Goal: Task Accomplishment & Management: Complete application form

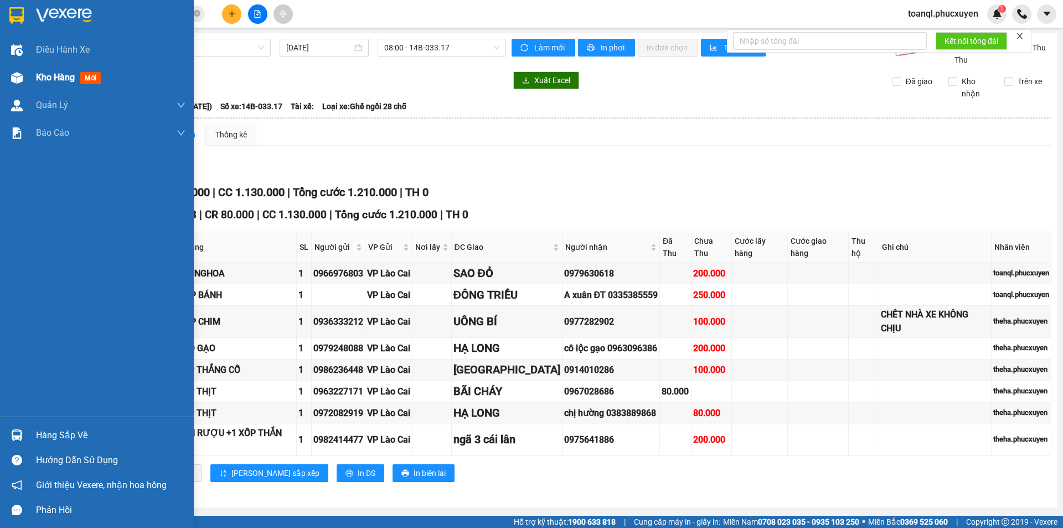
click at [22, 81] on img at bounding box center [17, 78] width 12 height 12
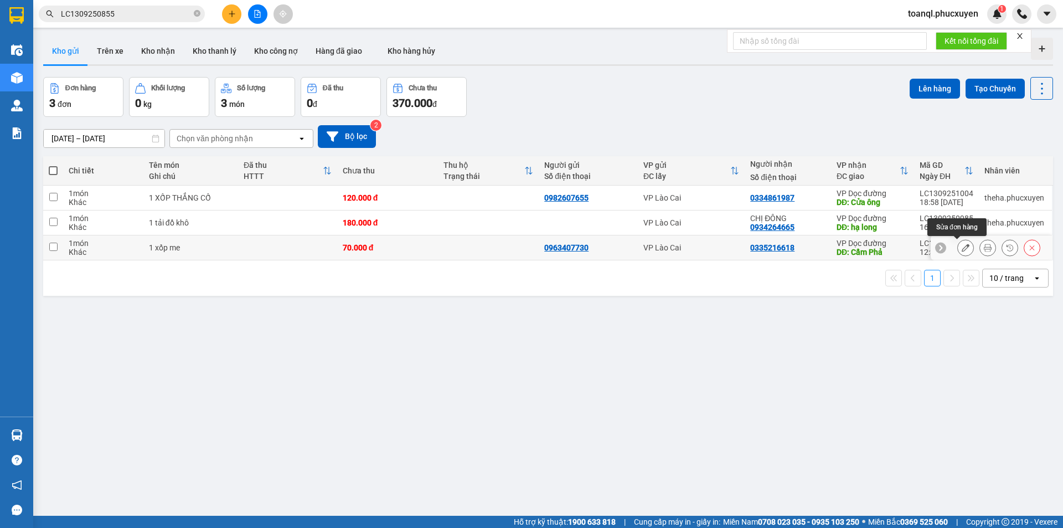
click at [962, 246] on icon at bounding box center [966, 248] width 8 height 8
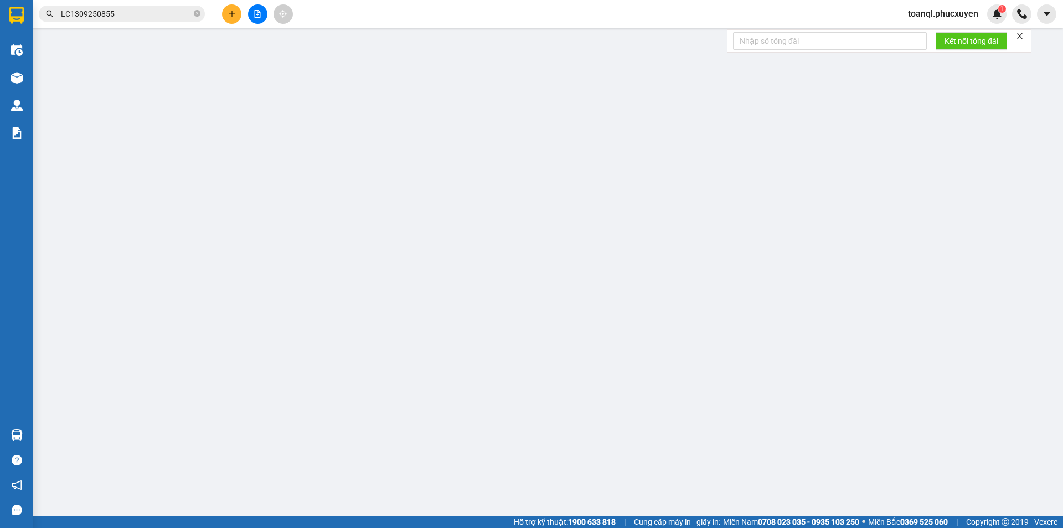
type input "0963407730"
type input "0335216618"
type input "Cẩm Phả"
type input "70.000"
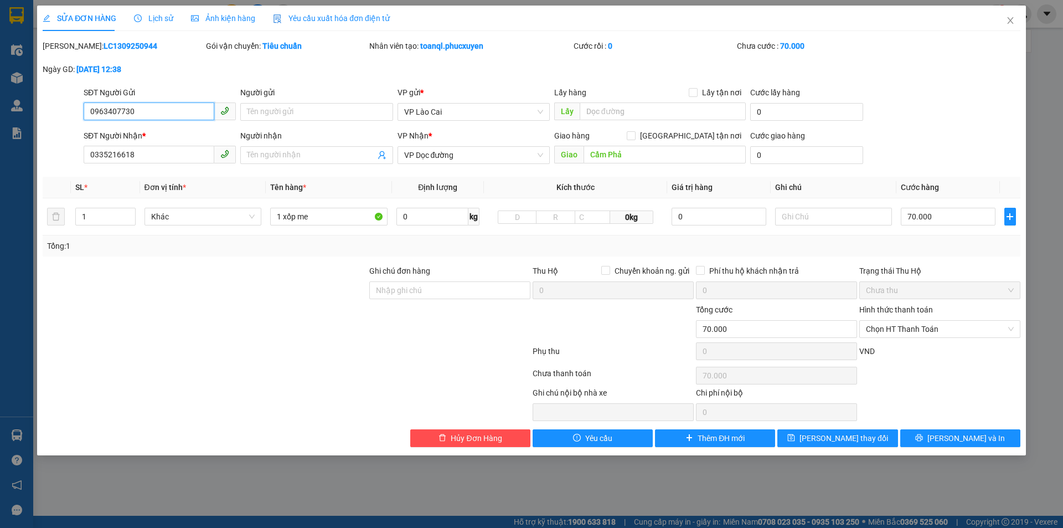
drag, startPoint x: 147, startPoint y: 111, endPoint x: 40, endPoint y: 112, distance: 106.9
click at [32, 118] on div "SỬA ĐƠN HÀNG Lịch sử Ảnh kiện hàng Yêu cầu xuất hóa đơn điện tử Total Paid Fee …" at bounding box center [531, 264] width 1063 height 528
drag, startPoint x: 147, startPoint y: 151, endPoint x: 30, endPoint y: 167, distance: 118.0
click at [30, 167] on div "SỬA ĐƠN HÀNG Lịch sử Ảnh kiện hàng Yêu cầu xuất hóa đơn điện tử Total Paid Fee …" at bounding box center [531, 264] width 1063 height 528
click at [1013, 16] on span "Close" at bounding box center [1010, 21] width 31 height 31
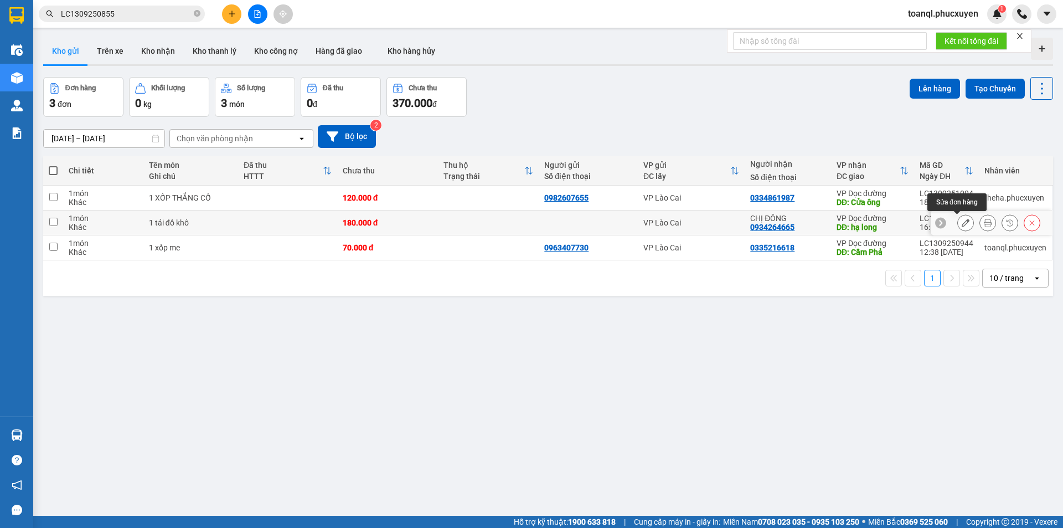
click at [962, 223] on icon at bounding box center [966, 223] width 8 height 8
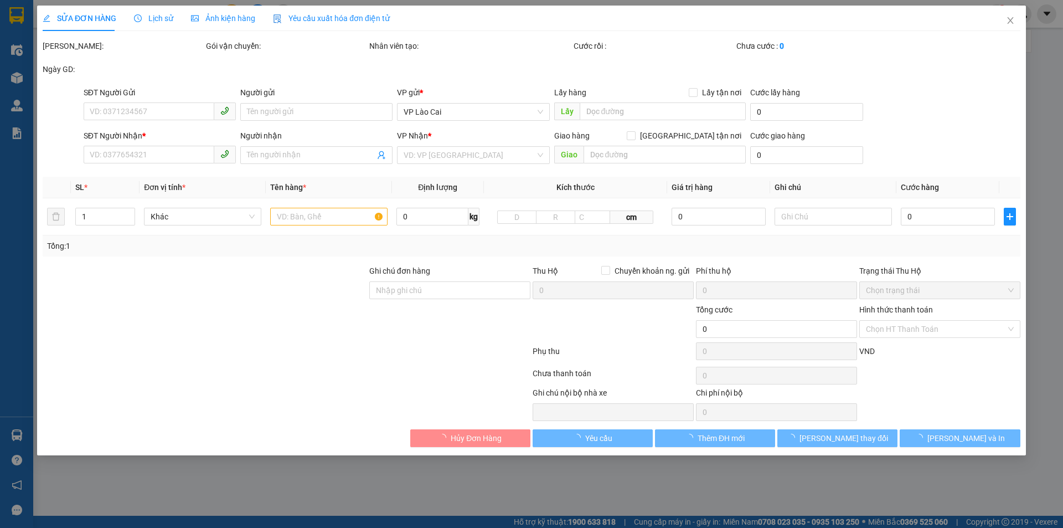
type input "0934264665"
type input "CHỊ ĐÔNG"
type input "hạ long"
type input "180.000"
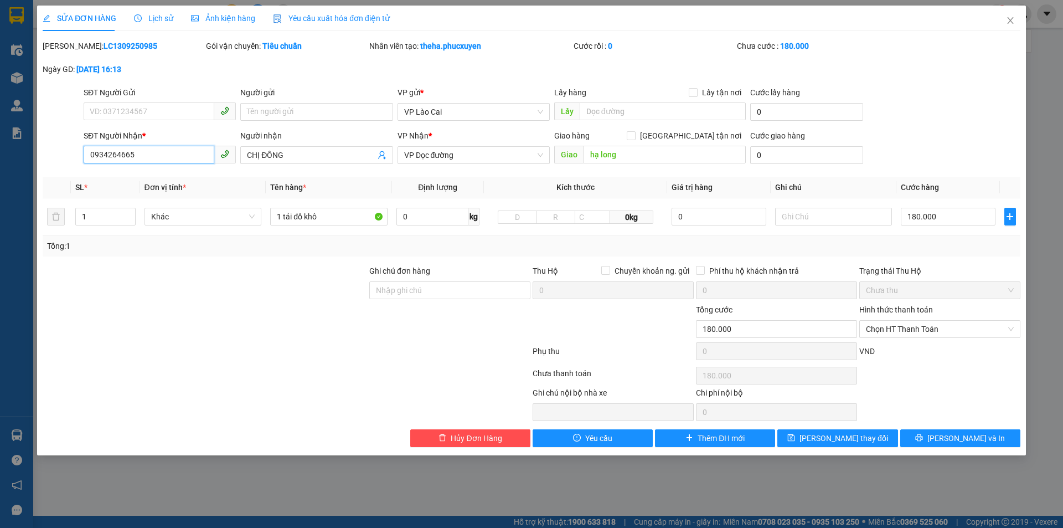
drag, startPoint x: 155, startPoint y: 159, endPoint x: 49, endPoint y: 158, distance: 106.3
click at [49, 158] on div "SĐT Người Nhận * 0934264665 0934264665 Người nhận CHỊ ĐÔNG VP Nhận * VP Dọc đườ…" at bounding box center [532, 149] width 980 height 39
click at [966, 224] on input "180.000" at bounding box center [948, 217] width 94 height 18
type input "1"
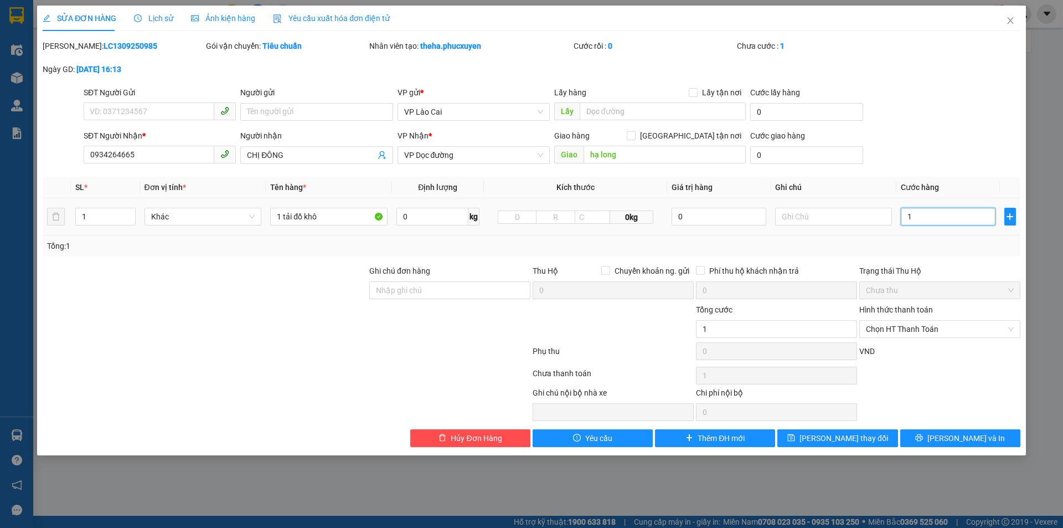
type input "14"
type input "140"
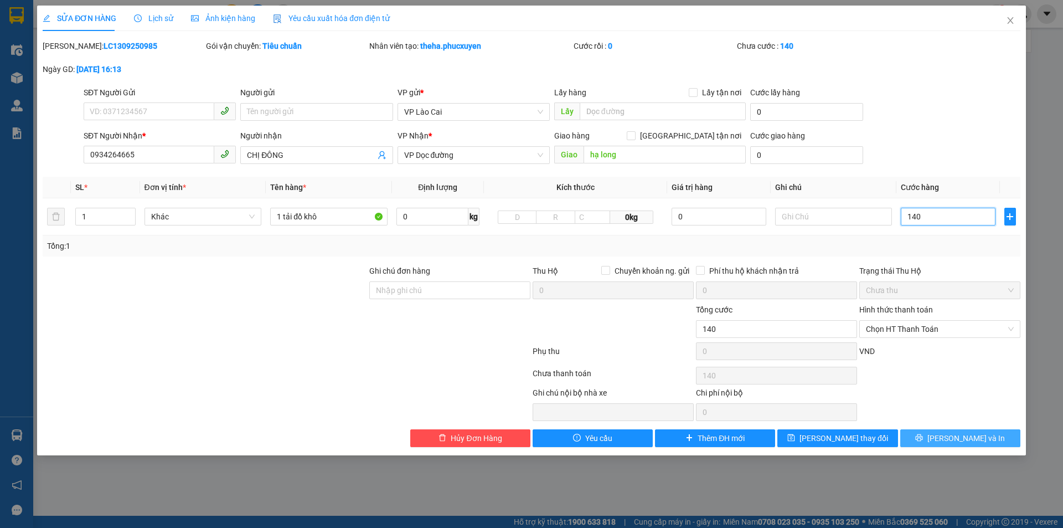
type input "140"
type input "140.000"
click at [990, 442] on button "[PERSON_NAME] và In" at bounding box center [960, 438] width 120 height 18
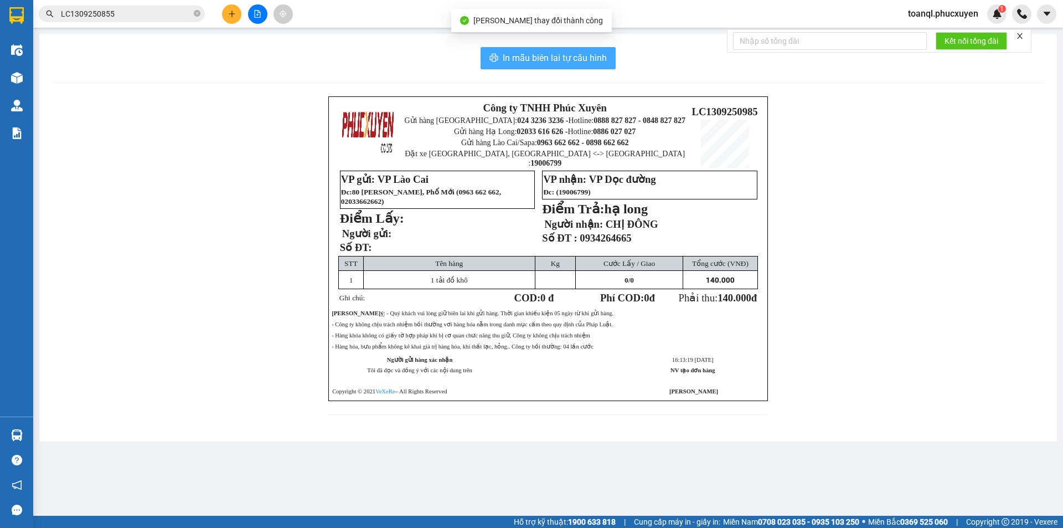
click at [598, 59] on span "In mẫu biên lai tự cấu hình" at bounding box center [555, 58] width 104 height 14
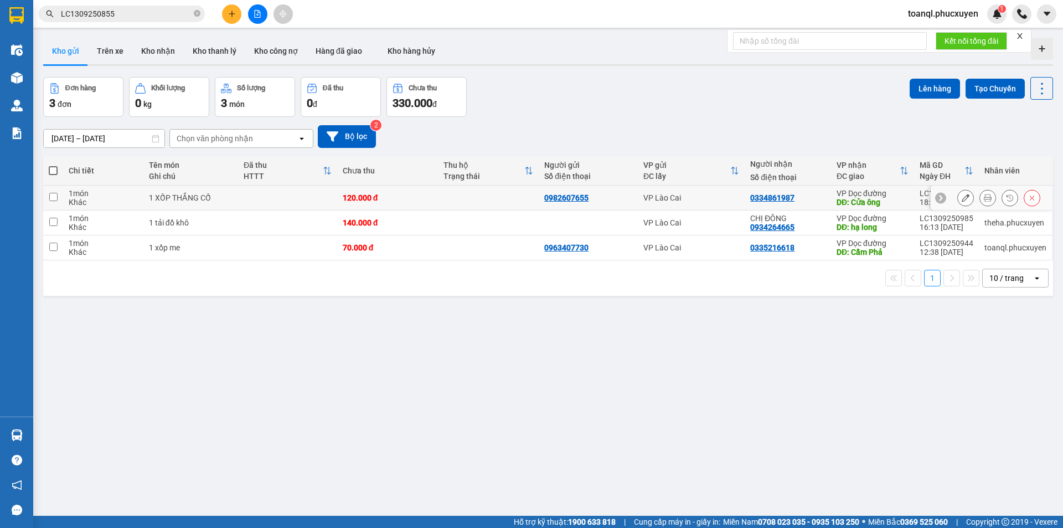
click at [962, 198] on icon at bounding box center [966, 198] width 8 height 8
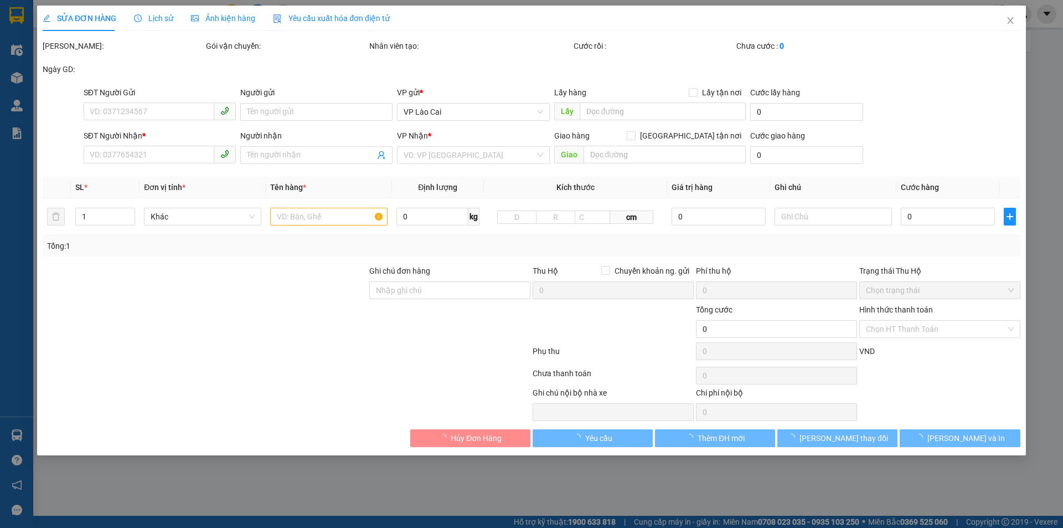
type input "0982607655"
type input "0334861987"
type input "Cửa ông"
type input "120.000"
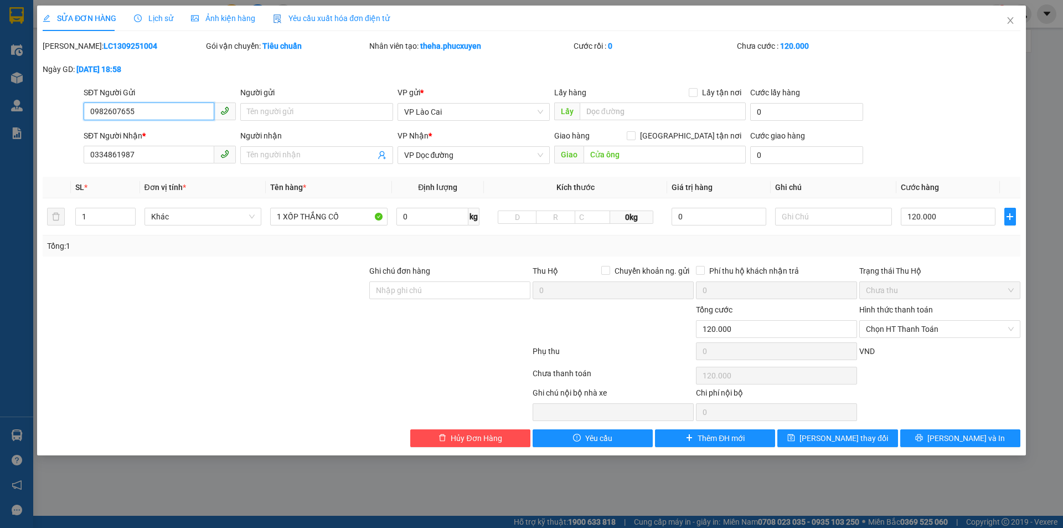
drag, startPoint x: 60, startPoint y: 126, endPoint x: 49, endPoint y: 126, distance: 11.1
click at [49, 126] on form "SĐT Người Gửi 0982607655 0982607655 Người gửi Tên người gửi VP gửi * VP Lào Cai…" at bounding box center [532, 127] width 978 height 82
drag, startPoint x: 148, startPoint y: 151, endPoint x: 13, endPoint y: 161, distance: 136.1
click at [13, 161] on div "SỬA ĐƠN HÀNG Lịch sử Ảnh kiện hàng Yêu cầu xuất hóa đơn điện tử Total Paid Fee …" at bounding box center [531, 264] width 1063 height 528
click at [1013, 19] on icon "close" at bounding box center [1010, 20] width 9 height 9
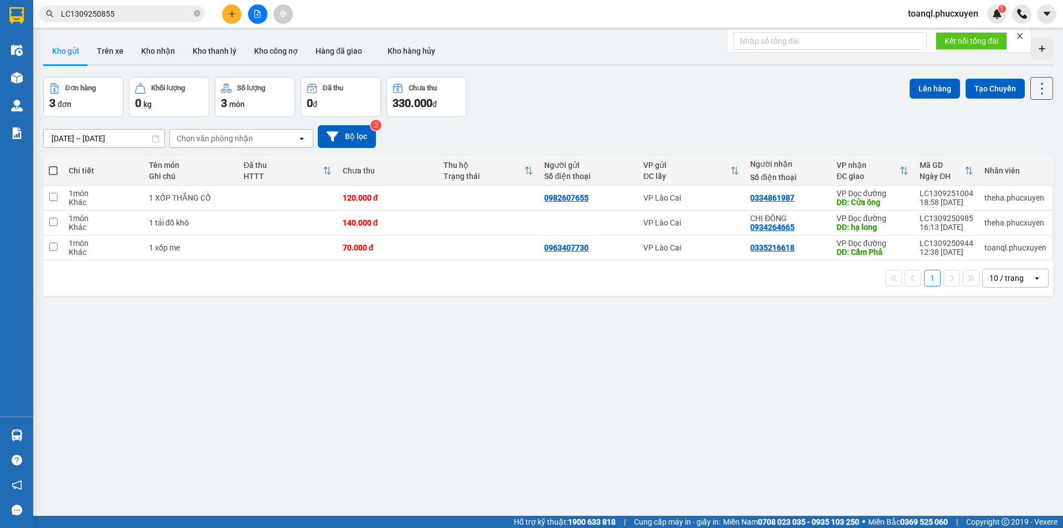
click at [228, 16] on icon "plus" at bounding box center [232, 14] width 8 height 8
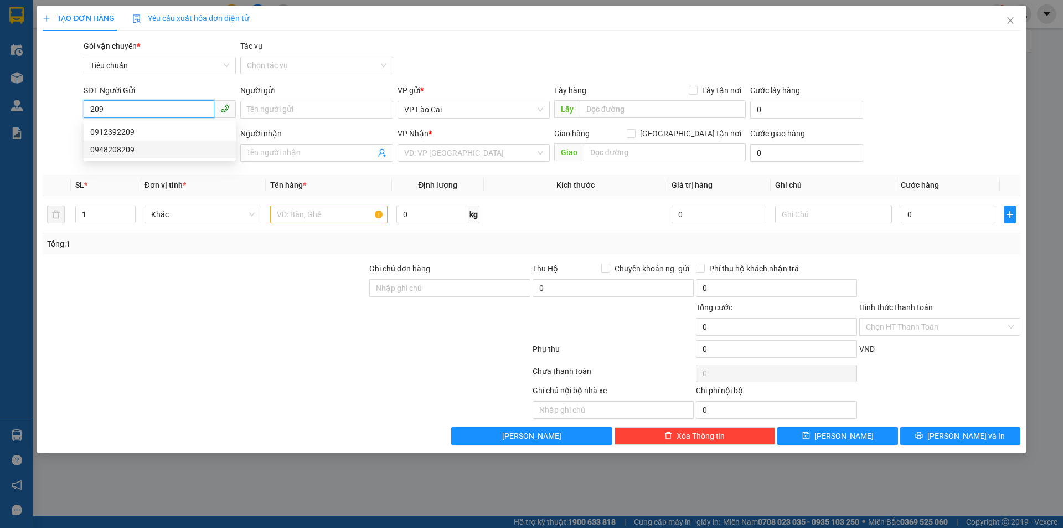
click at [106, 146] on div "0948208209" at bounding box center [159, 149] width 139 height 12
type input "0948208209"
click at [168, 158] on input "SĐT Người Nhận *" at bounding box center [149, 152] width 131 height 18
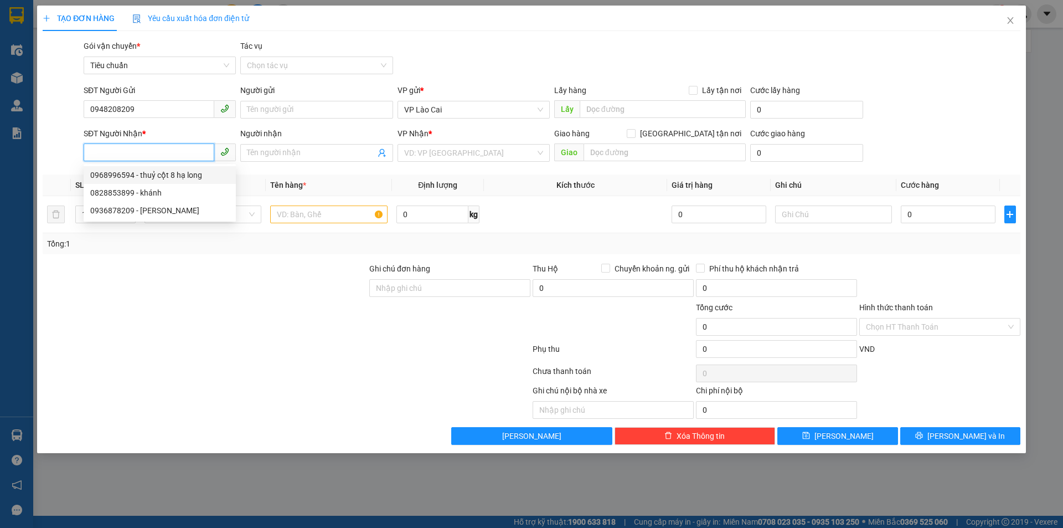
click at [128, 178] on div "0968996594 - thuỷ cột 8 hạ long" at bounding box center [159, 175] width 139 height 12
type input "0968996594"
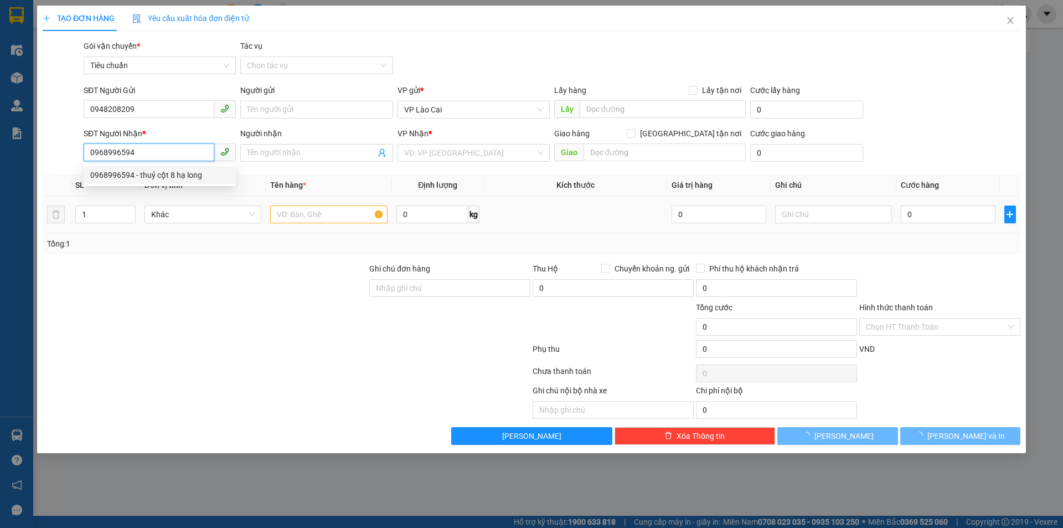
type input "thuỷ cột 8 hạ long"
type input "CỘT 8 HẠ LONG"
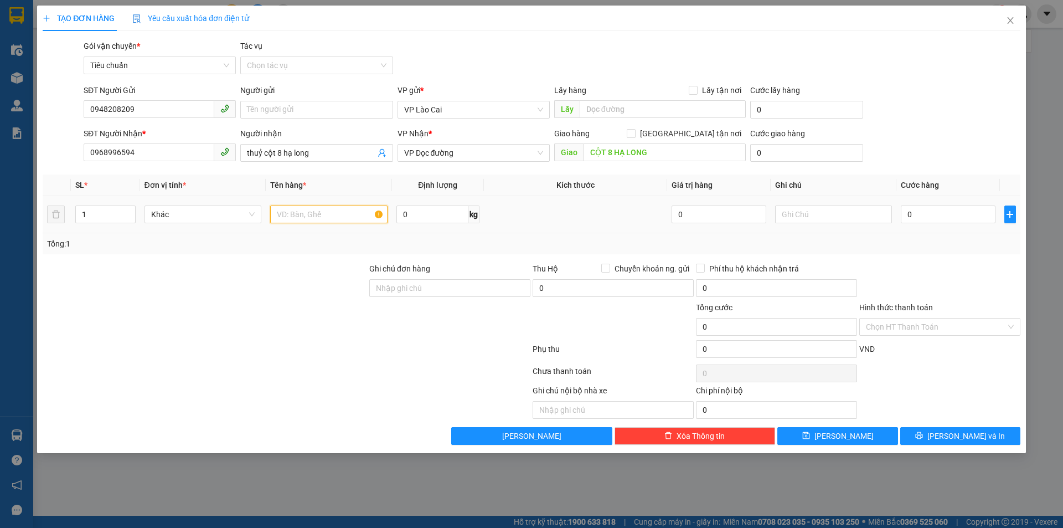
click at [355, 218] on input "text" at bounding box center [328, 214] width 117 height 18
type input "10 hộp liền +2 sọt"
click at [945, 209] on input "0" at bounding box center [948, 214] width 94 height 18
type input "2"
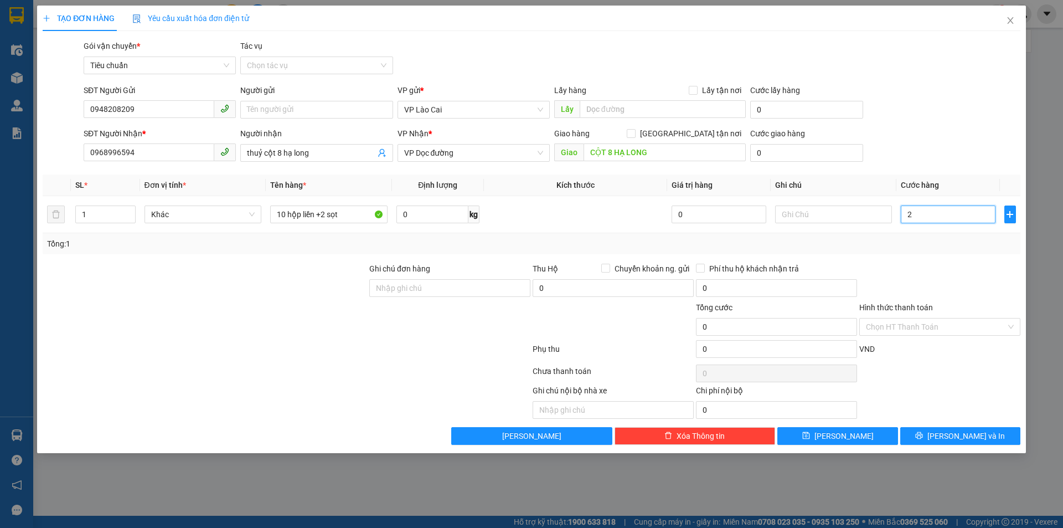
type input "2"
type input "22"
type input "220"
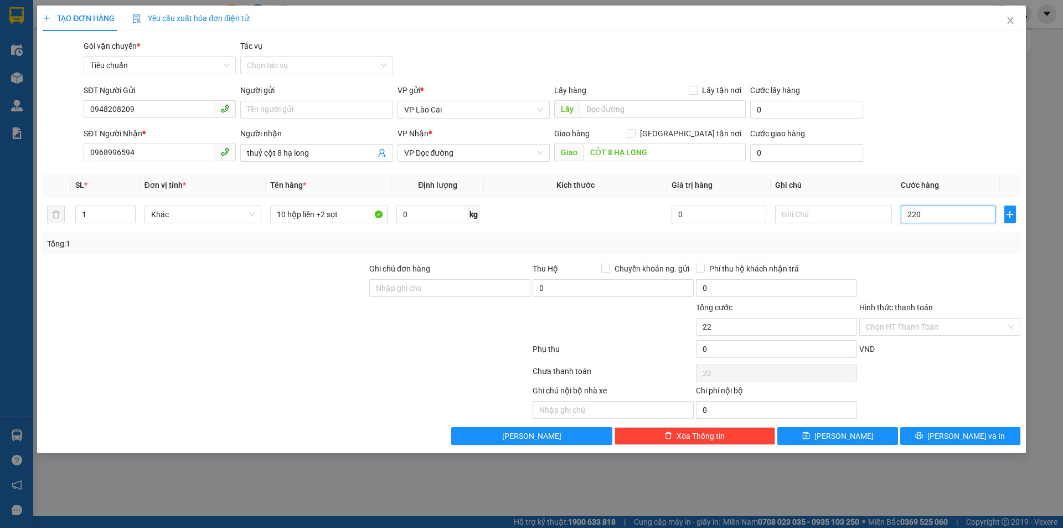
type input "220"
type input "220.000"
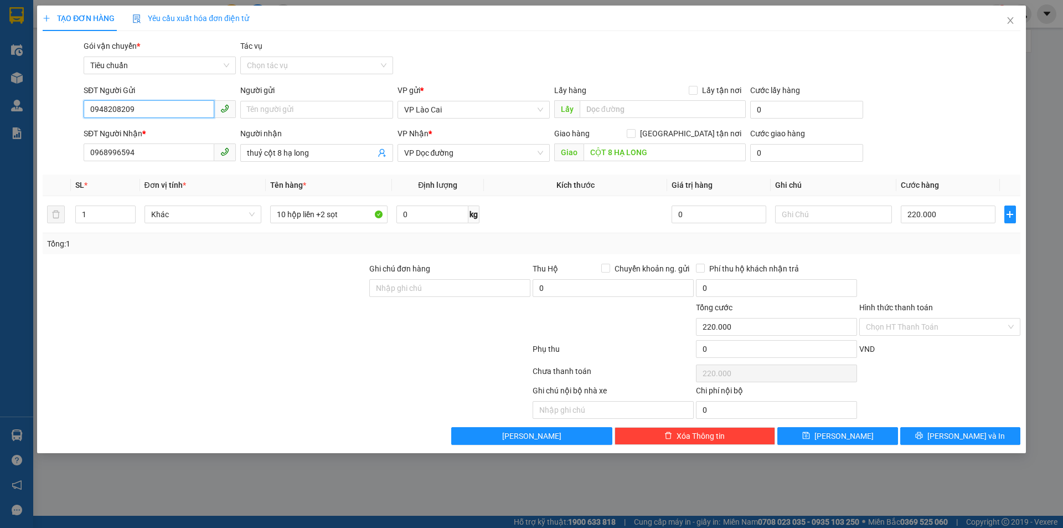
drag, startPoint x: 99, startPoint y: 120, endPoint x: 64, endPoint y: 126, distance: 36.1
click at [64, 126] on form "SĐT Người Gửi 0948208209 0948208209 Người gửi Tên người gửi VP gửi * VP Lào Cai…" at bounding box center [532, 125] width 978 height 82
drag, startPoint x: 145, startPoint y: 148, endPoint x: 67, endPoint y: 171, distance: 81.1
click at [66, 171] on div "Transit Pickup Surcharge Ids Transit Deliver Surcharge Ids Transit Deliver Surc…" at bounding box center [532, 242] width 978 height 405
click at [980, 437] on span "[PERSON_NAME] và In" at bounding box center [966, 436] width 78 height 12
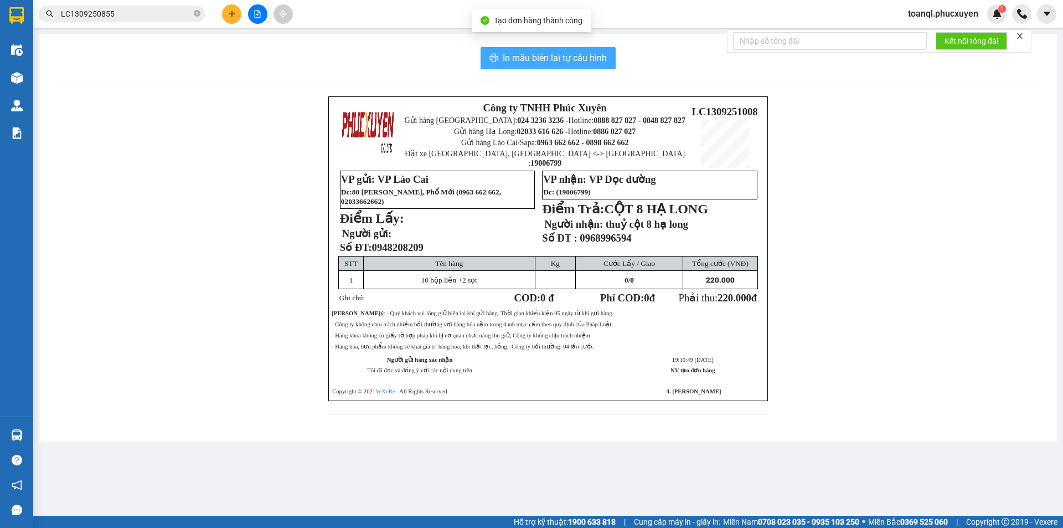
click at [556, 58] on span "In mẫu biên lai tự cấu hình" at bounding box center [555, 58] width 104 height 14
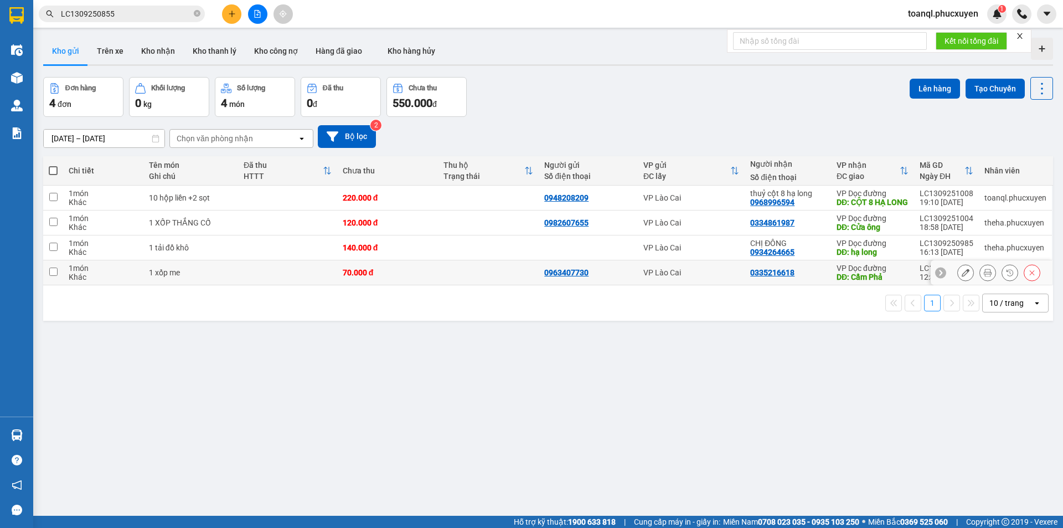
click at [448, 283] on td at bounding box center [488, 272] width 101 height 25
checkbox input "true"
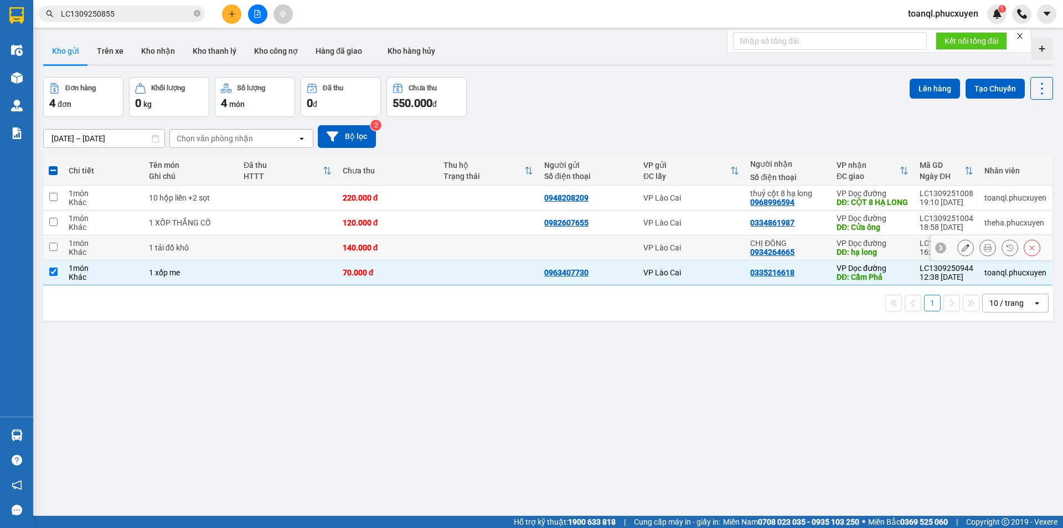
click at [447, 252] on td at bounding box center [488, 247] width 101 height 25
checkbox input "true"
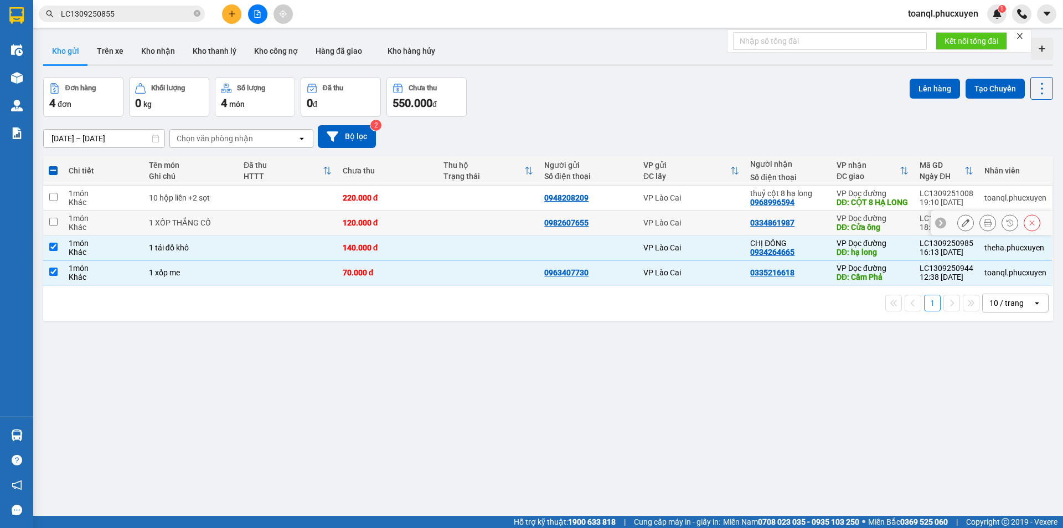
click at [449, 226] on td at bounding box center [488, 222] width 101 height 25
checkbox input "true"
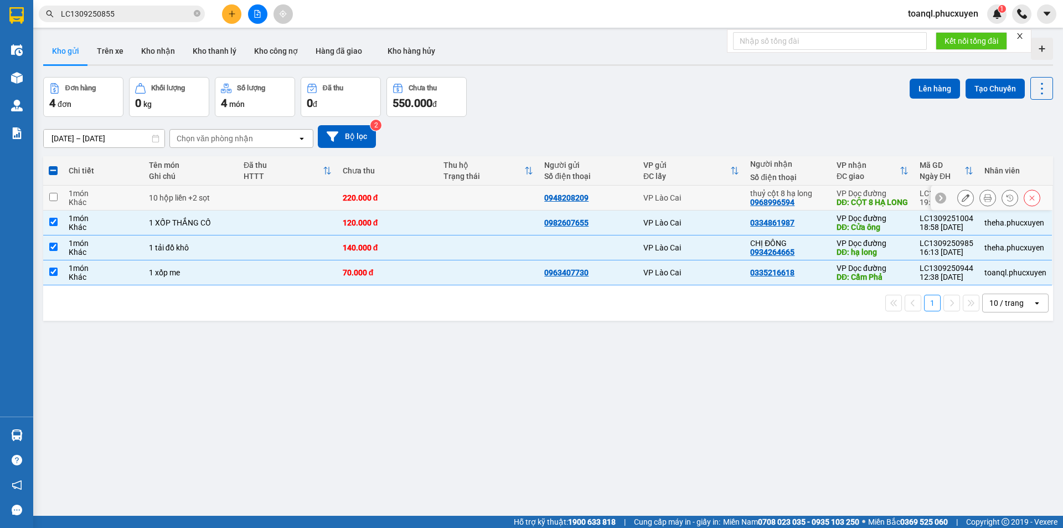
click at [451, 199] on td at bounding box center [488, 197] width 101 height 25
checkbox input "true"
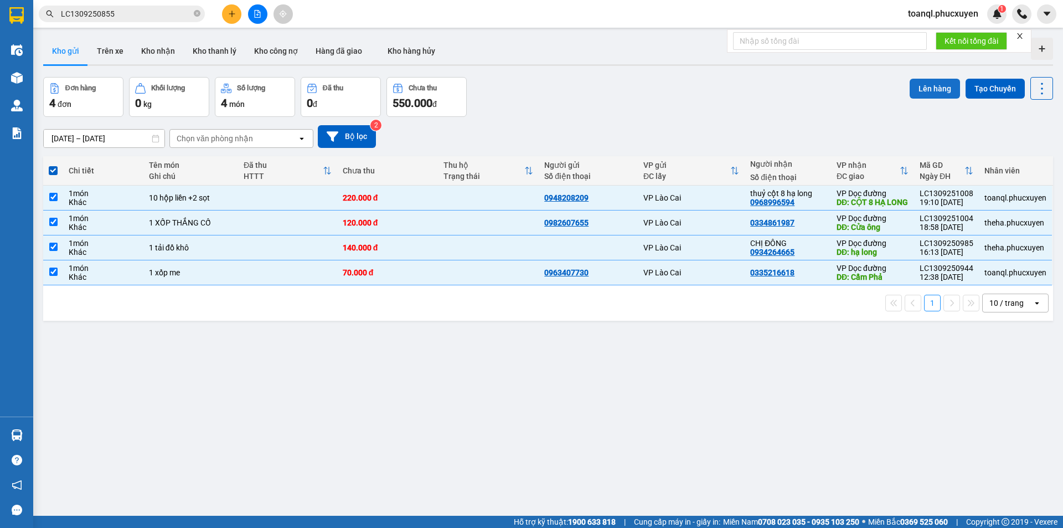
click at [930, 95] on button "Lên hàng" at bounding box center [935, 89] width 50 height 20
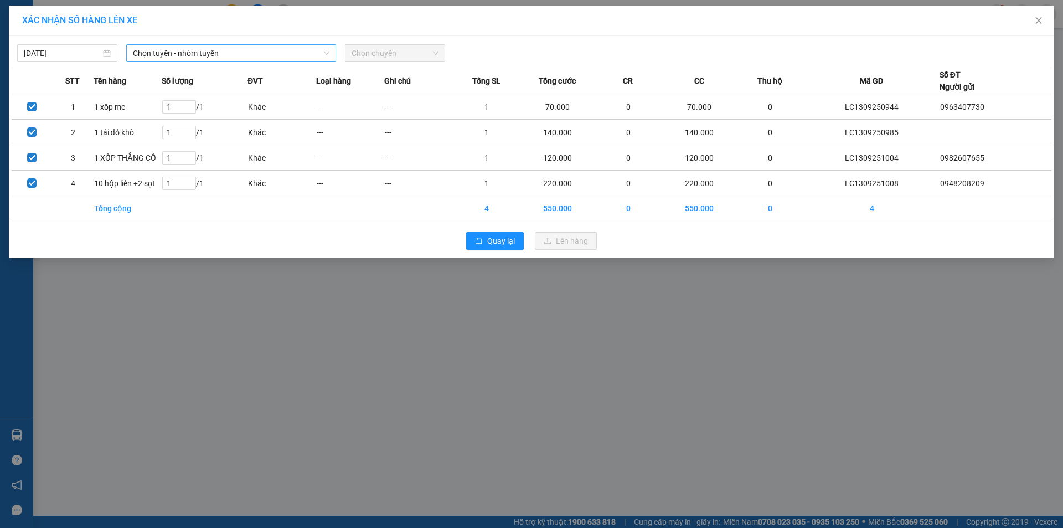
click at [177, 52] on span "Chọn tuyến - nhóm tuyến" at bounding box center [231, 53] width 197 height 17
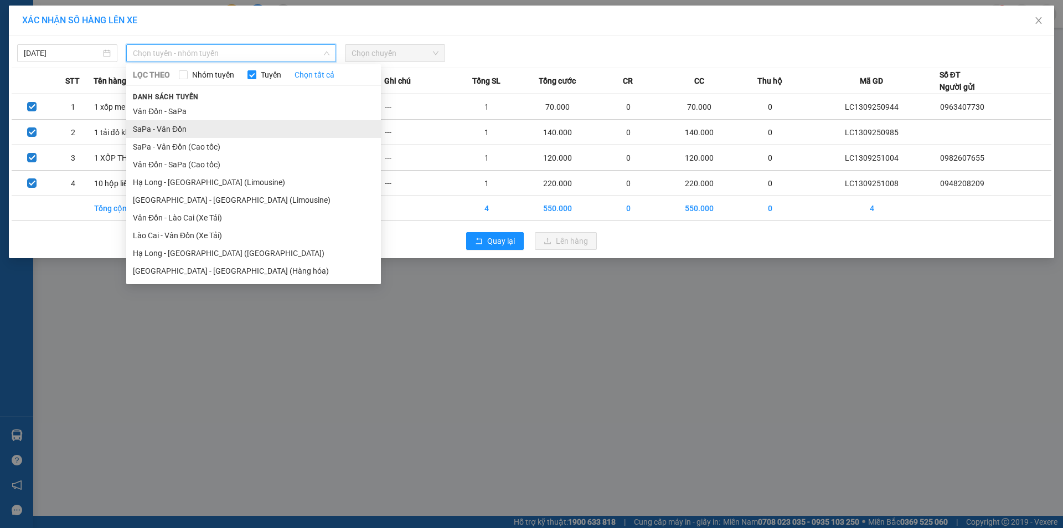
click at [161, 131] on li "SaPa - Vân Đồn" at bounding box center [253, 129] width 255 height 18
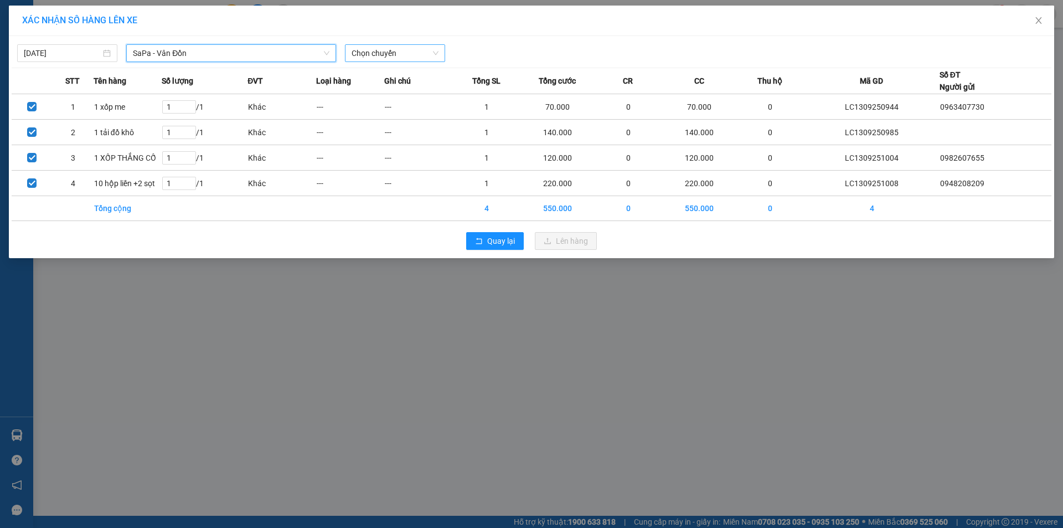
click at [407, 56] on span "Chọn chuyến" at bounding box center [395, 53] width 87 height 17
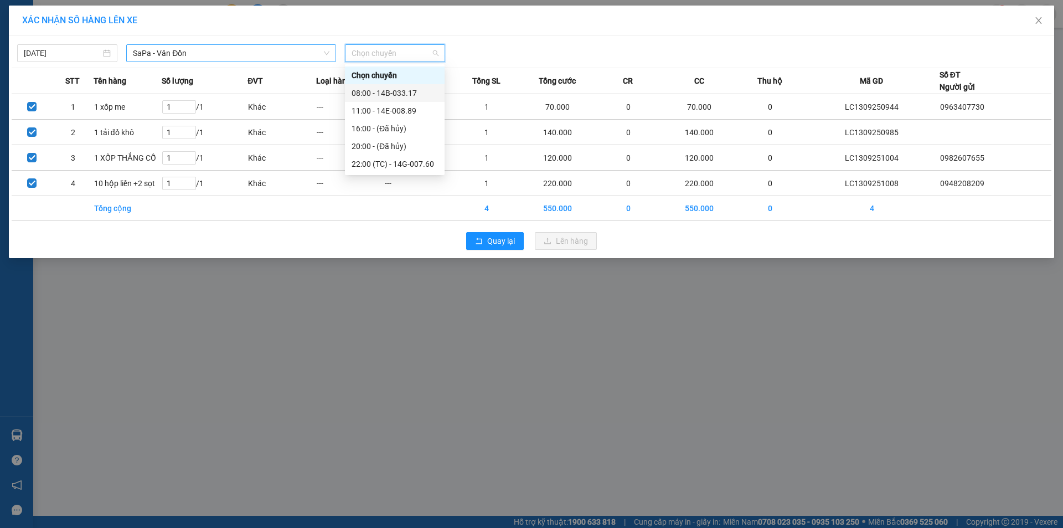
click at [193, 55] on span "SaPa - Vân Đồn" at bounding box center [231, 53] width 197 height 17
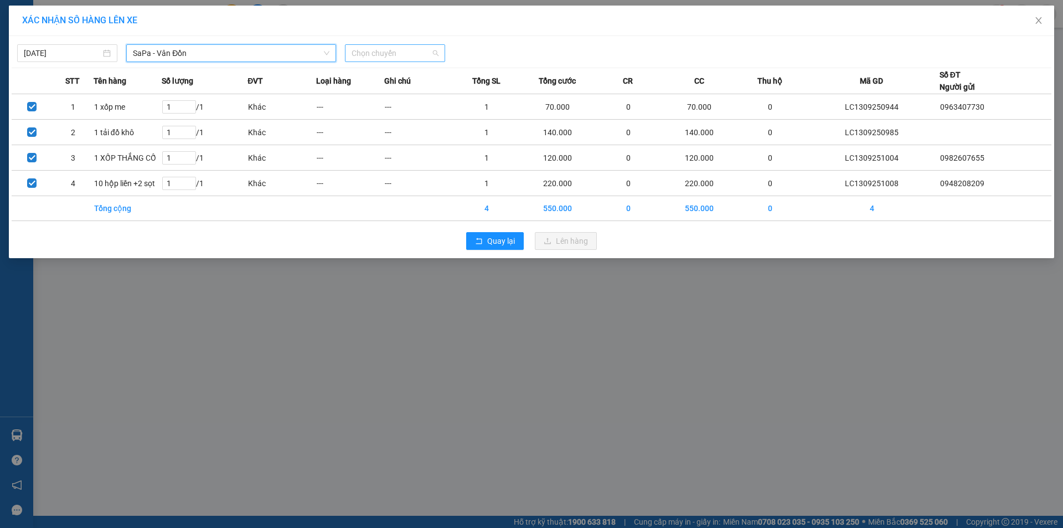
click at [406, 51] on span "Chọn chuyến" at bounding box center [395, 53] width 87 height 17
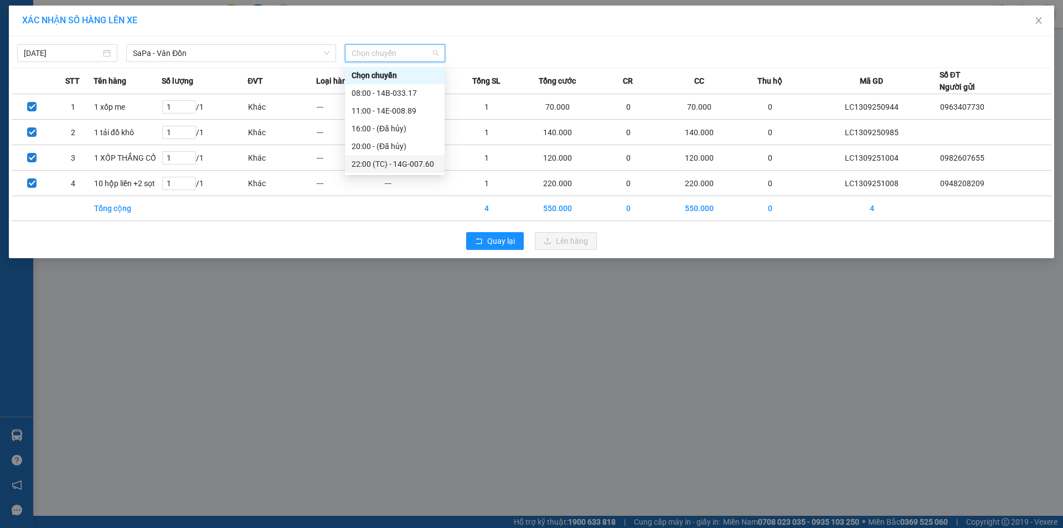
click at [409, 165] on div "22:00 (TC) - 14G-007.60" at bounding box center [395, 164] width 86 height 12
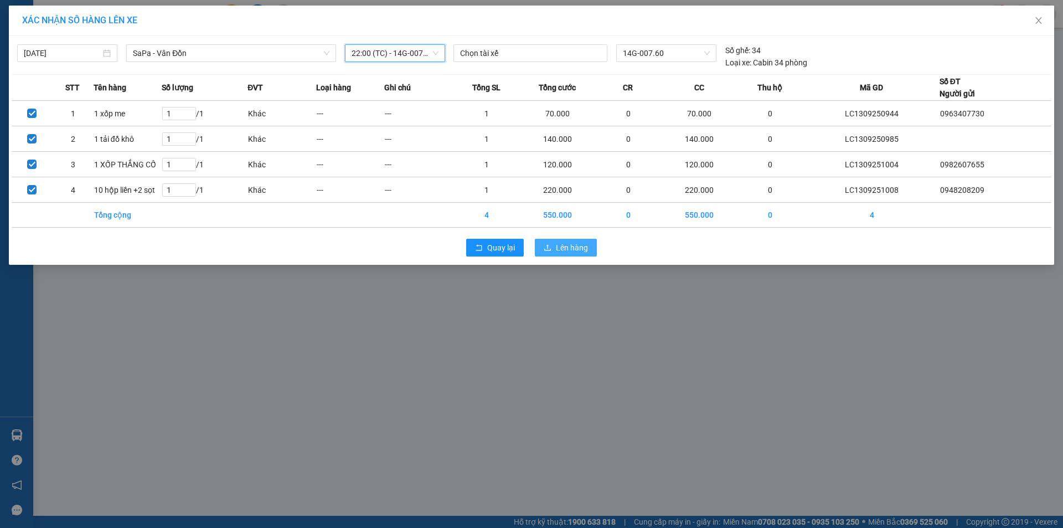
click at [571, 244] on span "Lên hàng" at bounding box center [572, 247] width 32 height 12
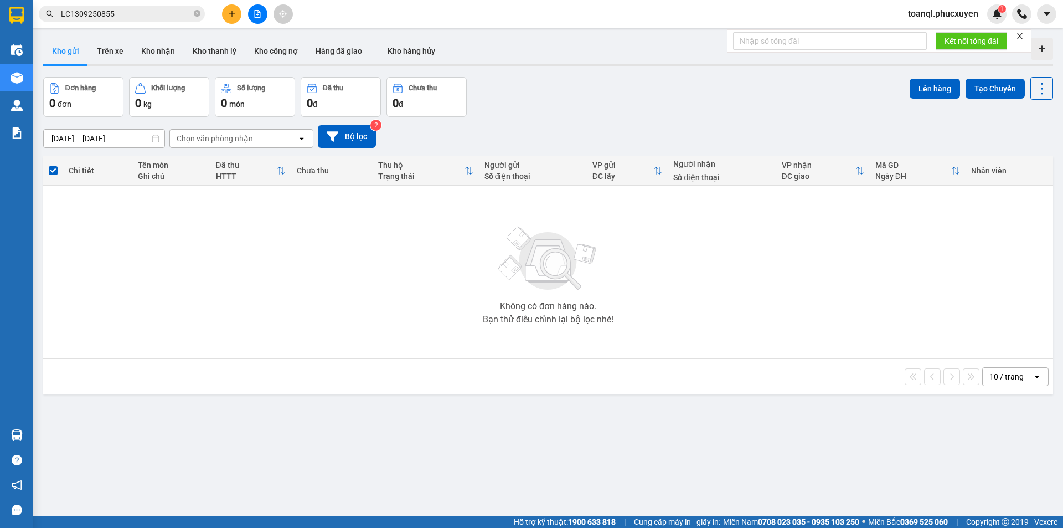
click at [224, 16] on button at bounding box center [231, 13] width 19 height 19
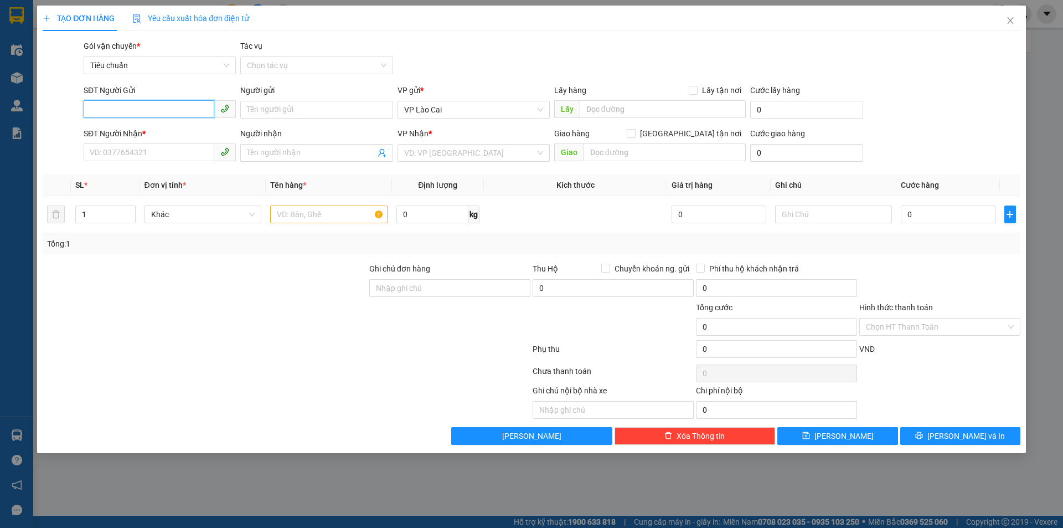
click at [120, 110] on input "SĐT Người Gửi" at bounding box center [149, 109] width 131 height 18
drag, startPoint x: 143, startPoint y: 113, endPoint x: 49, endPoint y: 141, distance: 98.0
click at [49, 141] on form "SĐT Người Gửi 0373333880 0373333880 Người gửi Tên người gửi VP gửi * VP Lào Cai…" at bounding box center [532, 125] width 978 height 82
type input "0373333880"
click at [133, 152] on input "SĐT Người Nhận *" at bounding box center [149, 152] width 131 height 18
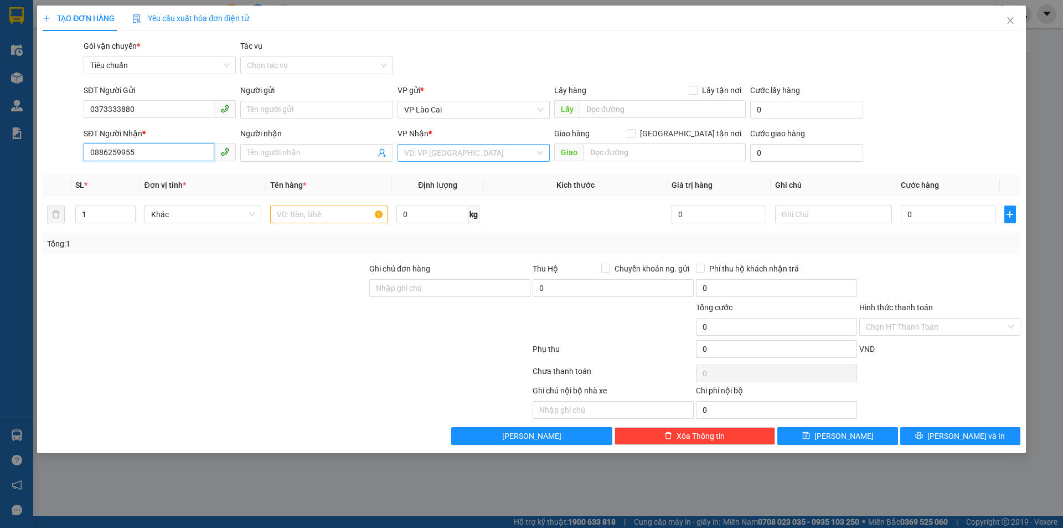
type input "0886259955"
click at [505, 157] on input "search" at bounding box center [469, 153] width 131 height 17
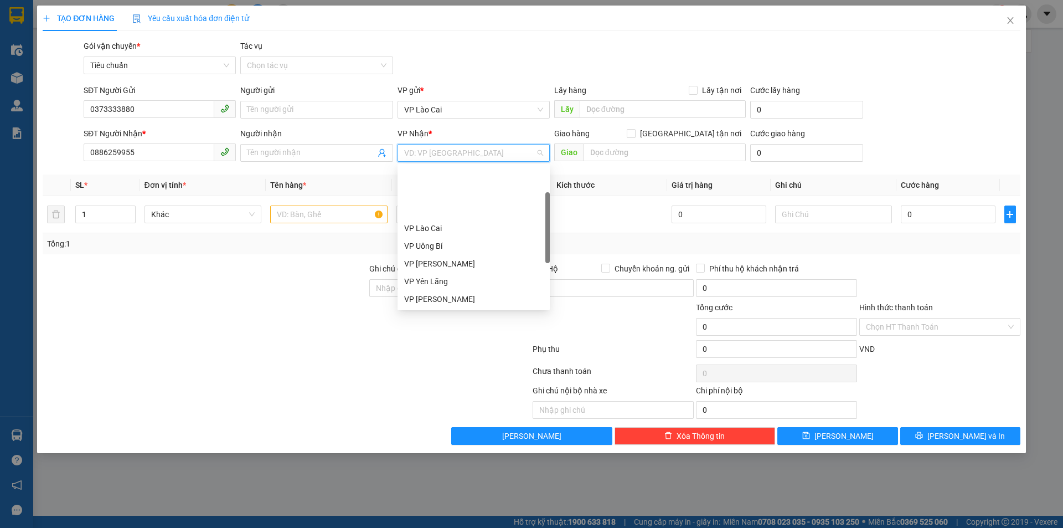
scroll to position [177, 0]
click at [447, 300] on div "VP Dọc đường" at bounding box center [473, 299] width 139 height 12
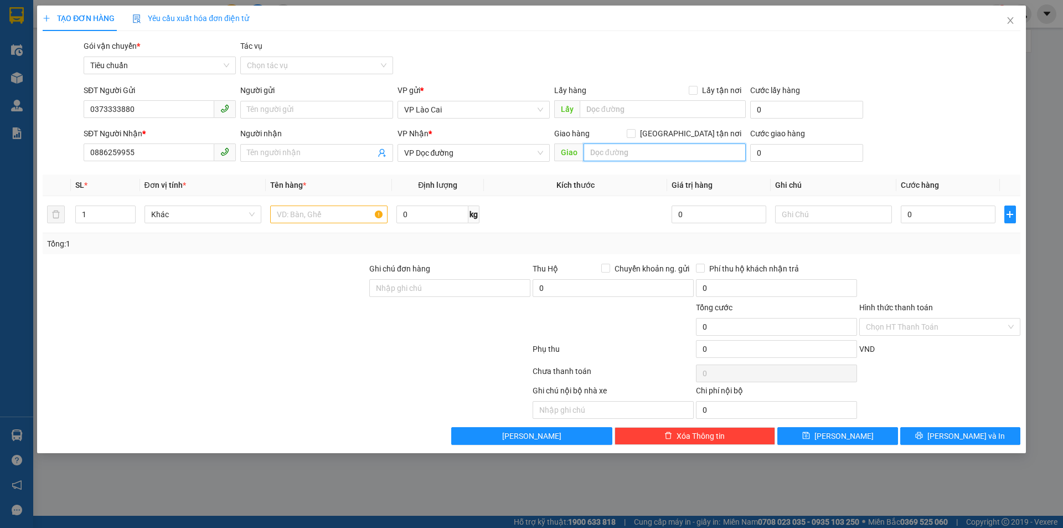
click at [627, 146] on input "text" at bounding box center [665, 152] width 162 height 18
type input "BÃI CHÁY"
click at [345, 213] on input "text" at bounding box center [328, 214] width 117 height 18
type input "1 XỐP THUỐC ĐỒ ĐÔNG LẠNH"
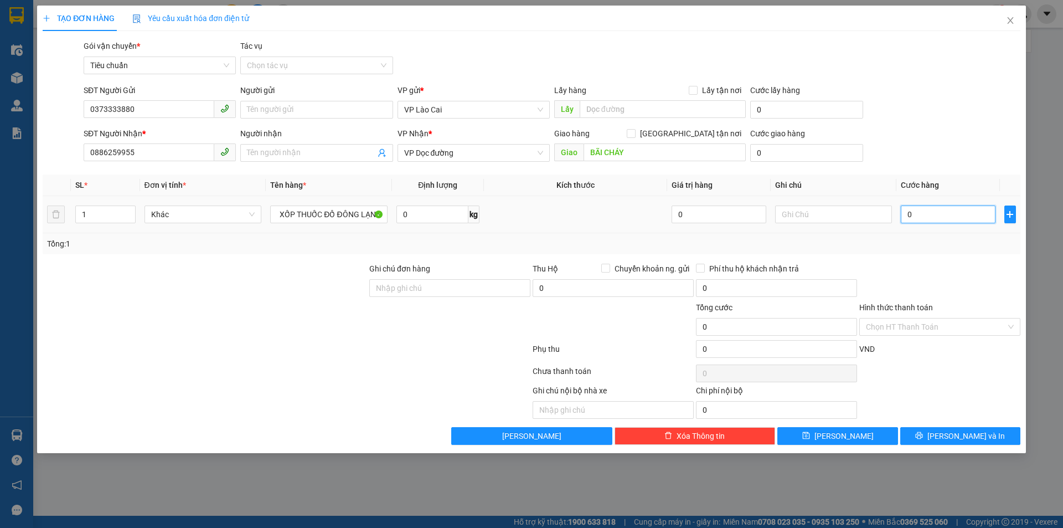
click at [973, 214] on input "0" at bounding box center [948, 214] width 94 height 18
type input "8"
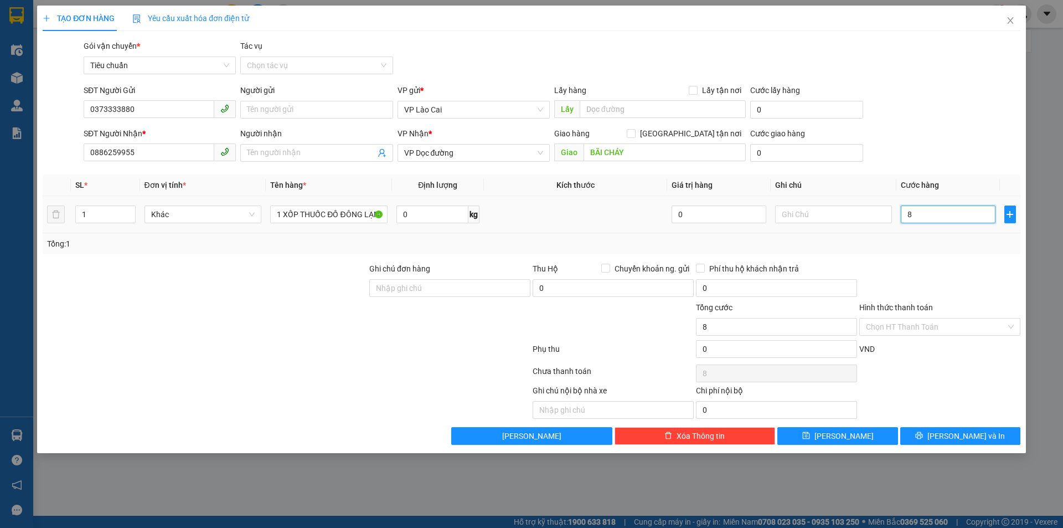
type input "80"
type input "80.000"
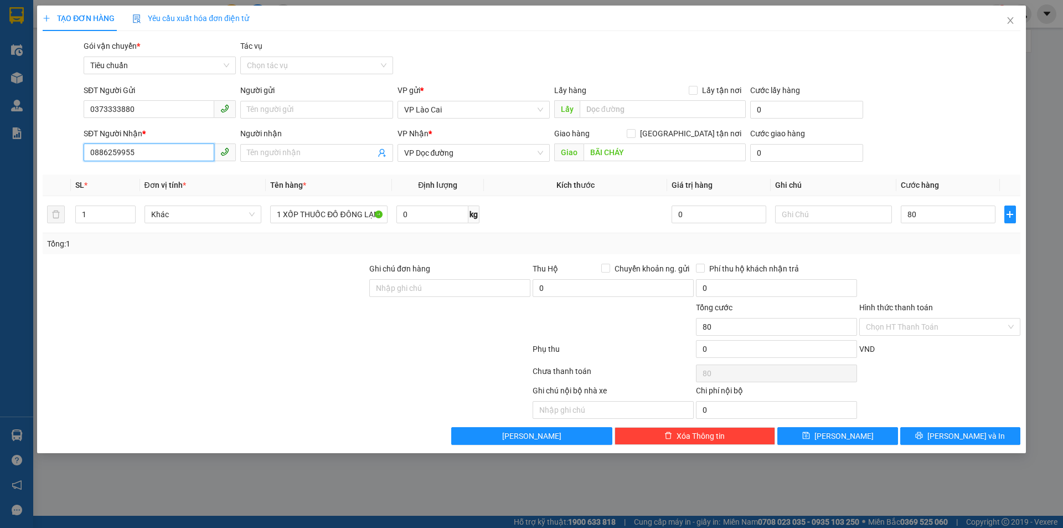
type input "80.000"
drag, startPoint x: 141, startPoint y: 153, endPoint x: 54, endPoint y: 155, distance: 86.9
click at [49, 155] on div "SĐT Người Nhận * 0886259955 0886259955 Người nhận Tên người nhận VP Nhận * VP D…" at bounding box center [532, 146] width 980 height 39
click at [951, 436] on span "[PERSON_NAME] và In" at bounding box center [966, 436] width 78 height 12
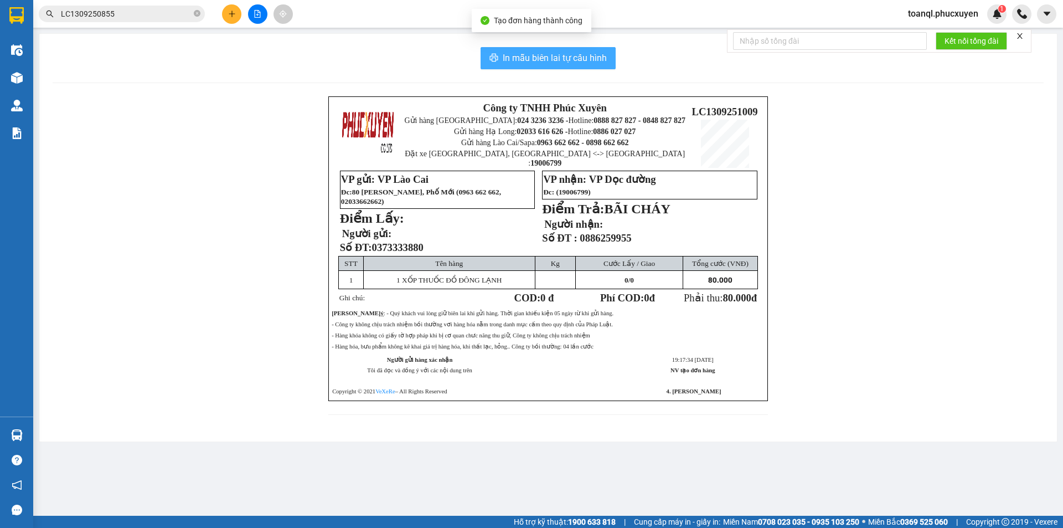
click at [567, 55] on span "In mẫu biên lai tự cấu hình" at bounding box center [555, 58] width 104 height 14
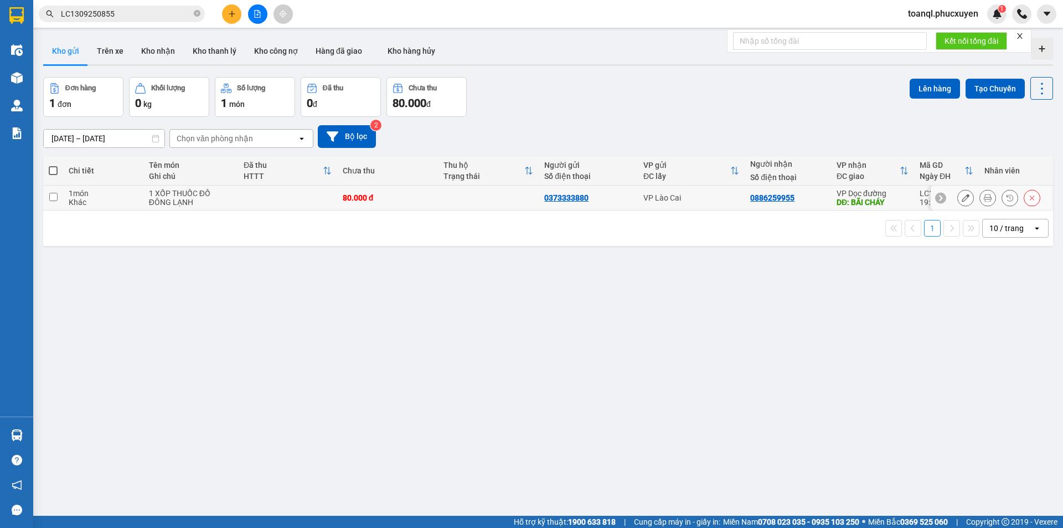
click at [391, 189] on td "80.000 đ" at bounding box center [387, 197] width 101 height 25
checkbox input "true"
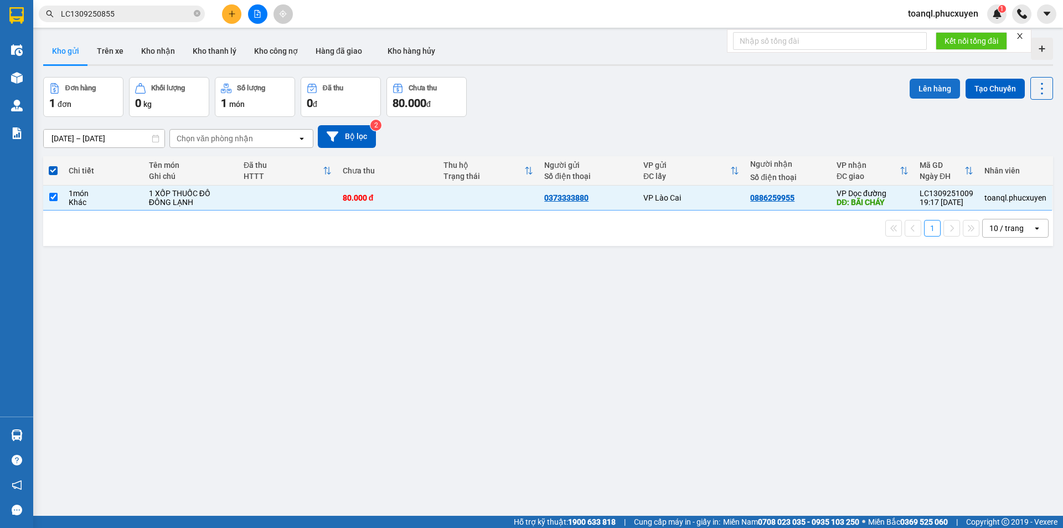
click at [938, 91] on button "Lên hàng" at bounding box center [935, 89] width 50 height 20
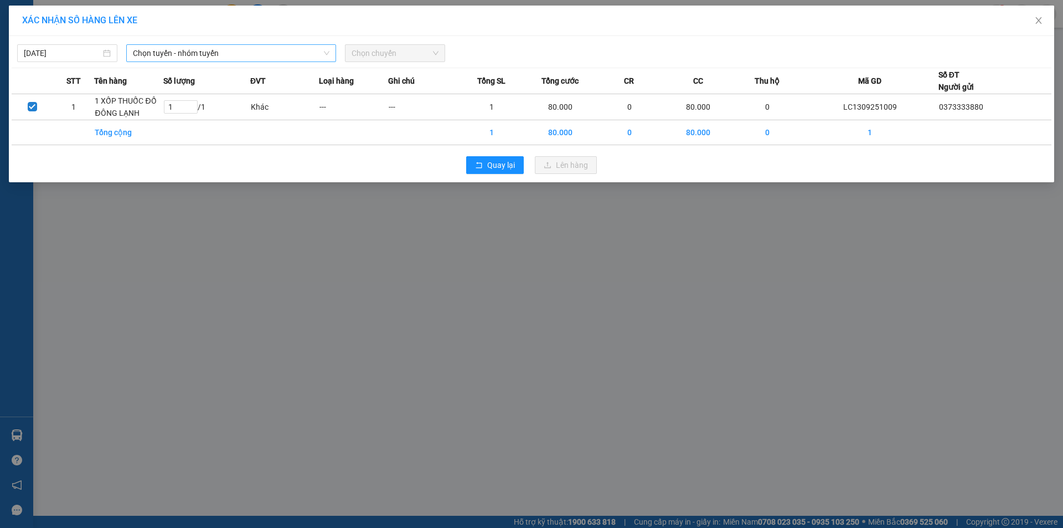
click at [196, 58] on span "Chọn tuyến - nhóm tuyến" at bounding box center [231, 53] width 197 height 17
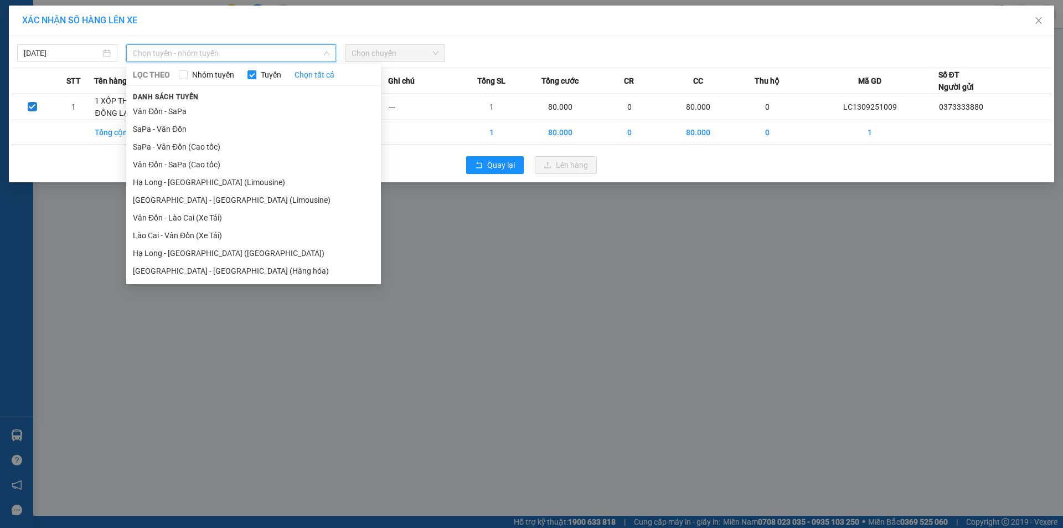
drag, startPoint x: 161, startPoint y: 129, endPoint x: 166, endPoint y: 125, distance: 6.3
click at [161, 128] on li "SaPa - Vân Đồn" at bounding box center [253, 129] width 255 height 18
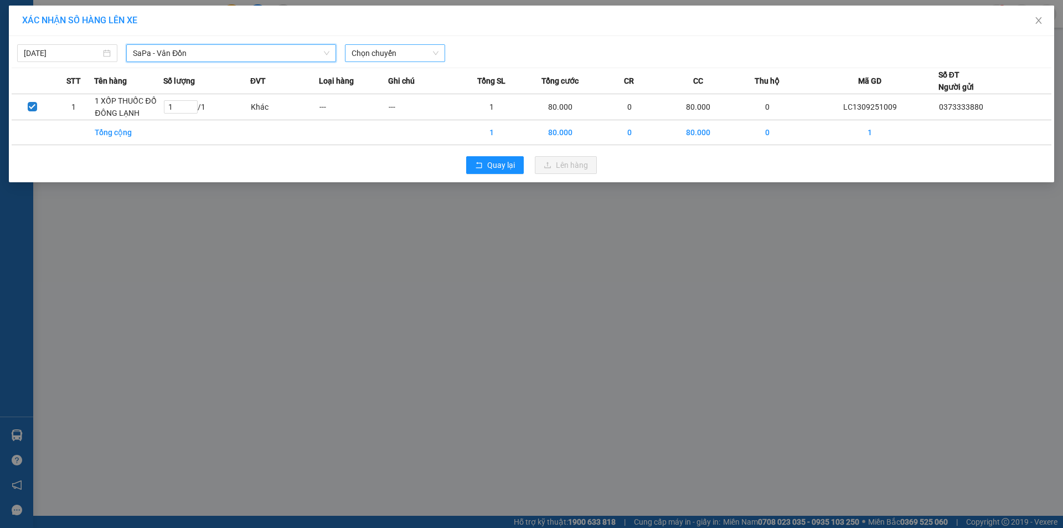
click at [416, 57] on span "Chọn chuyến" at bounding box center [395, 53] width 87 height 17
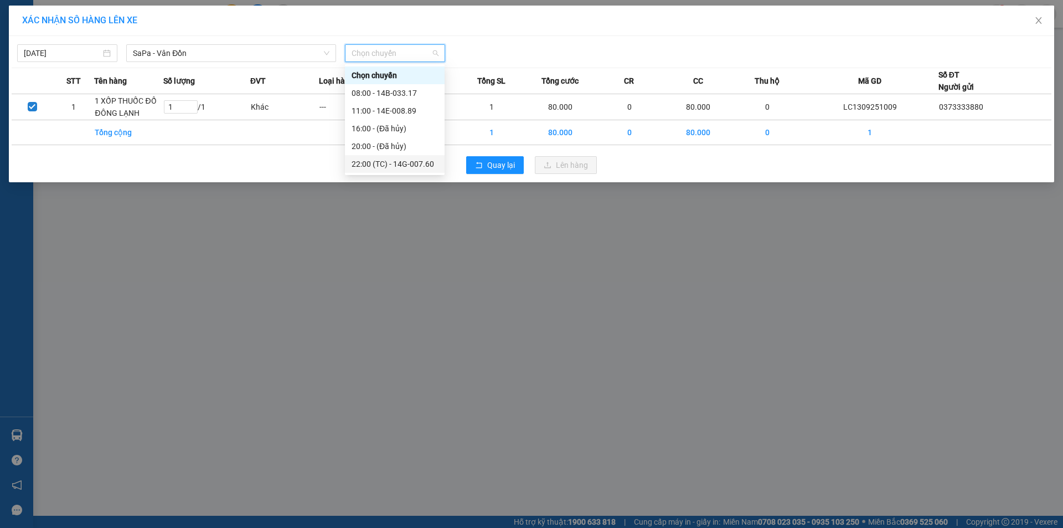
click at [417, 166] on div "22:00 (TC) - 14G-007.60" at bounding box center [395, 164] width 86 height 12
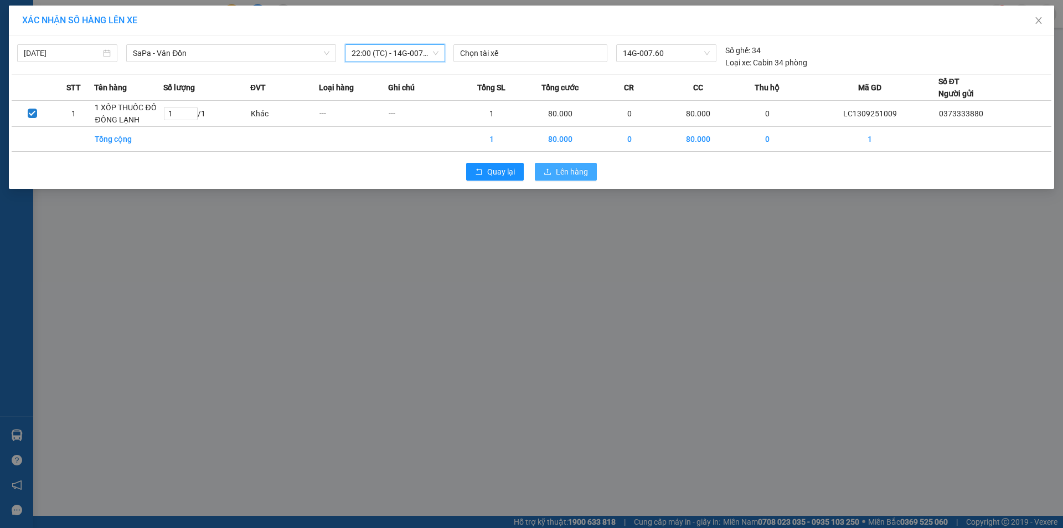
click at [572, 173] on span "Lên hàng" at bounding box center [572, 172] width 32 height 12
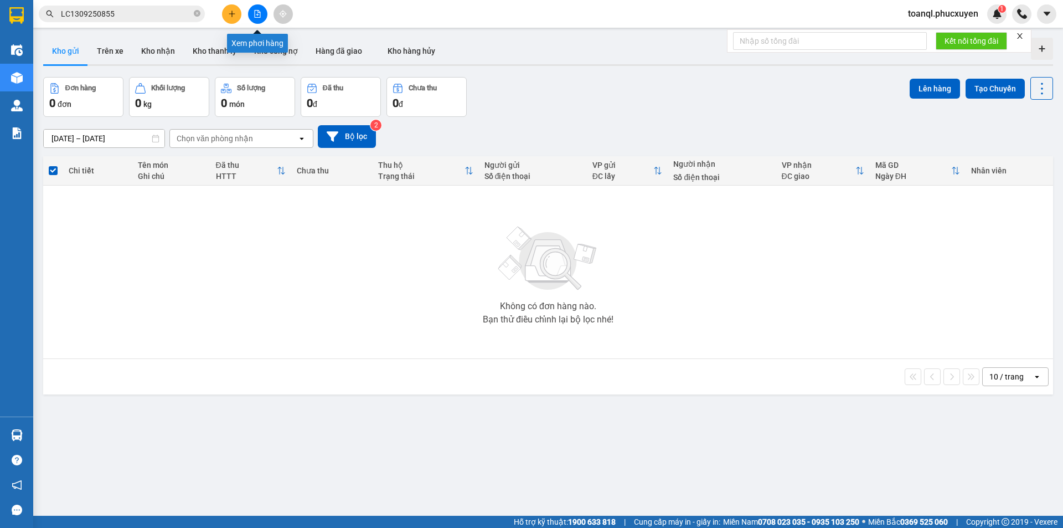
click at [259, 9] on button at bounding box center [257, 13] width 19 height 19
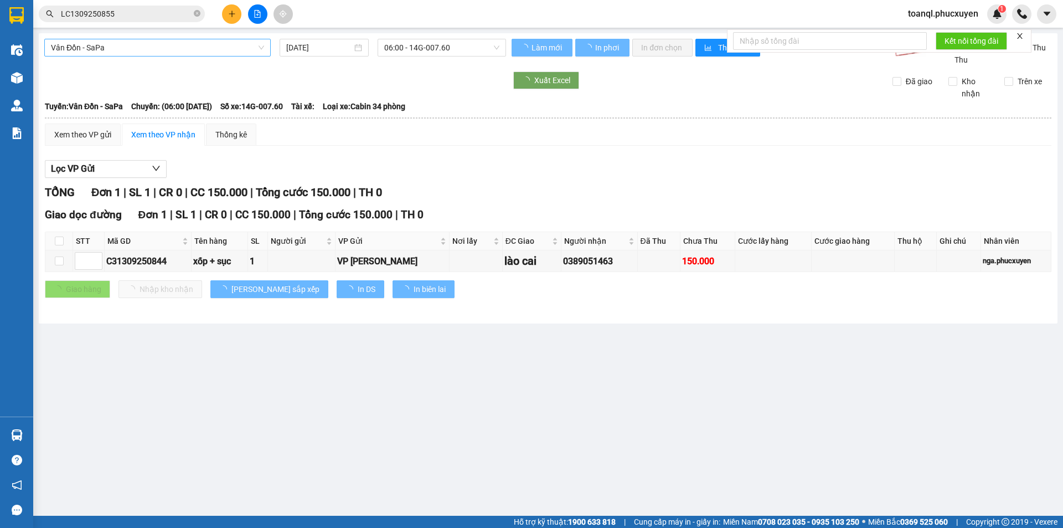
click at [164, 47] on span "Vân Đồn - SaPa" at bounding box center [157, 47] width 213 height 17
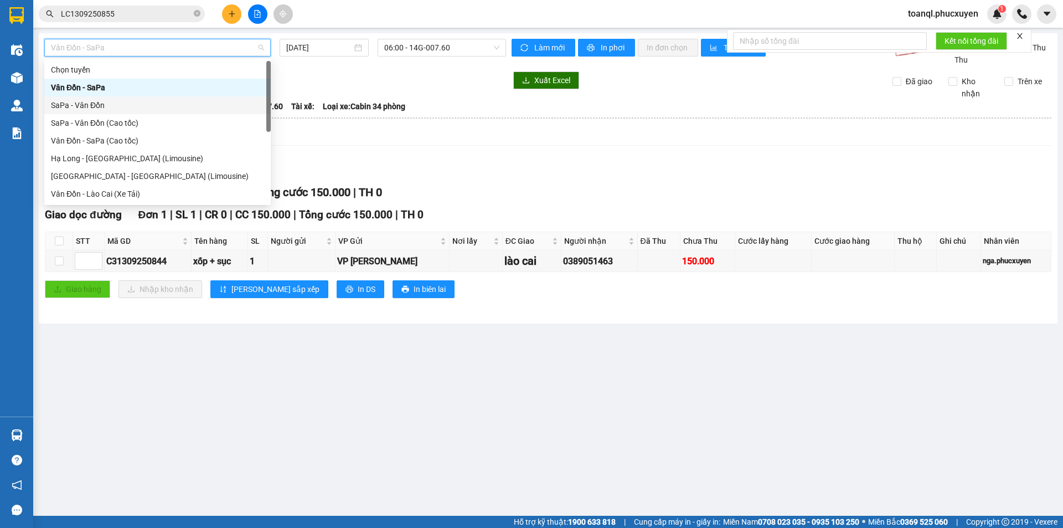
click at [90, 105] on div "SaPa - Vân Đồn" at bounding box center [157, 105] width 213 height 12
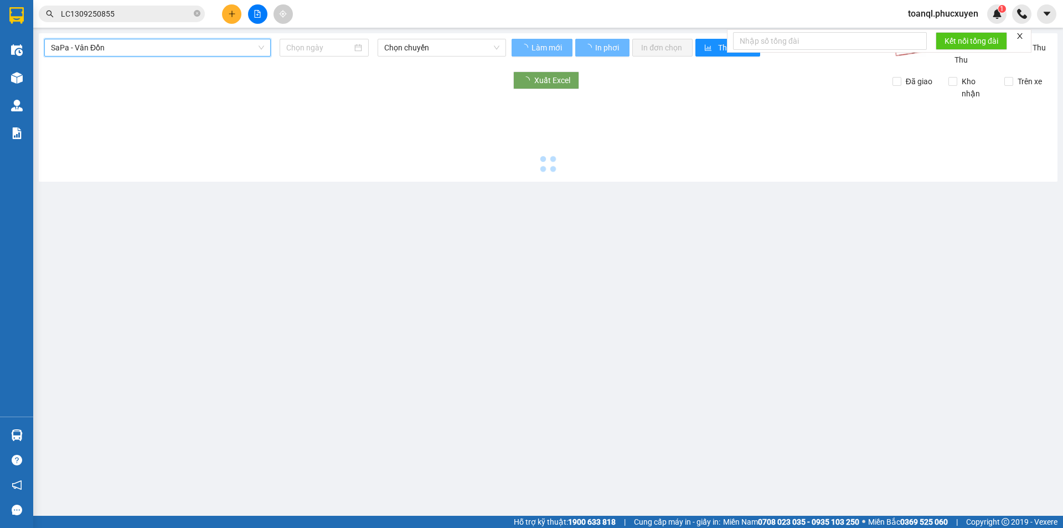
type input "[DATE]"
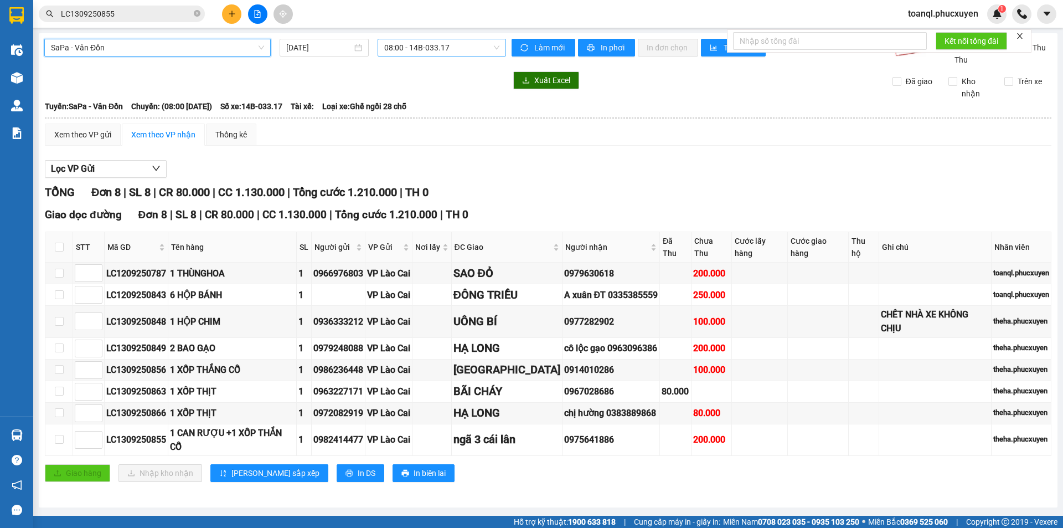
click at [465, 47] on span "08:00 - 14B-033.17" at bounding box center [441, 47] width 115 height 17
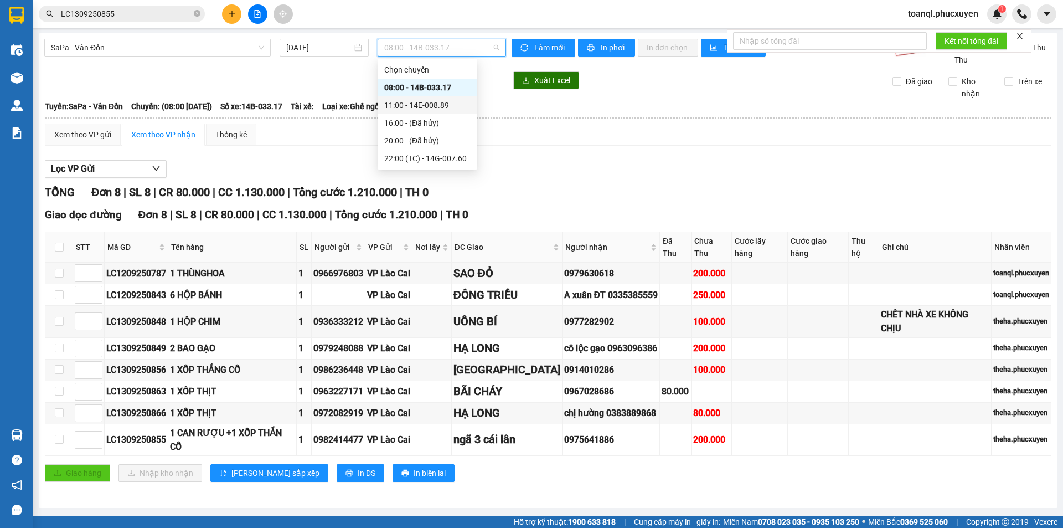
click at [435, 105] on div "11:00 - 14E-008.89" at bounding box center [427, 105] width 86 height 12
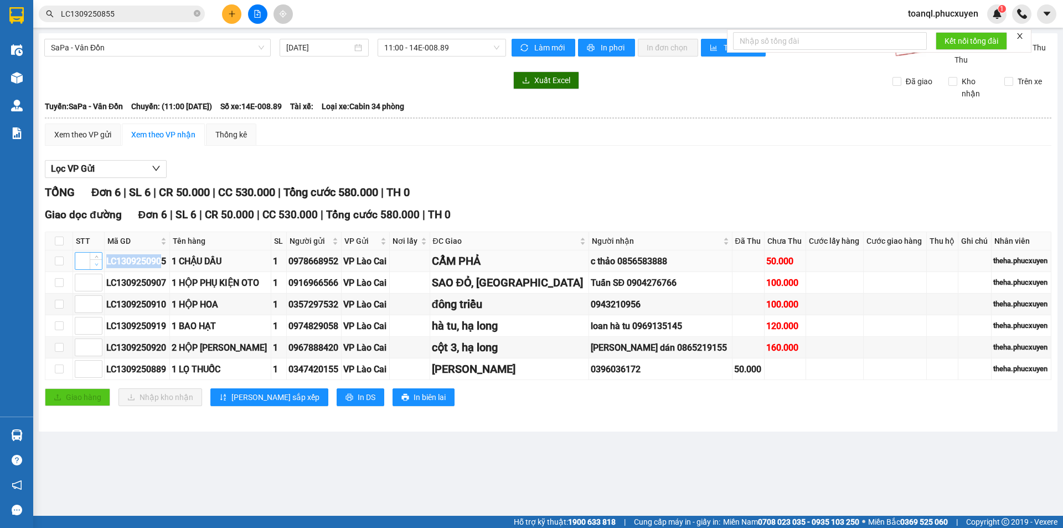
drag, startPoint x: 164, startPoint y: 260, endPoint x: 99, endPoint y: 267, distance: 65.7
click at [99, 267] on tr "LC1309250905 1 CHẬU DÂU 1 0978668952 VP Lào Cai CẨM PHẢ c thảo 0856583888 50.00…" at bounding box center [548, 261] width 1006 height 22
copy tr "LC130925090"
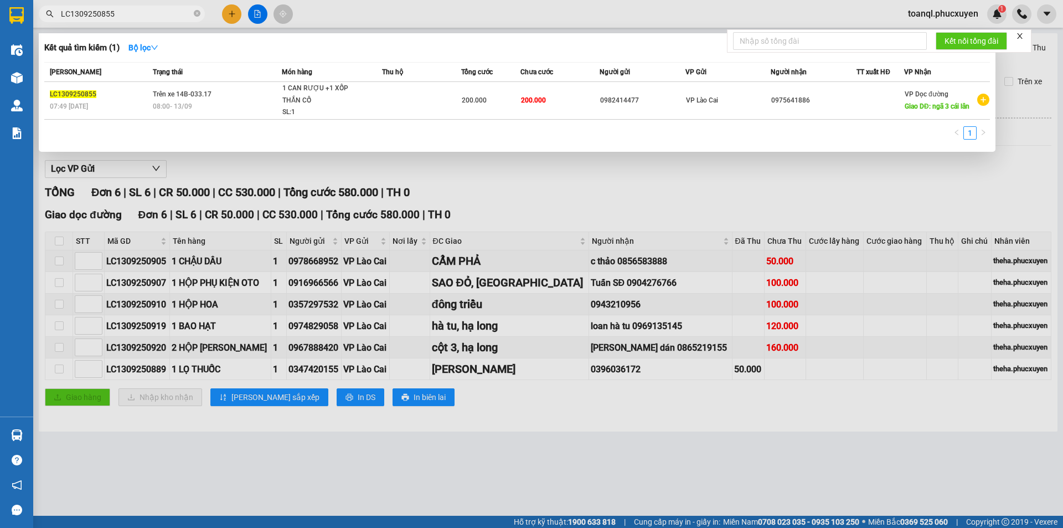
drag, startPoint x: 107, startPoint y: 15, endPoint x: 34, endPoint y: 26, distance: 74.5
click at [34, 24] on div "Kết quả tìm kiếm ( 1 ) Bộ lọc Mã ĐH Trạng thái Món hàng Thu hộ Tổng cước Chưa c…" at bounding box center [108, 13] width 216 height 19
paste input "LC130925090"
type input "LC130925090"
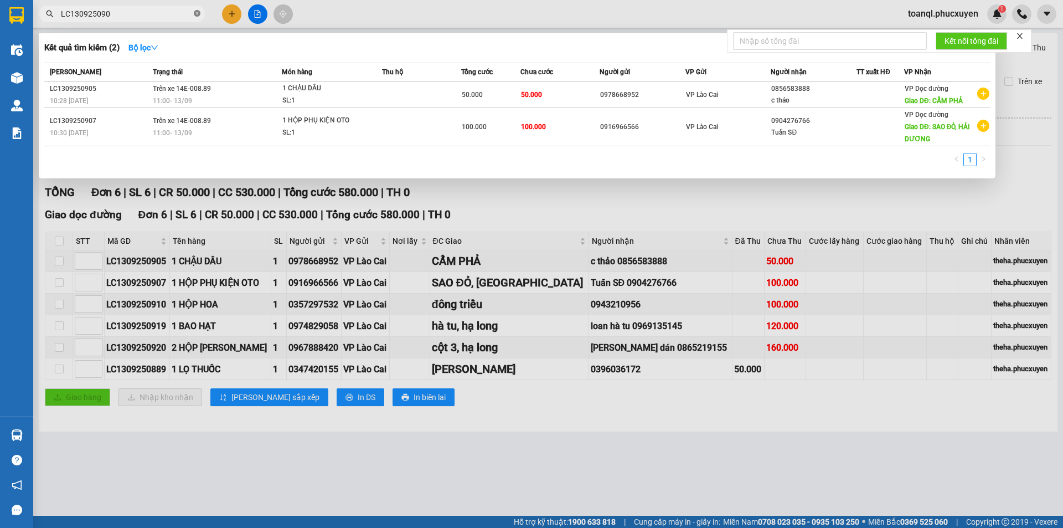
click at [199, 15] on icon "close-circle" at bounding box center [197, 13] width 7 height 7
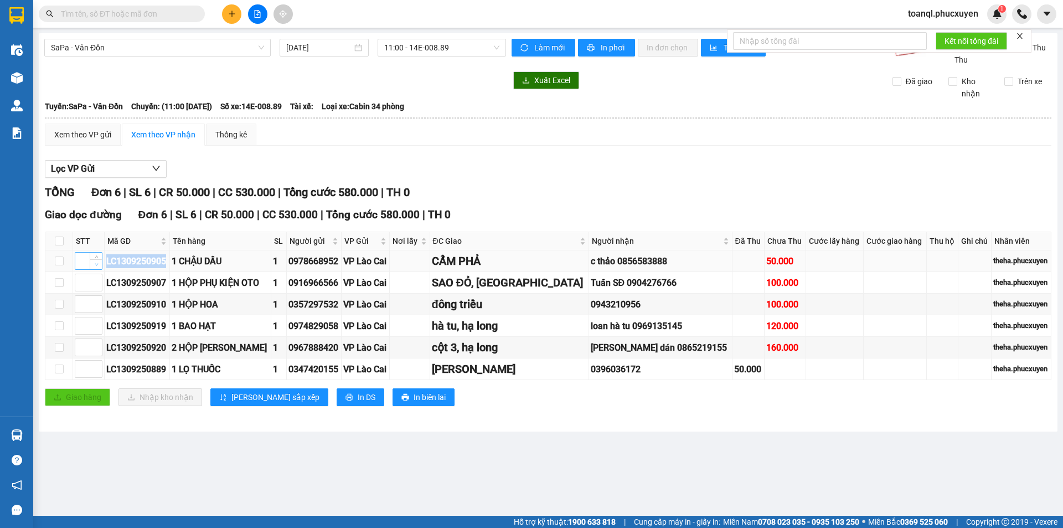
drag, startPoint x: 170, startPoint y: 260, endPoint x: 101, endPoint y: 267, distance: 69.6
click at [101, 267] on tr "LC1309250905 1 CHẬU DÂU 1 0978668952 VP Lào Cai CẨM PHẢ c thảo 0856583888 50.00…" at bounding box center [548, 261] width 1006 height 22
copy tr "LC1309250905"
click at [167, 13] on input "text" at bounding box center [126, 14] width 131 height 12
paste input "LC1309250905"
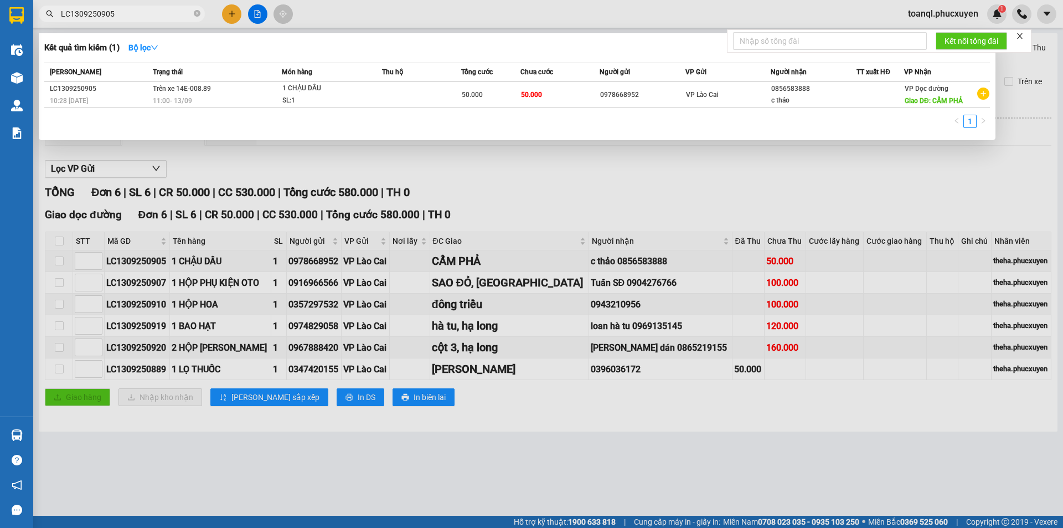
type input "LC1309250905"
click at [233, 98] on div "11:00 [DATE]" at bounding box center [217, 101] width 128 height 12
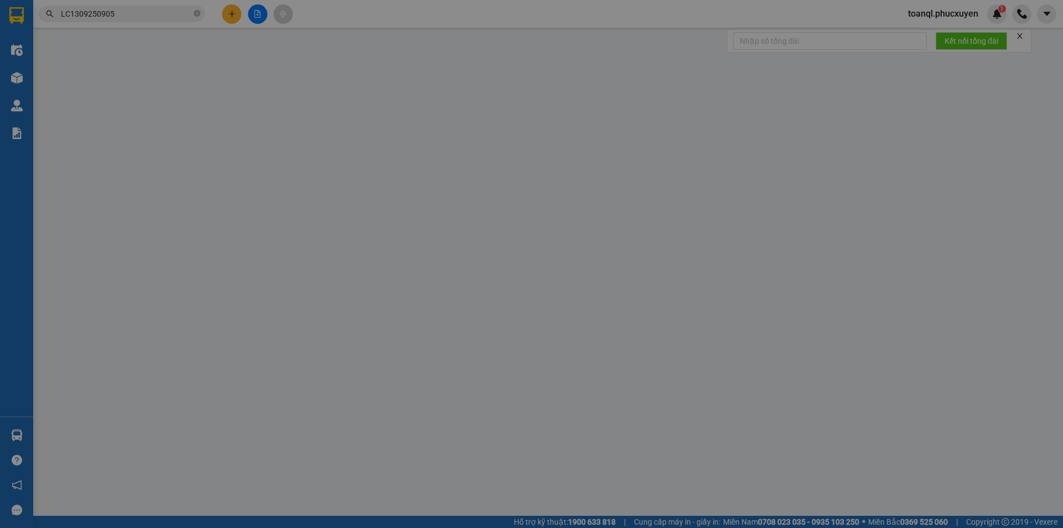
type input "0978668952"
type input "0856583888"
type input "c thảo"
type input "CẨM PHẢ"
type input "50.000"
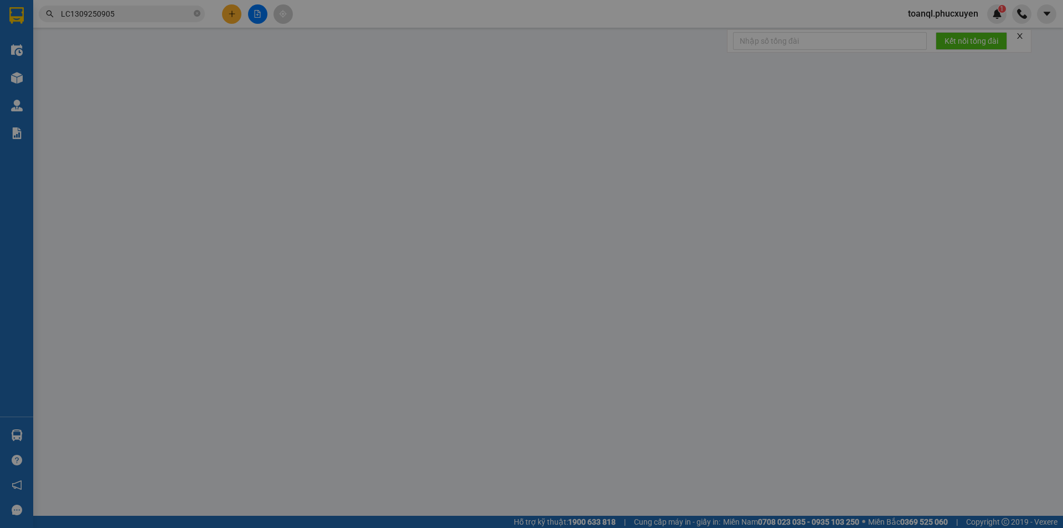
type input "50.000"
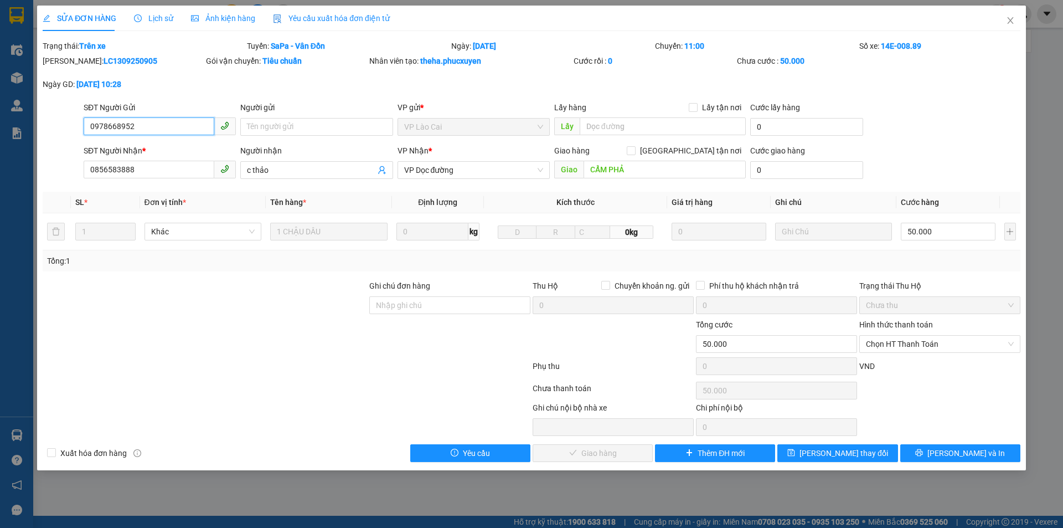
drag, startPoint x: 146, startPoint y: 127, endPoint x: 84, endPoint y: 146, distance: 65.0
click at [84, 146] on form "SĐT Người Gửi 0978668952 0978668952 Người gửi Tên người gửi VP gửi * VP Lào Cai…" at bounding box center [532, 142] width 978 height 82
drag, startPoint x: 148, startPoint y: 176, endPoint x: 83, endPoint y: 192, distance: 67.3
click at [83, 192] on div "Total Paid Fee 0 Total UnPaid Fee 50.000 Cash Collection Total Fee Trạng thái: …" at bounding box center [532, 251] width 978 height 422
click at [1013, 20] on icon "close" at bounding box center [1010, 20] width 9 height 9
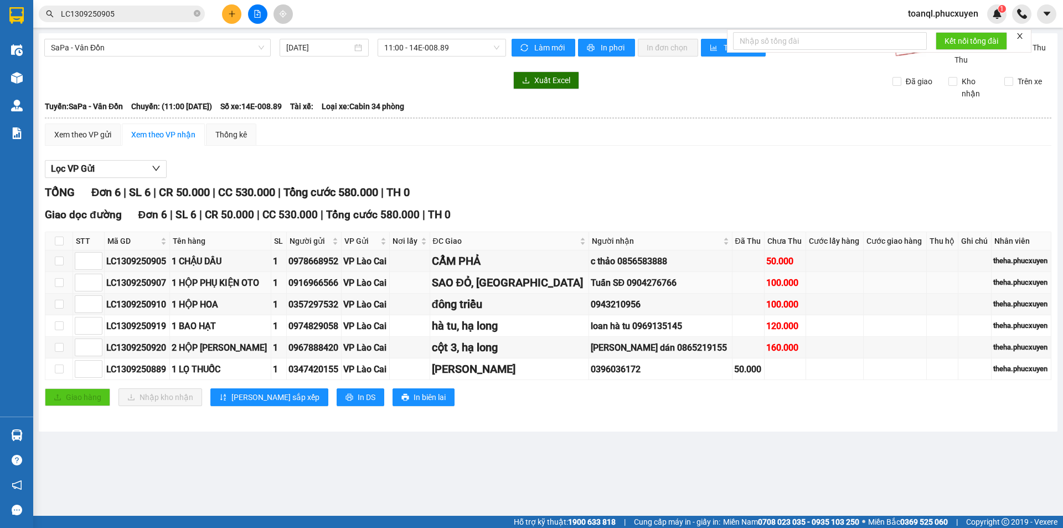
click at [126, 286] on div "LC1309250907" at bounding box center [136, 283] width 61 height 14
click at [126, 287] on div "LC1309250907" at bounding box center [136, 283] width 61 height 14
copy div "LC1309250907"
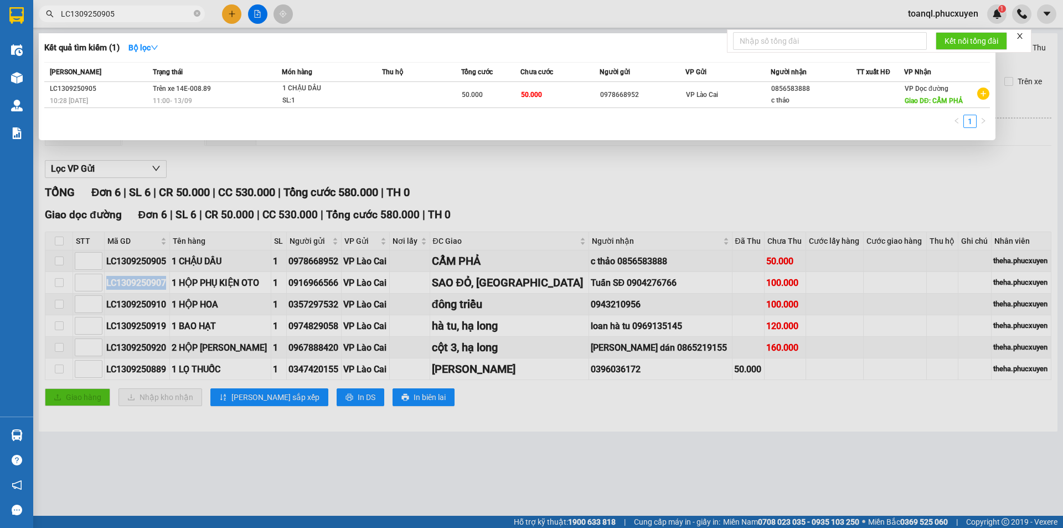
click at [178, 16] on input "LC1309250905" at bounding box center [126, 14] width 131 height 12
drag, startPoint x: 133, startPoint y: 256, endPoint x: 132, endPoint y: 283, distance: 26.6
click at [132, 260] on div at bounding box center [531, 264] width 1063 height 528
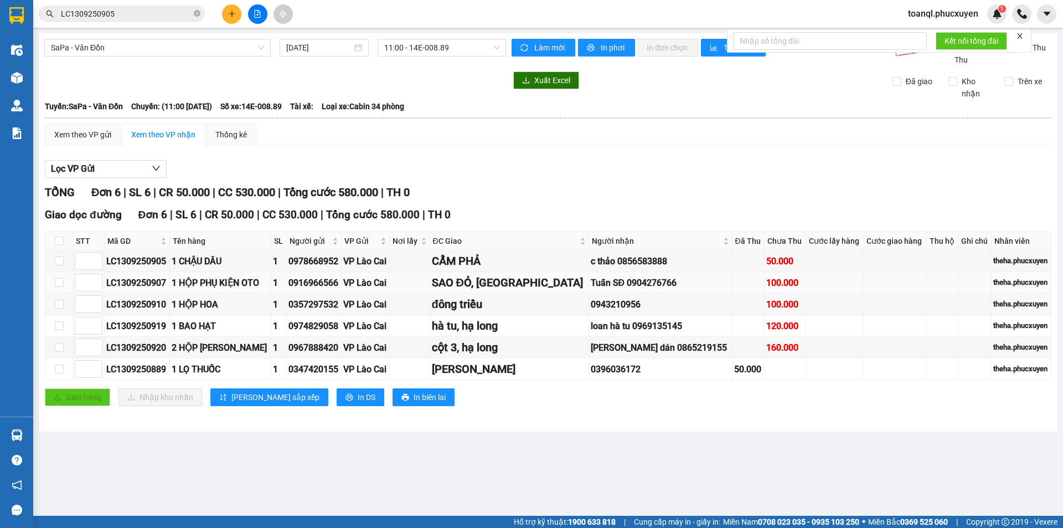
click at [132, 283] on div "LC1309250907" at bounding box center [136, 283] width 61 height 14
copy div "LC1309250907"
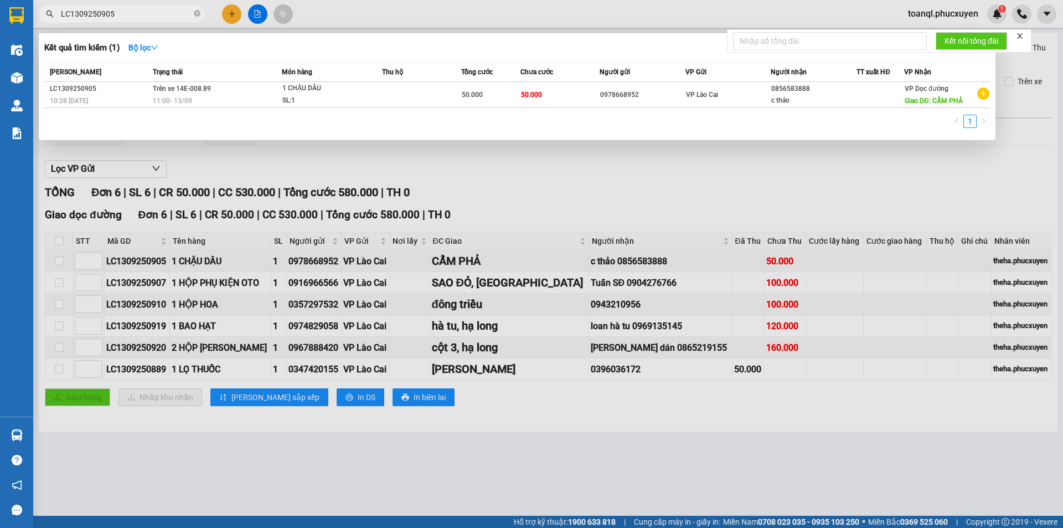
click at [148, 12] on input "LC1309250905" at bounding box center [126, 14] width 131 height 12
paste input "LC1309250907"
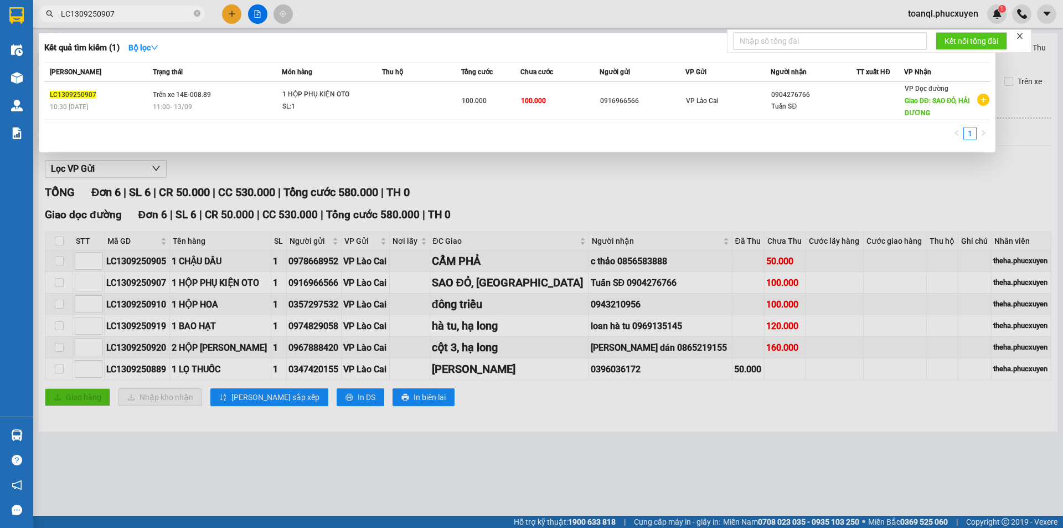
type input "LC1309250907"
click at [207, 90] on span "Trên xe 14E-008.89" at bounding box center [182, 94] width 58 height 9
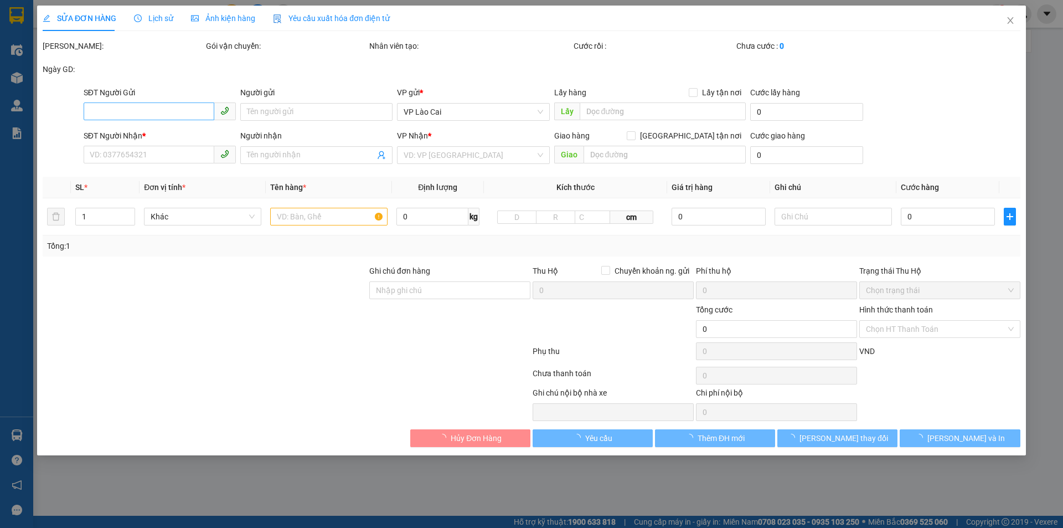
type input "0916966566"
type input "0904276766"
type input "Tuấn SĐ"
type input "SAO ĐỎ, [GEOGRAPHIC_DATA]"
type input "100.000"
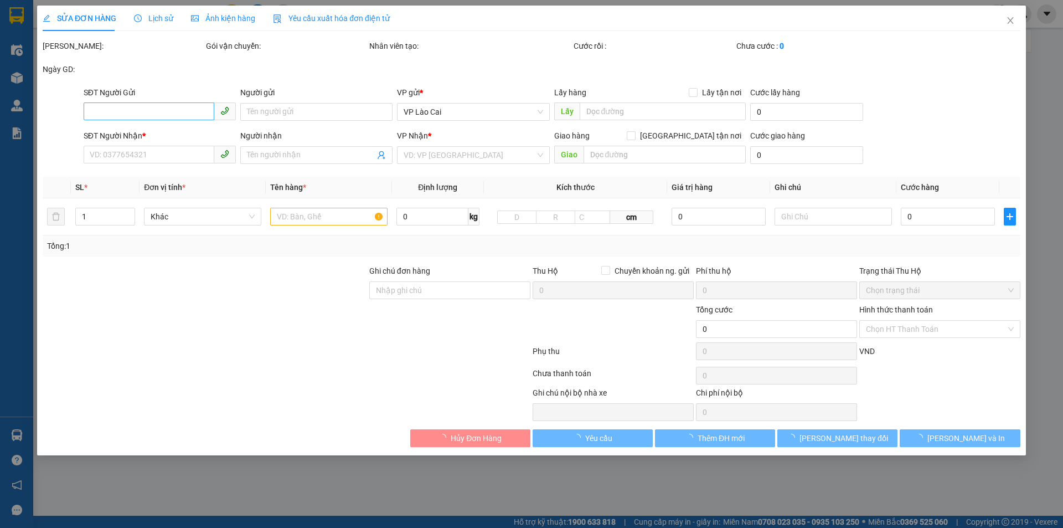
type input "100.000"
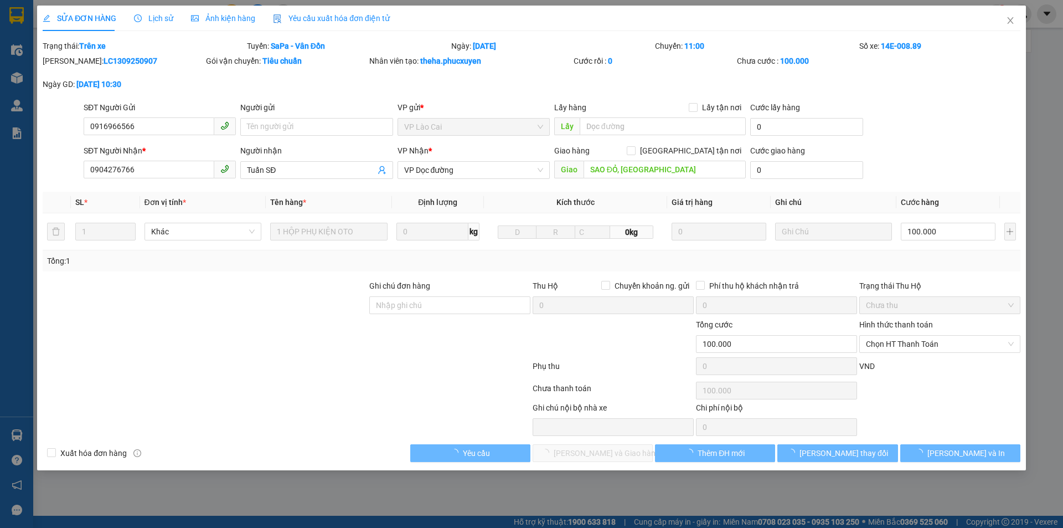
click at [152, 109] on div "SĐT Người Gửi" at bounding box center [160, 107] width 152 height 12
click at [152, 117] on input "0916966566" at bounding box center [149, 126] width 131 height 18
drag, startPoint x: 152, startPoint y: 109, endPoint x: 155, endPoint y: 132, distance: 23.5
click at [152, 113] on div "SĐT Người Gửi" at bounding box center [160, 107] width 152 height 12
click at [152, 117] on input "0916966566" at bounding box center [149, 126] width 131 height 18
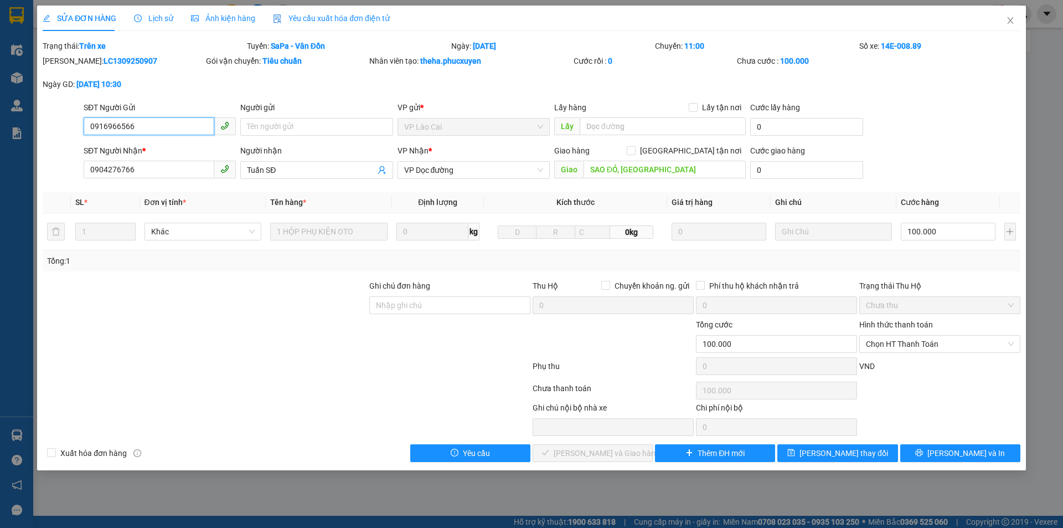
click at [155, 132] on input "0916966566" at bounding box center [149, 126] width 131 height 18
click at [155, 133] on input "0916966566" at bounding box center [149, 126] width 131 height 18
click at [135, 177] on input "0904276766" at bounding box center [149, 170] width 131 height 18
click at [1014, 16] on span "Close" at bounding box center [1010, 21] width 31 height 31
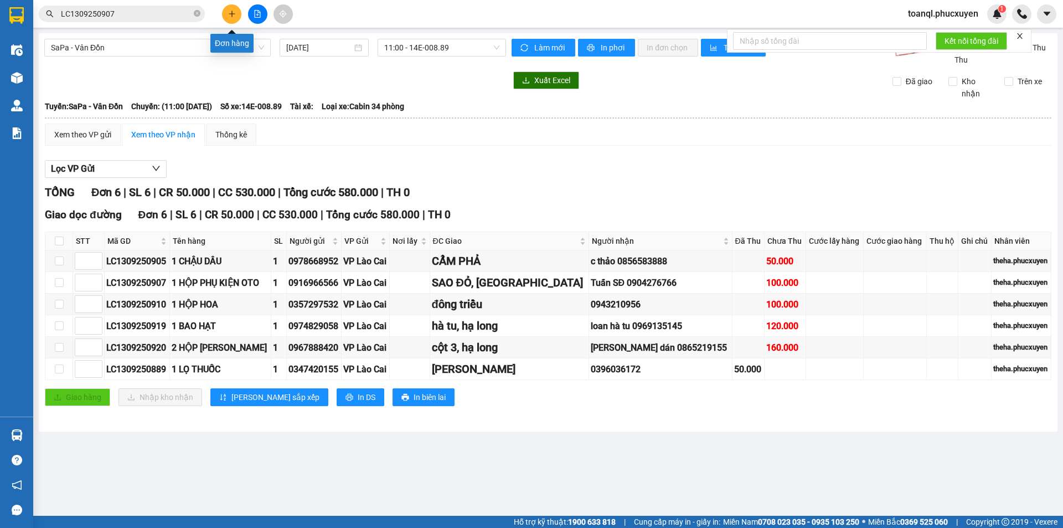
click at [233, 15] on icon "plus" at bounding box center [232, 14] width 8 height 8
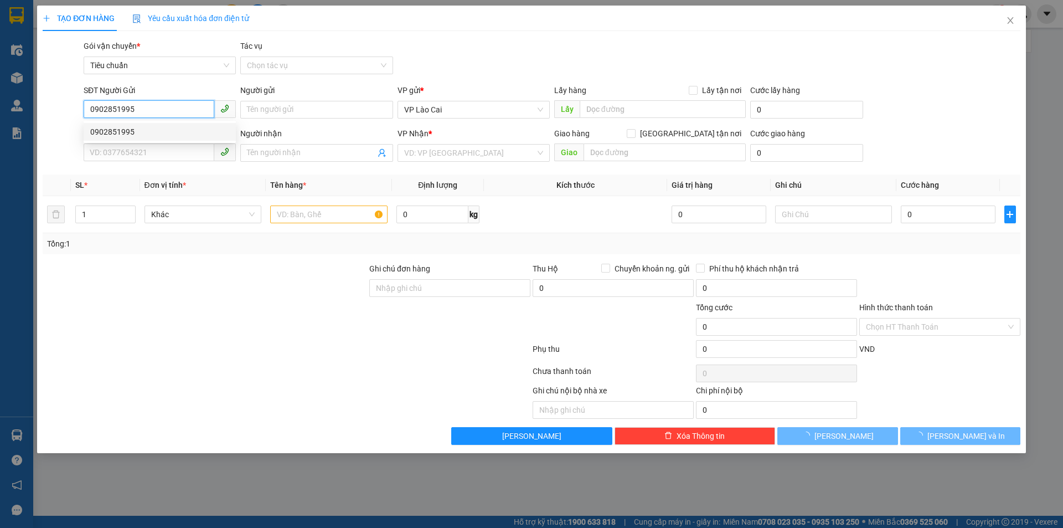
click at [161, 131] on div "0902851995" at bounding box center [159, 132] width 139 height 12
type input "0902851995"
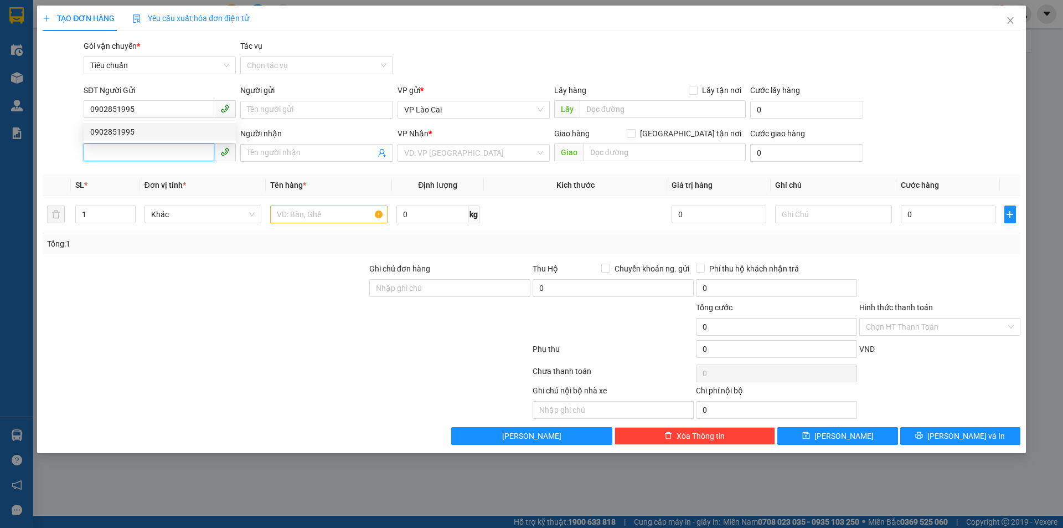
click at [147, 149] on input "SĐT Người Nhận *" at bounding box center [149, 152] width 131 height 18
type input "0942092711"
click at [145, 173] on div "0942092711 - [GEOGRAPHIC_DATA]" at bounding box center [159, 175] width 139 height 12
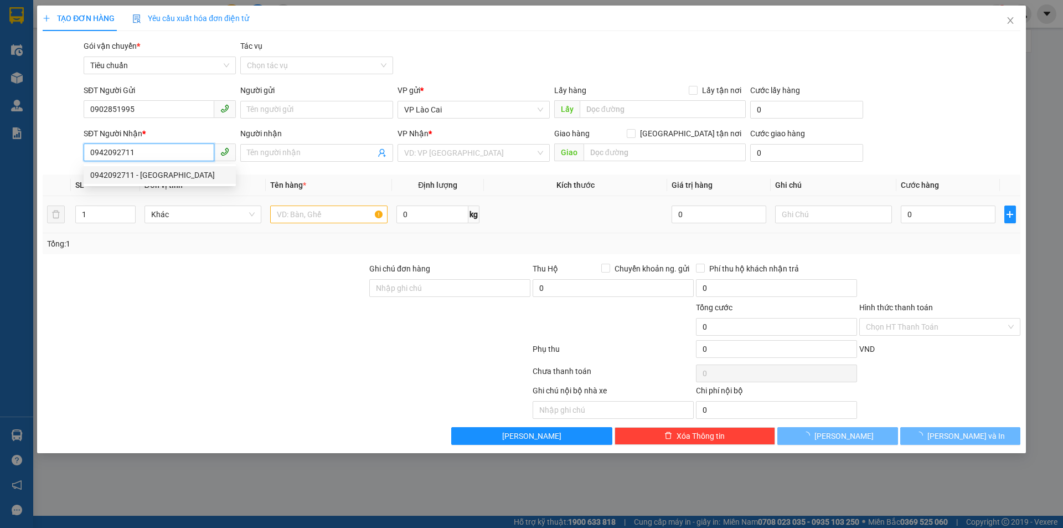
type input "Hà"
type input "0942092711"
click at [277, 204] on div at bounding box center [328, 214] width 117 height 22
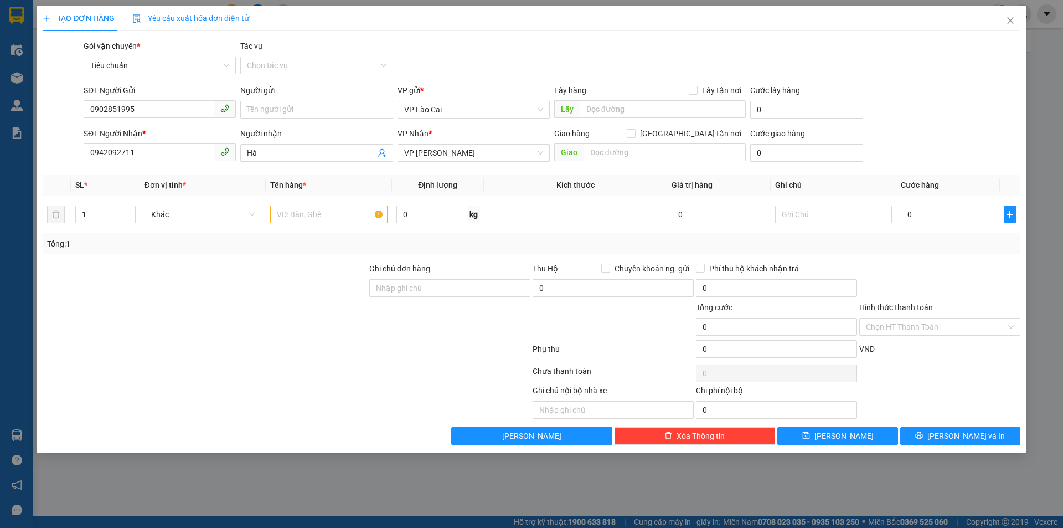
click at [420, 143] on div "VP Nhận *" at bounding box center [474, 135] width 152 height 17
click at [437, 157] on span "VP [PERSON_NAME]" at bounding box center [473, 153] width 139 height 17
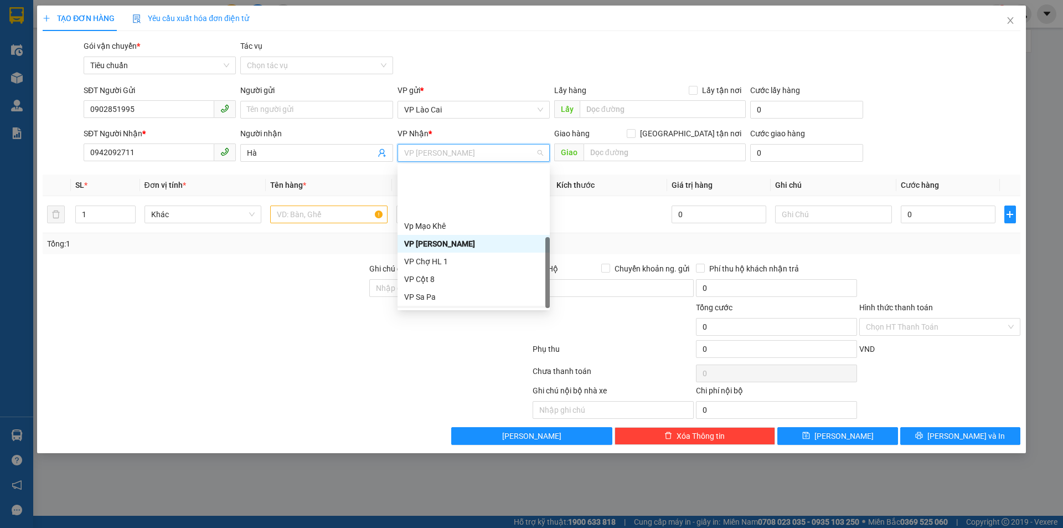
scroll to position [177, 0]
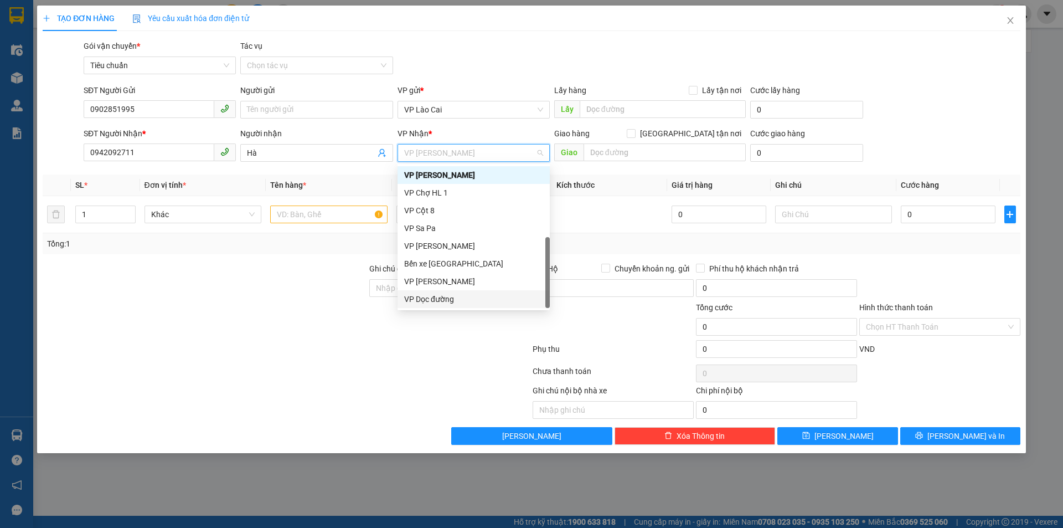
click at [440, 297] on div "VP Dọc đường" at bounding box center [473, 299] width 139 height 12
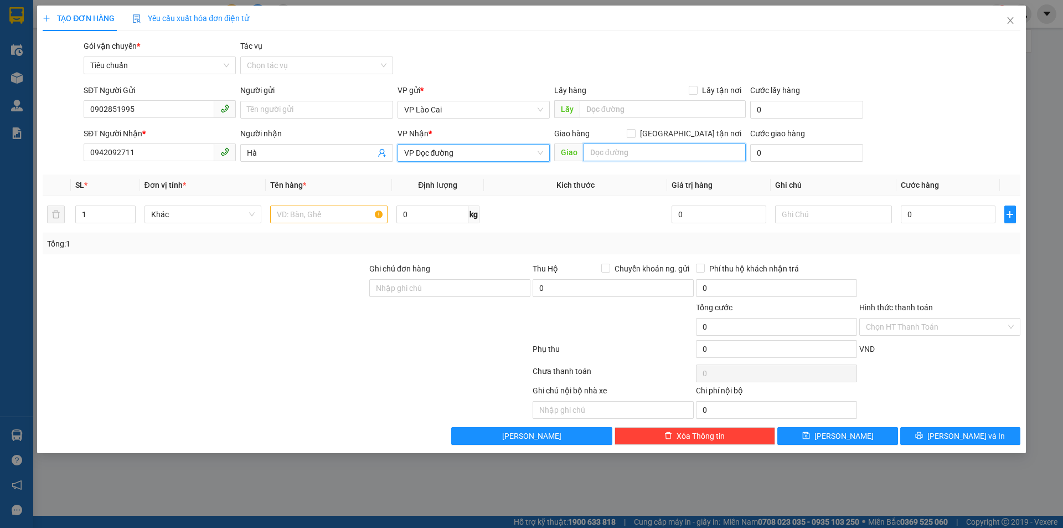
click at [600, 147] on input "text" at bounding box center [665, 152] width 162 height 18
type input "Hạ Long"
click at [359, 213] on input "text" at bounding box center [328, 214] width 117 height 18
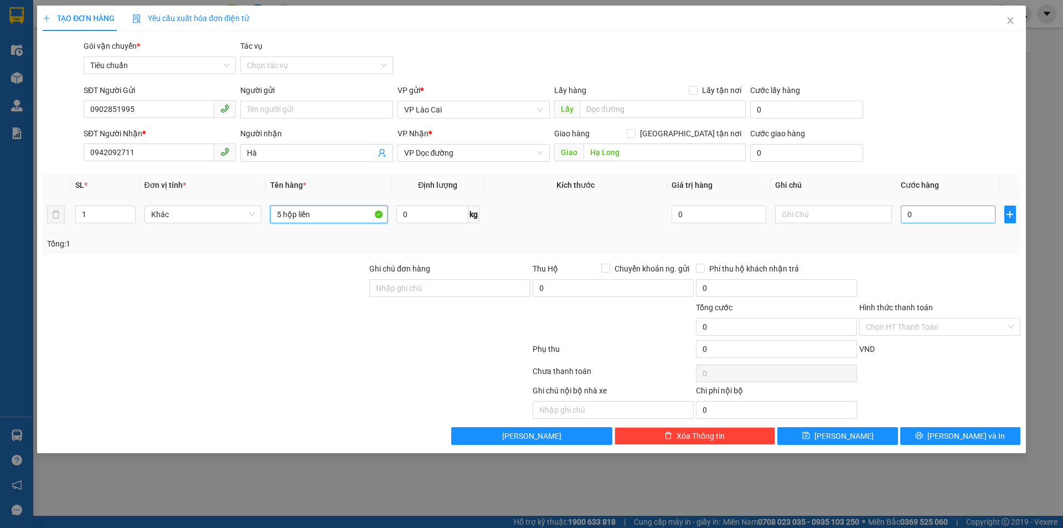
type input "5 hộp liền"
click at [933, 206] on input "0" at bounding box center [948, 214] width 94 height 18
type input "1"
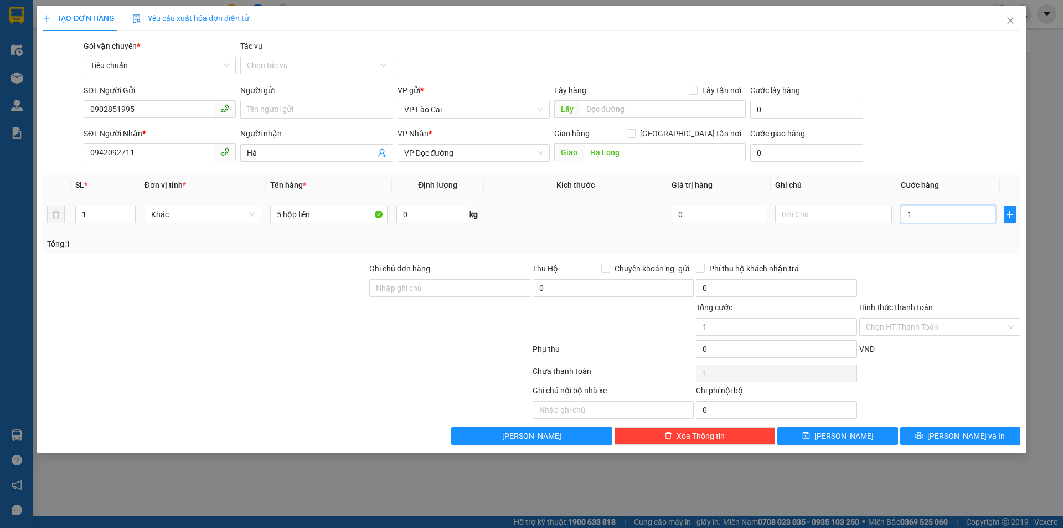
type input "10"
type input "100"
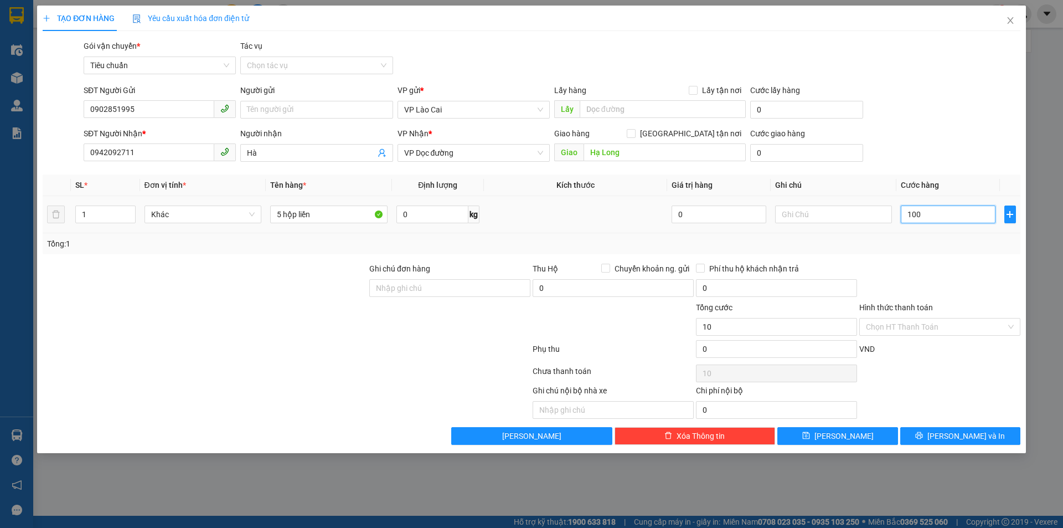
type input "100"
type input "1.000"
type input "10.000"
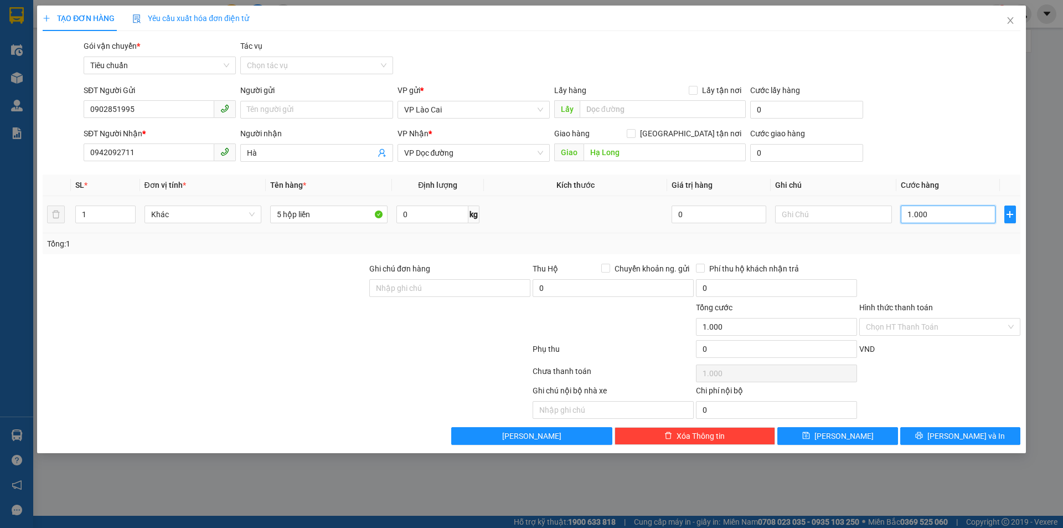
type input "10.000"
type input "100.000"
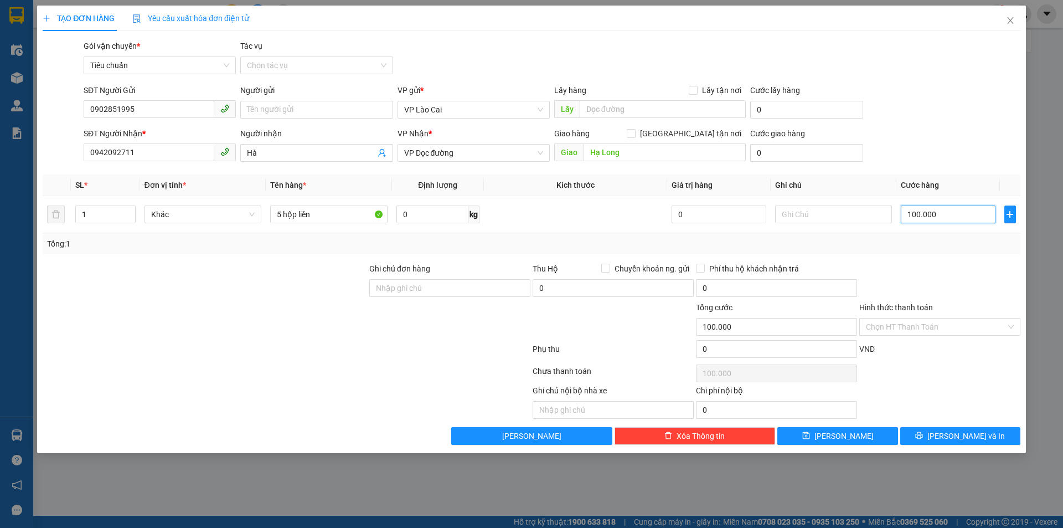
type input "100.000"
drag, startPoint x: 959, startPoint y: 419, endPoint x: 957, endPoint y: 426, distance: 7.0
click at [959, 422] on div "Transit Pickup Surcharge Ids Transit Deliver Surcharge Ids Transit Deliver Surc…" at bounding box center [532, 242] width 978 height 405
click at [957, 426] on div "Transit Pickup Surcharge Ids Transit Deliver Surcharge Ids Transit Deliver Surc…" at bounding box center [532, 242] width 978 height 405
click at [956, 431] on span "[PERSON_NAME] và In" at bounding box center [966, 436] width 78 height 12
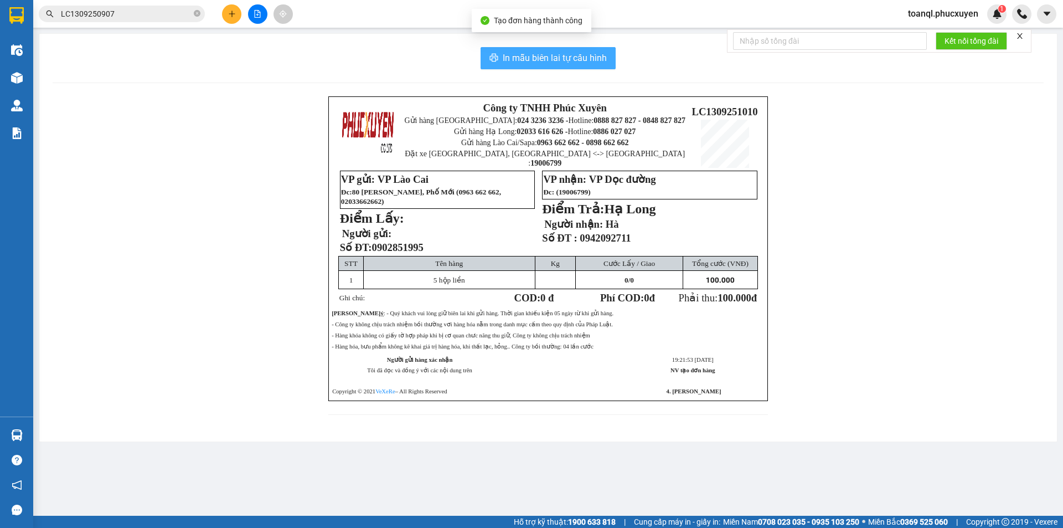
click at [597, 55] on span "In mẫu biên lai tự cấu hình" at bounding box center [555, 58] width 104 height 14
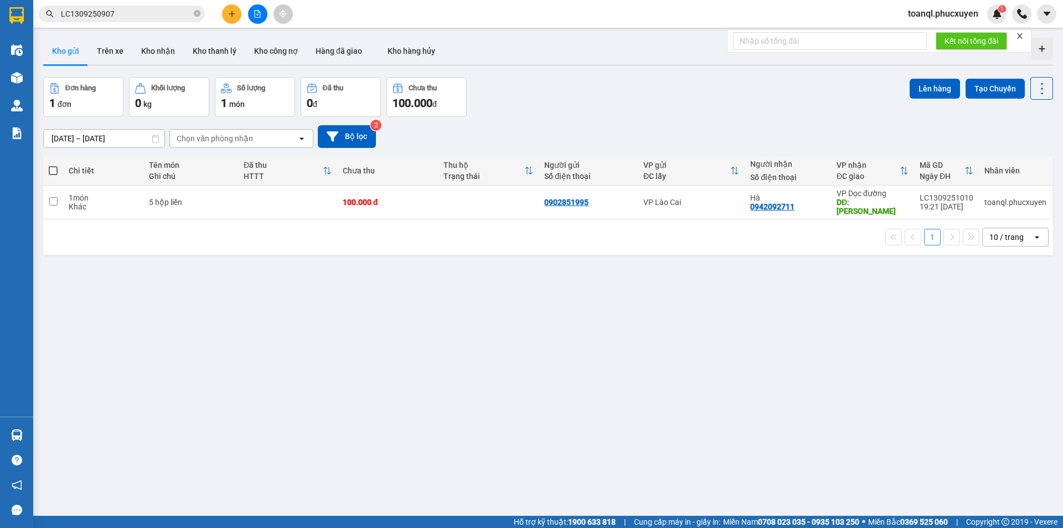
click at [265, 16] on button at bounding box center [257, 13] width 19 height 19
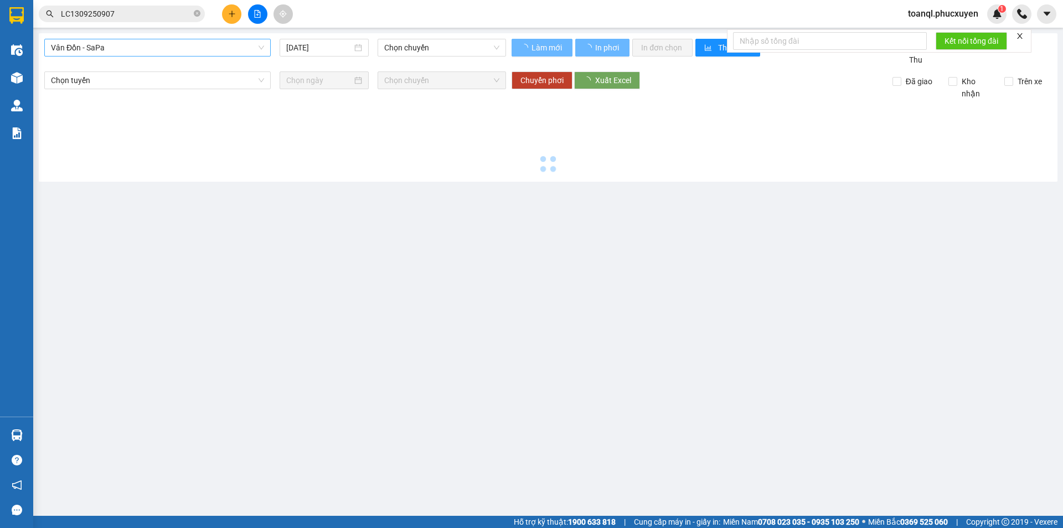
click at [178, 56] on div "Vân Đồn - SaPa [DATE] Chọn chuyến" at bounding box center [275, 52] width 462 height 27
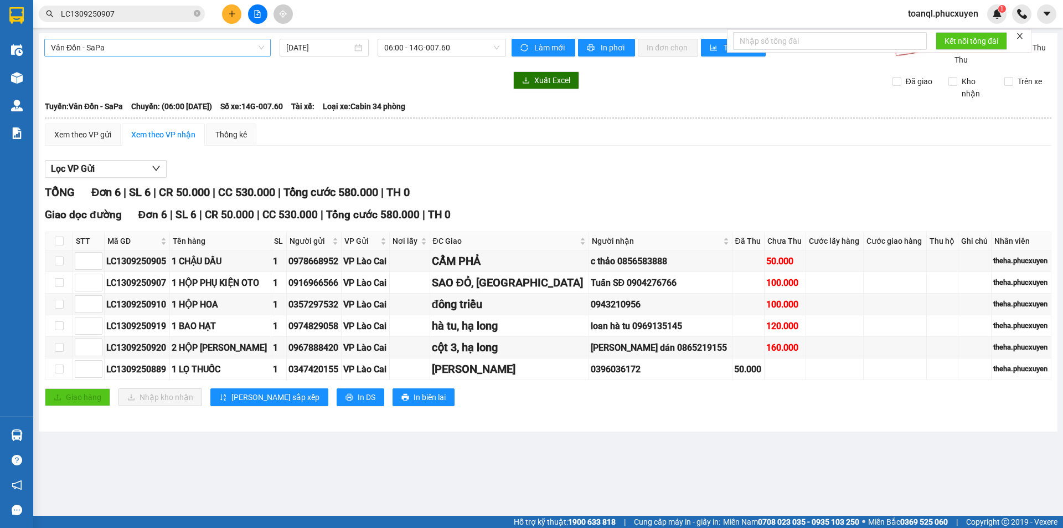
click at [176, 51] on span "Vân Đồn - SaPa" at bounding box center [157, 47] width 213 height 17
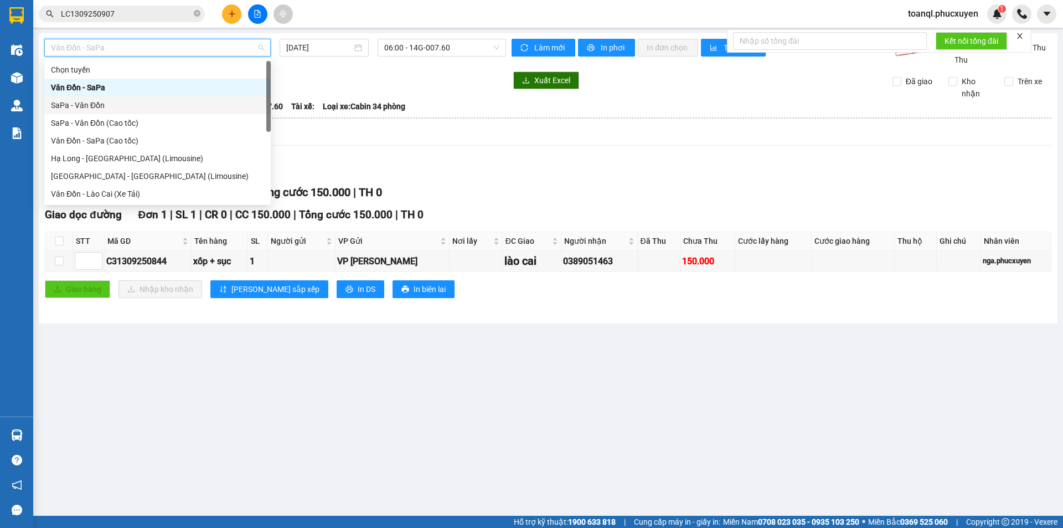
click at [121, 102] on div "SaPa - Vân Đồn" at bounding box center [157, 105] width 213 height 12
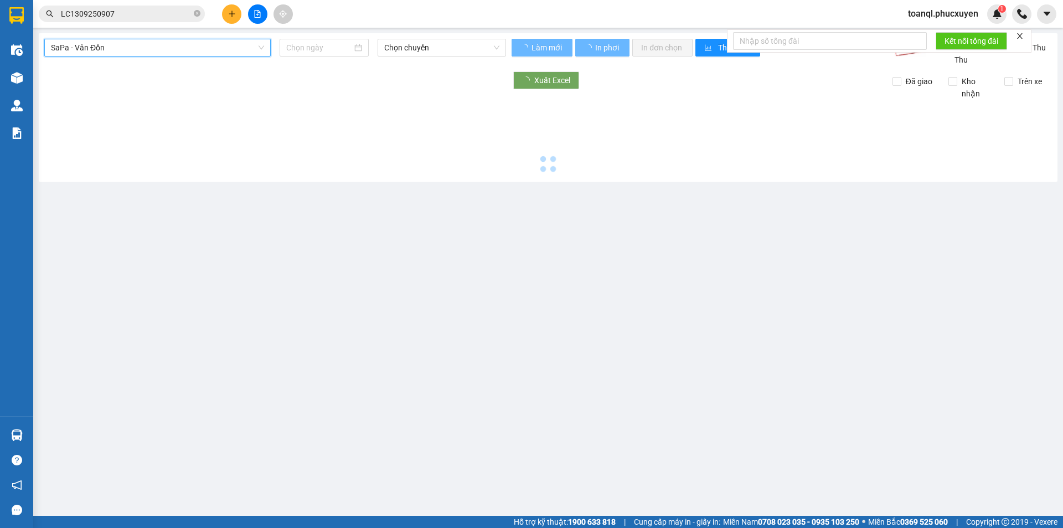
type input "[DATE]"
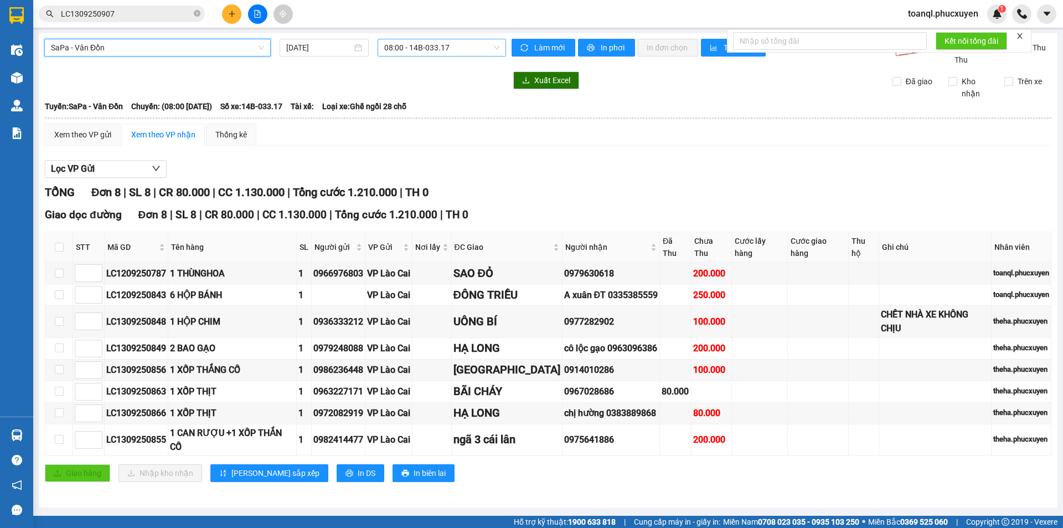
click at [387, 44] on span "08:00 - 14B-033.17" at bounding box center [441, 47] width 115 height 17
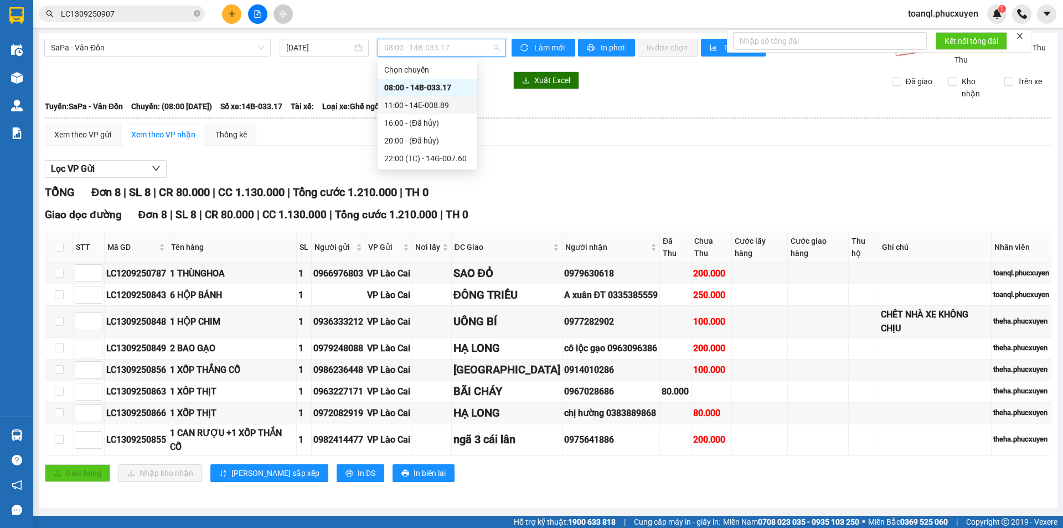
click at [443, 107] on div "11:00 - 14E-008.89" at bounding box center [427, 105] width 86 height 12
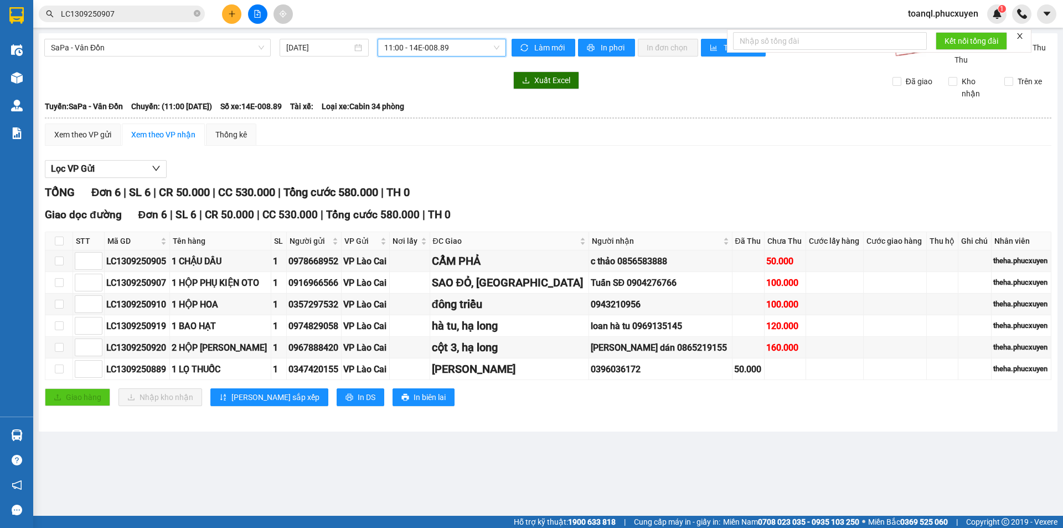
click at [459, 40] on span "11:00 - 14E-008.89" at bounding box center [441, 47] width 115 height 17
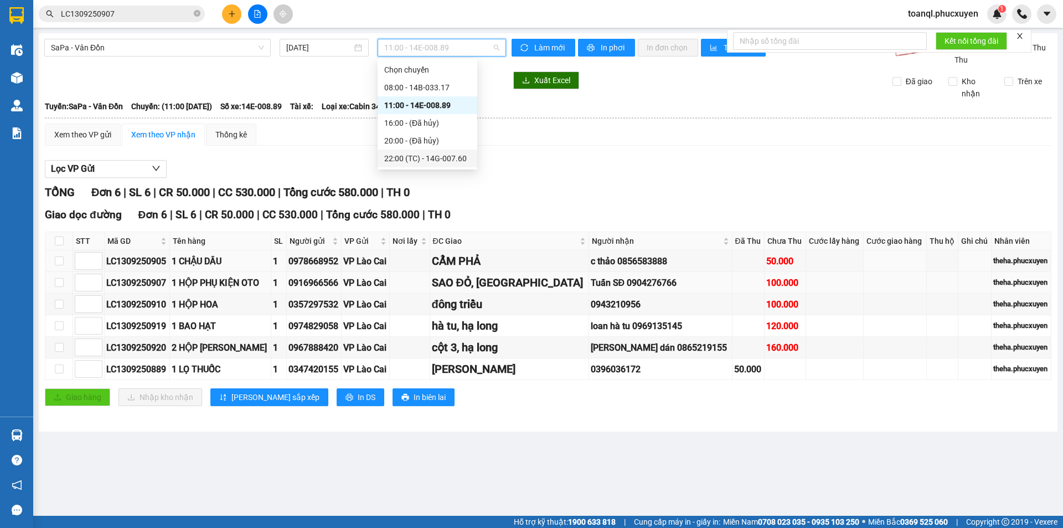
click at [430, 272] on td at bounding box center [410, 283] width 40 height 22
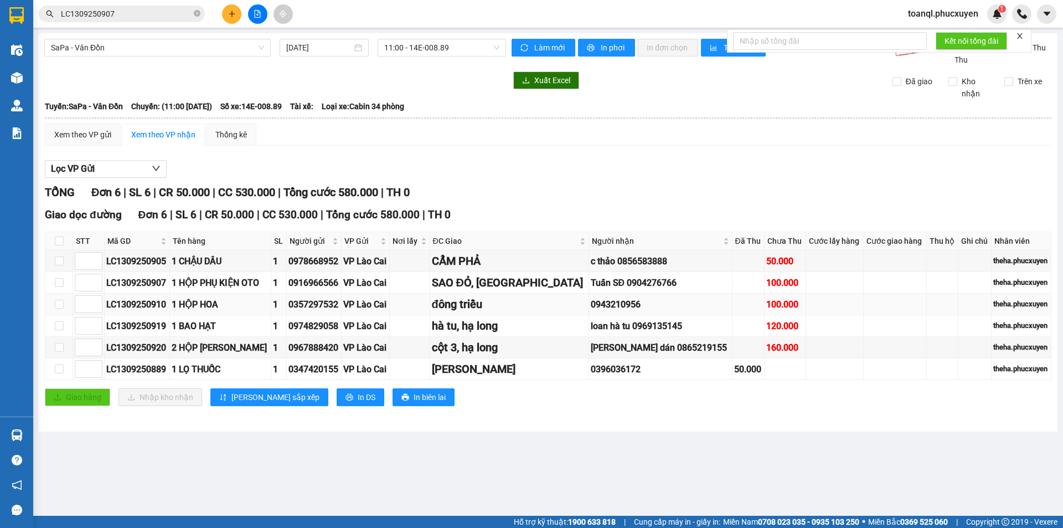
click at [161, 307] on div "LC1309250910" at bounding box center [136, 304] width 61 height 14
click at [158, 308] on div "LC1309250910" at bounding box center [136, 304] width 61 height 14
click at [157, 311] on td "LC1309250910" at bounding box center [137, 304] width 65 height 22
drag, startPoint x: 157, startPoint y: 311, endPoint x: 157, endPoint y: 305, distance: 6.7
click at [157, 309] on td "LC1309250910" at bounding box center [137, 304] width 65 height 22
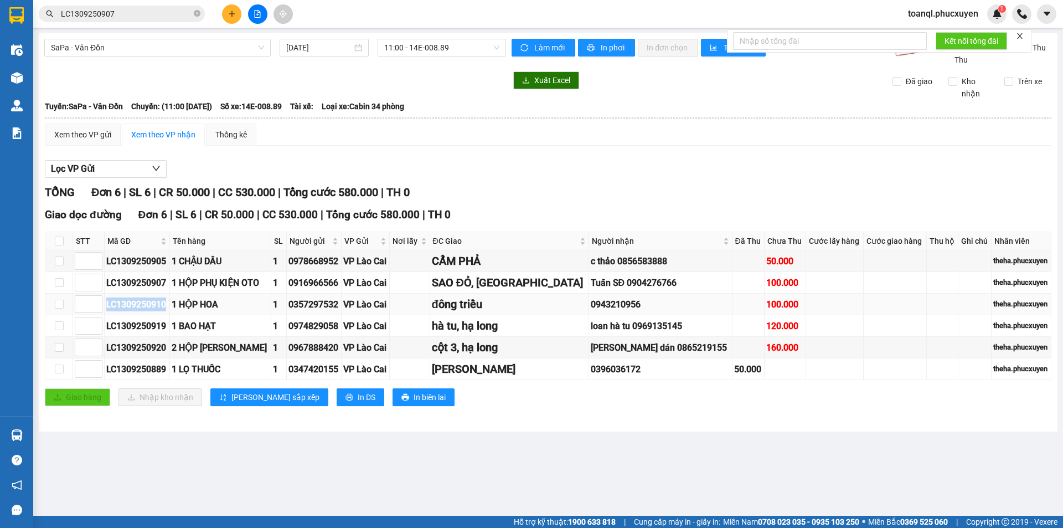
click at [157, 305] on div "LC1309250910" at bounding box center [136, 304] width 61 height 14
click at [155, 21] on span "LC1309250907" at bounding box center [122, 14] width 166 height 17
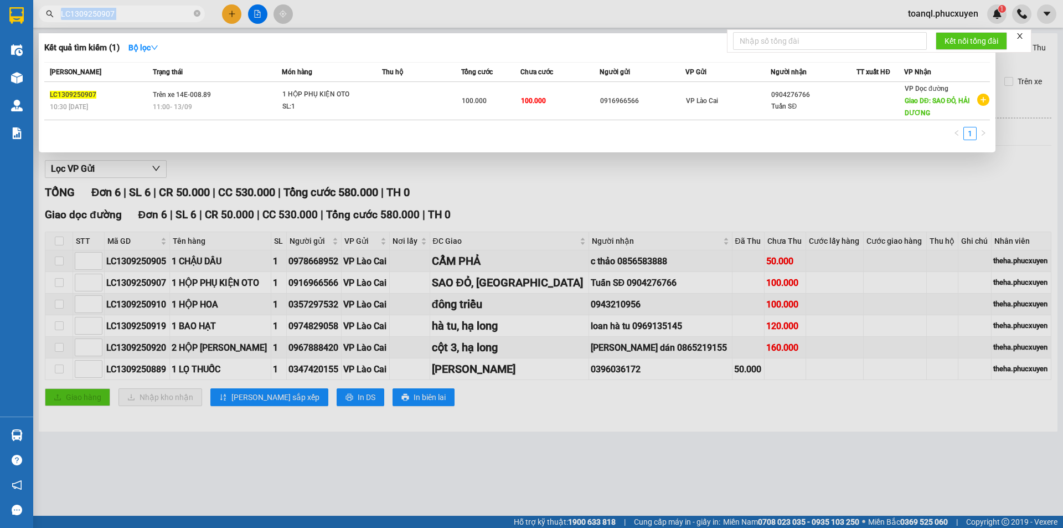
click at [154, 21] on span "LC1309250907" at bounding box center [122, 14] width 166 height 17
click at [153, 20] on span "LC1309250907" at bounding box center [122, 14] width 166 height 17
click at [152, 14] on input "LC1309250907" at bounding box center [126, 14] width 131 height 12
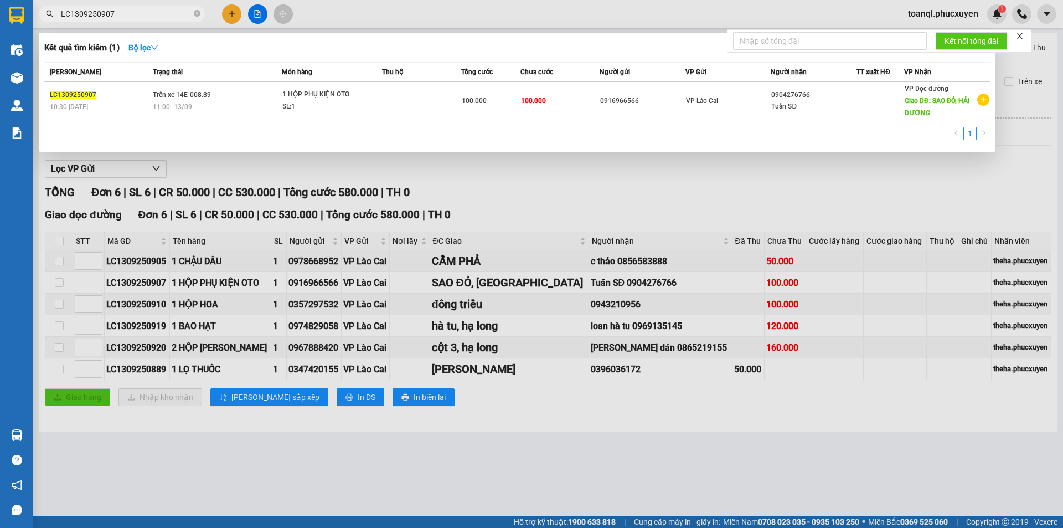
click at [152, 14] on input "LC1309250907" at bounding box center [126, 14] width 131 height 12
paste input "10"
type input "LC1309250910"
click at [190, 92] on span "Trên xe 14E-008.89" at bounding box center [182, 95] width 58 height 8
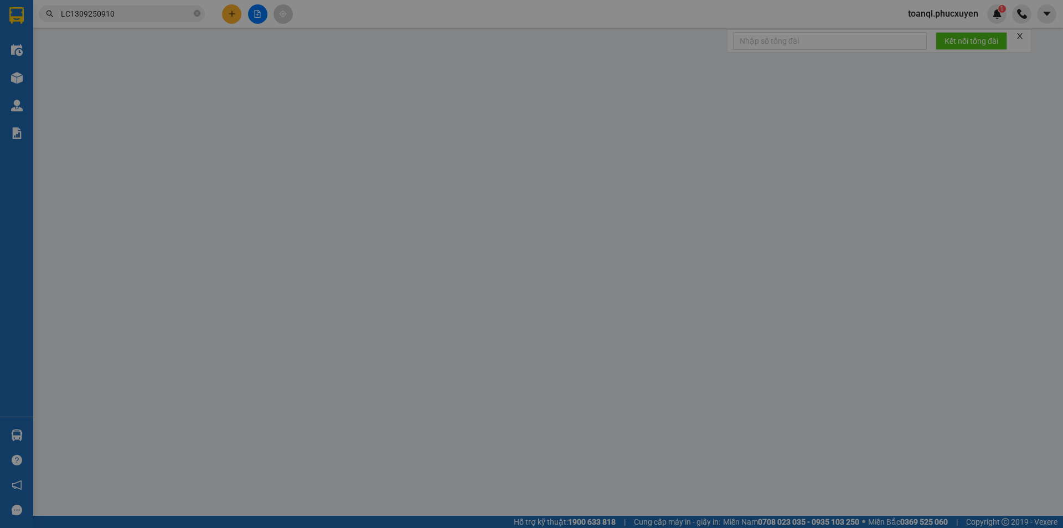
type input "0357297532"
type input "0943210956"
type input "đông triều"
type input "100.000"
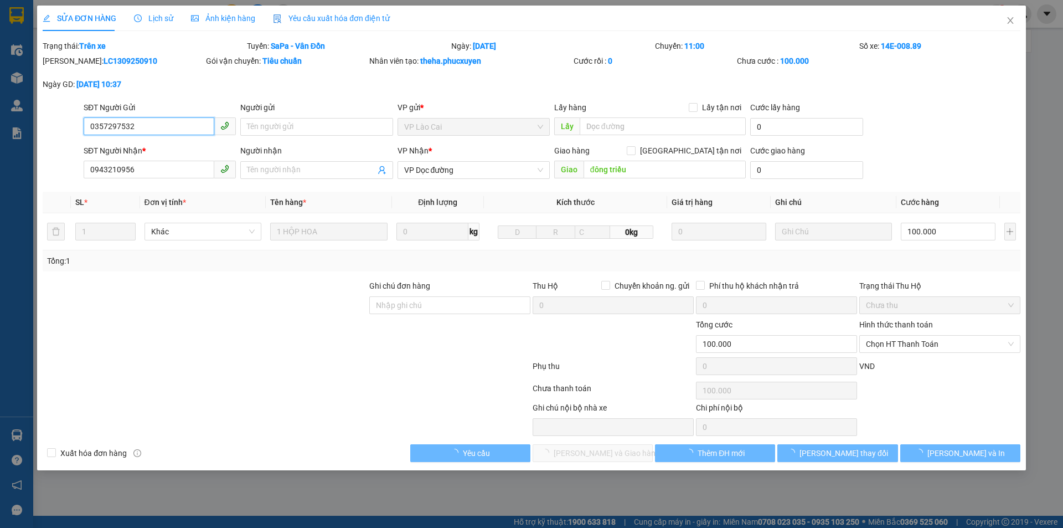
click at [156, 104] on div "SĐT Người Gửi" at bounding box center [160, 107] width 152 height 12
click at [156, 117] on input "0357297532" at bounding box center [149, 126] width 131 height 18
drag, startPoint x: 156, startPoint y: 104, endPoint x: 149, endPoint y: 118, distance: 16.4
click at [156, 110] on div "SĐT Người Gửi" at bounding box center [160, 107] width 152 height 12
click at [156, 117] on input "0357297532" at bounding box center [149, 126] width 131 height 18
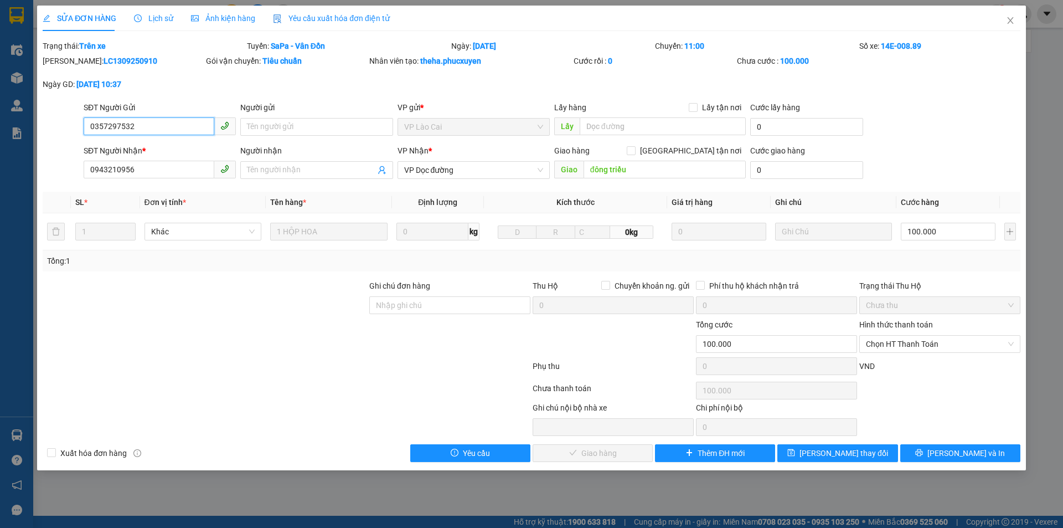
click at [149, 119] on input "0357297532" at bounding box center [149, 126] width 131 height 18
click at [153, 163] on input "0943210956" at bounding box center [149, 170] width 131 height 18
click at [998, 20] on span "Close" at bounding box center [1010, 21] width 31 height 31
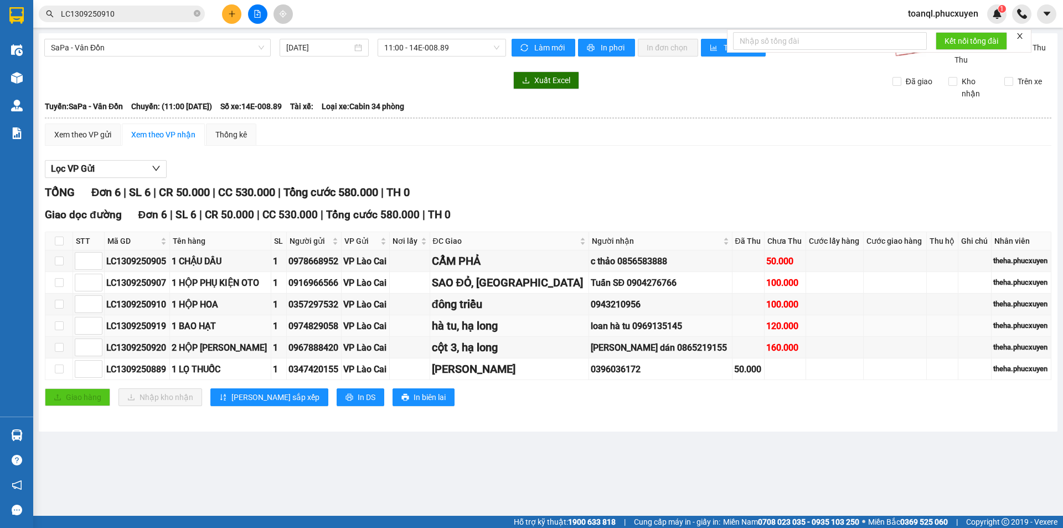
click at [150, 331] on div "LC1309250919" at bounding box center [136, 326] width 61 height 14
copy div "LC1309250919"
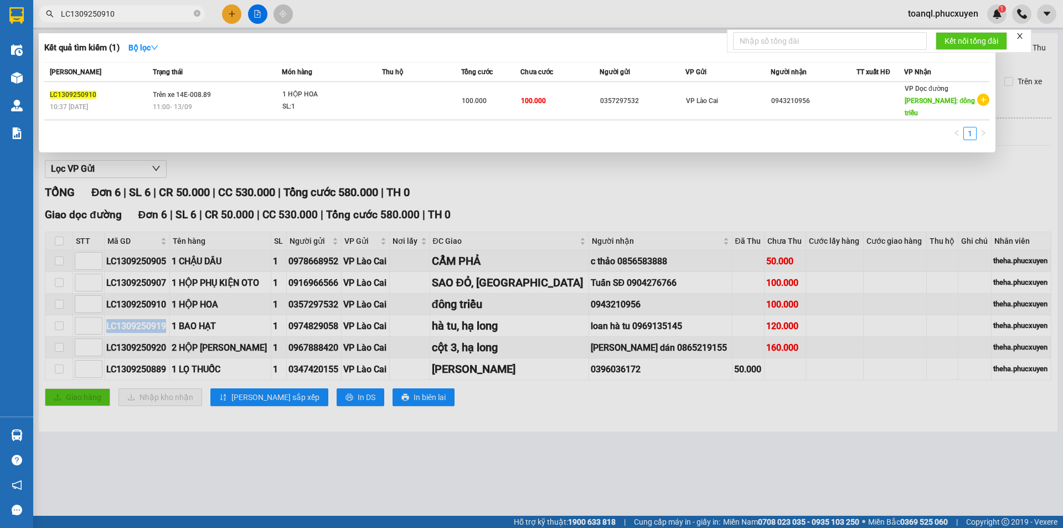
click at [168, 19] on input "LC1309250910" at bounding box center [126, 14] width 131 height 12
paste input "9"
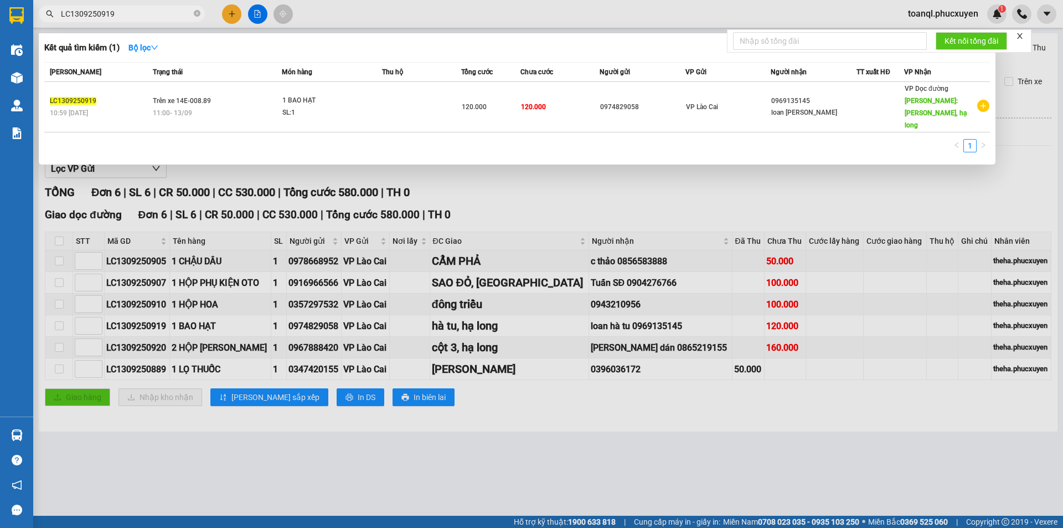
type input "LC1309250919"
click at [236, 83] on td "Trên xe 14E-008.89 11:00 [DATE]" at bounding box center [216, 107] width 132 height 50
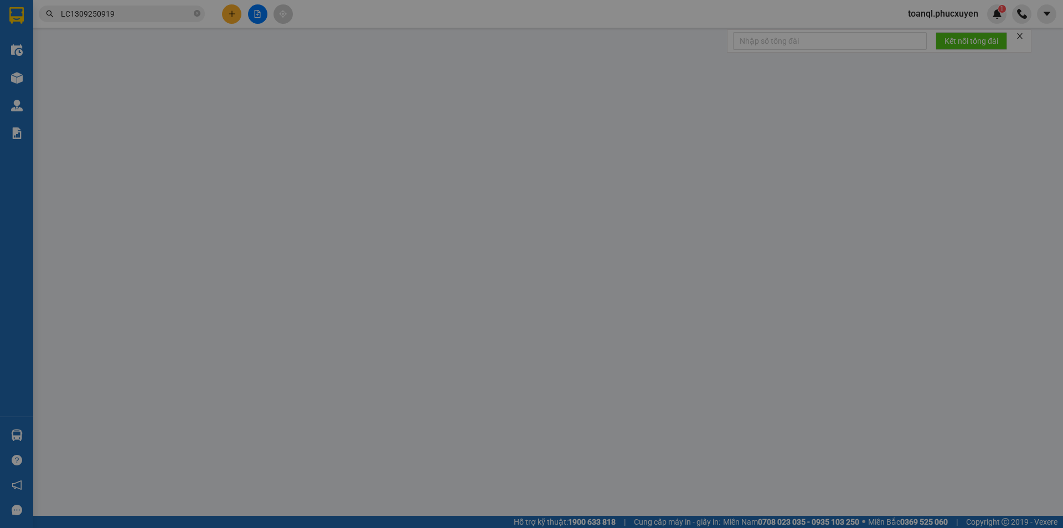
type input "0974829058"
type input "0969135145"
type input "loan [PERSON_NAME]"
type input "hà tu, hạ long"
type input "120.000"
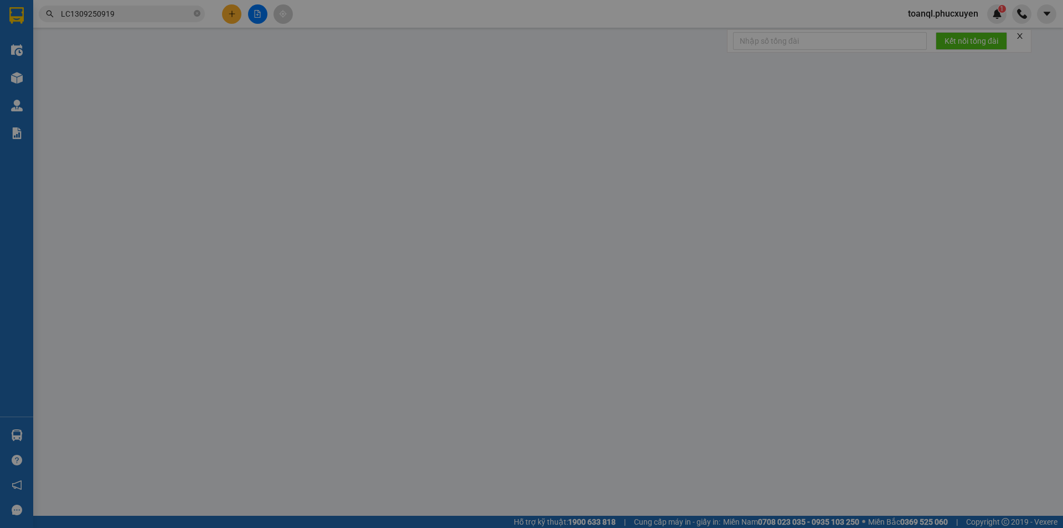
type input "120.000"
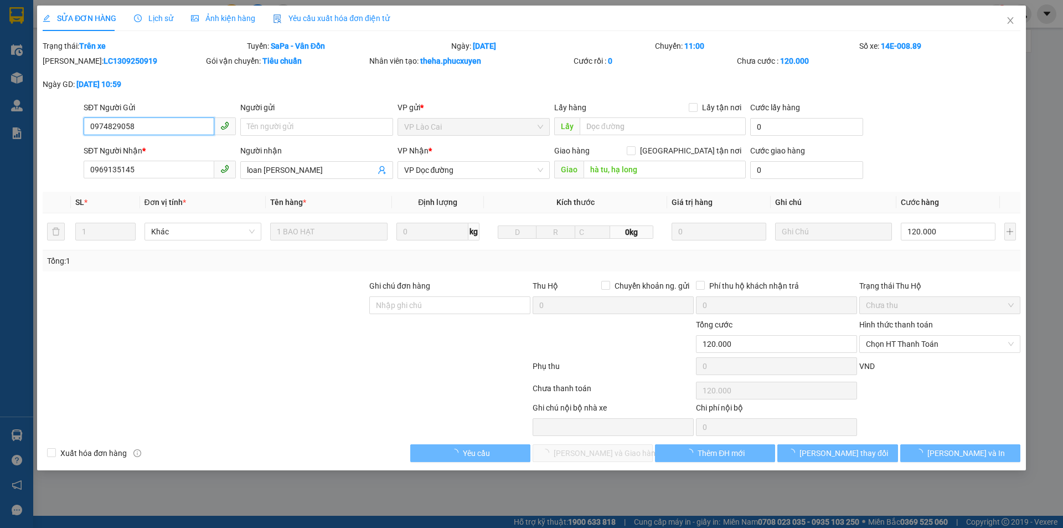
click at [145, 121] on input "0974829058" at bounding box center [149, 126] width 131 height 18
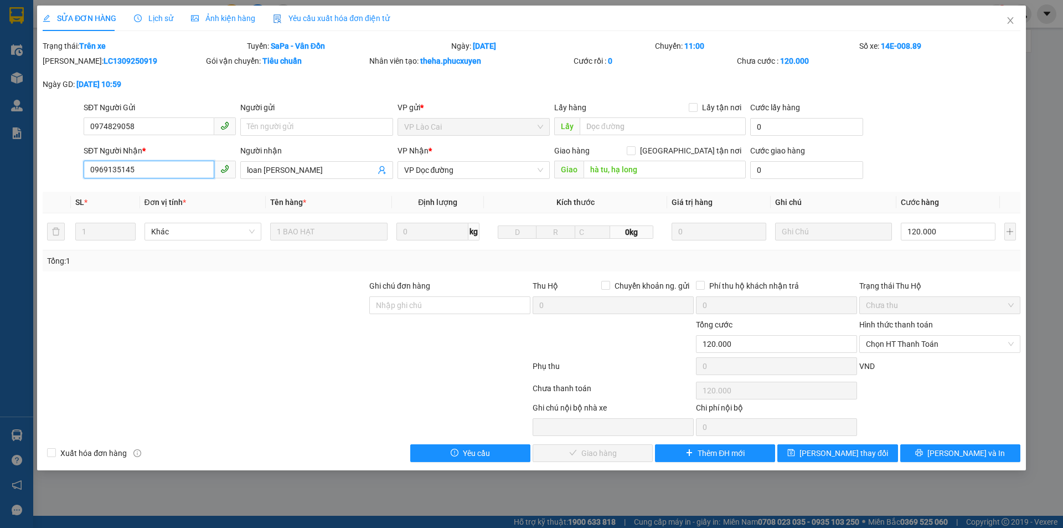
click at [173, 175] on input "0969135145" at bounding box center [149, 170] width 131 height 18
click at [993, 19] on div "SỬA ĐƠN HÀNG Lịch sử Ảnh kiện hàng Yêu cầu xuất hóa đơn điện tử" at bounding box center [532, 18] width 978 height 25
click at [995, 19] on span "Close" at bounding box center [1010, 21] width 31 height 31
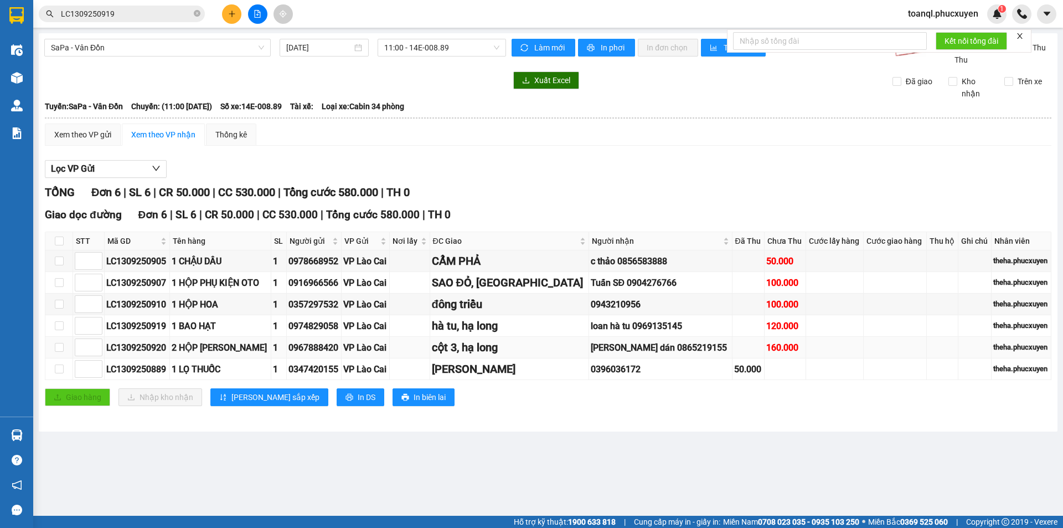
click at [157, 342] on div "LC1309250920" at bounding box center [136, 347] width 61 height 14
copy div "LC1309250920"
click at [140, 11] on input "LC1309250919" at bounding box center [126, 14] width 131 height 12
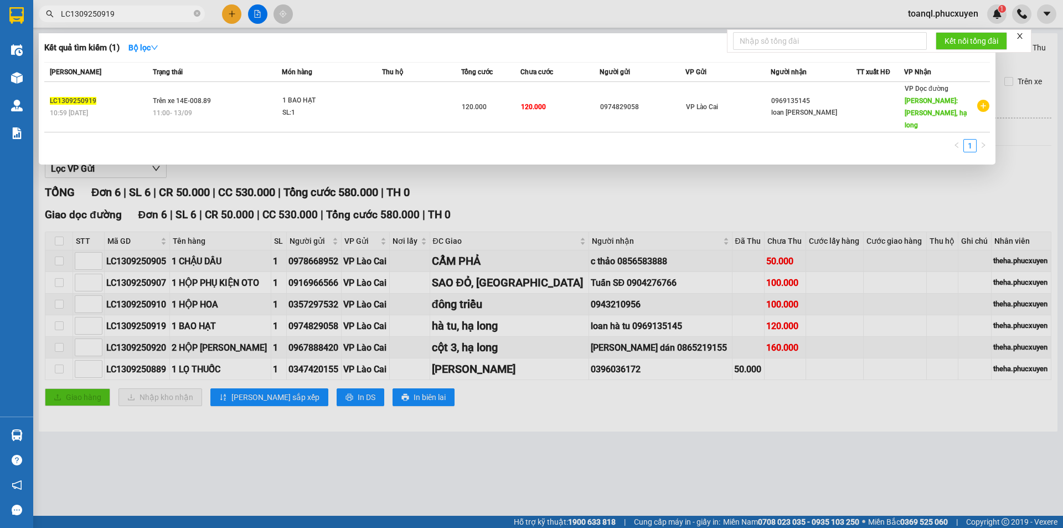
click at [140, 11] on input "LC1309250919" at bounding box center [126, 14] width 131 height 12
paste input "20"
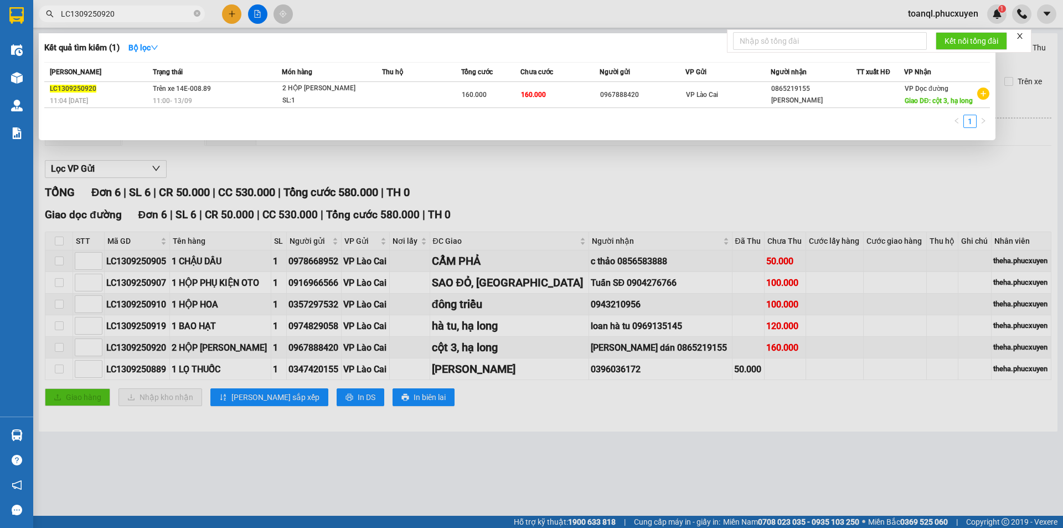
type input "LC1309250920"
click at [204, 102] on div "11:00 [DATE]" at bounding box center [217, 101] width 128 height 12
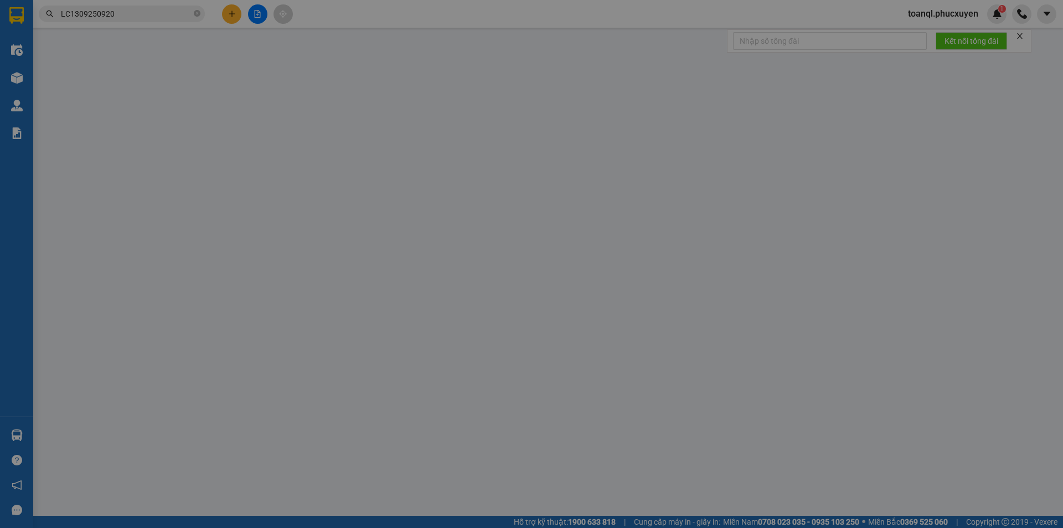
type input "0967888420"
type input "0865219155"
type input "[PERSON_NAME]"
type input "cột 3, hạ long"
type input "160.000"
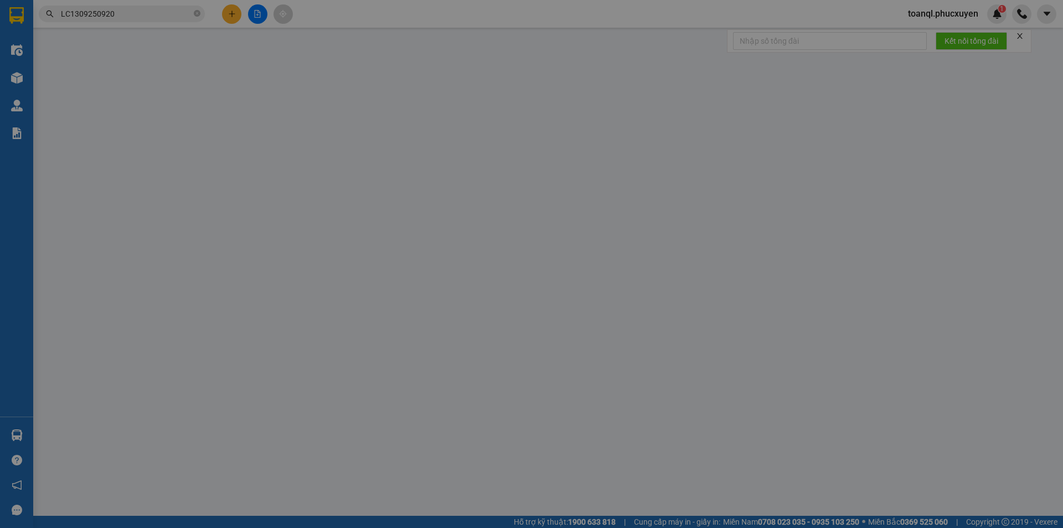
type input "160.000"
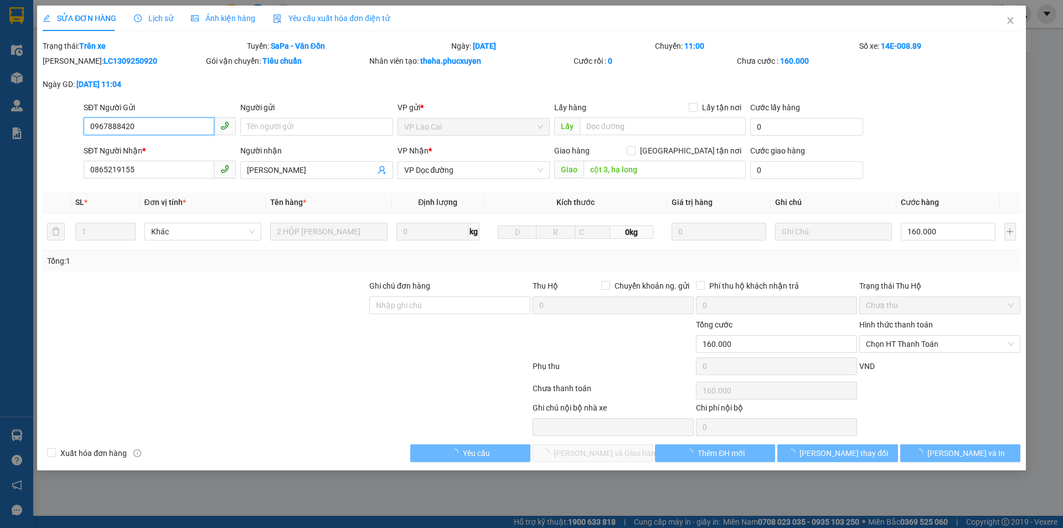
click at [125, 120] on input "0967888420" at bounding box center [149, 126] width 131 height 18
click at [128, 116] on div "SĐT Người Gửi" at bounding box center [160, 109] width 152 height 17
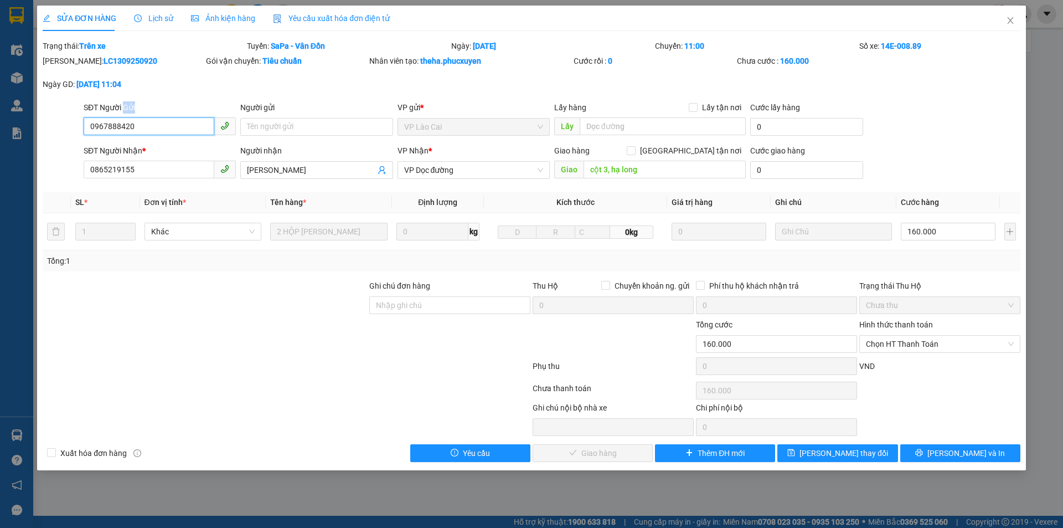
click at [128, 133] on input "0967888420" at bounding box center [149, 126] width 131 height 18
click at [146, 169] on input "0865219155" at bounding box center [149, 170] width 131 height 18
click at [1007, 37] on div "SỬA ĐƠN HÀNG Lịch sử Ảnh kiện hàng Yêu cầu xuất hóa đơn điện tử Total Paid Fee …" at bounding box center [532, 234] width 978 height 456
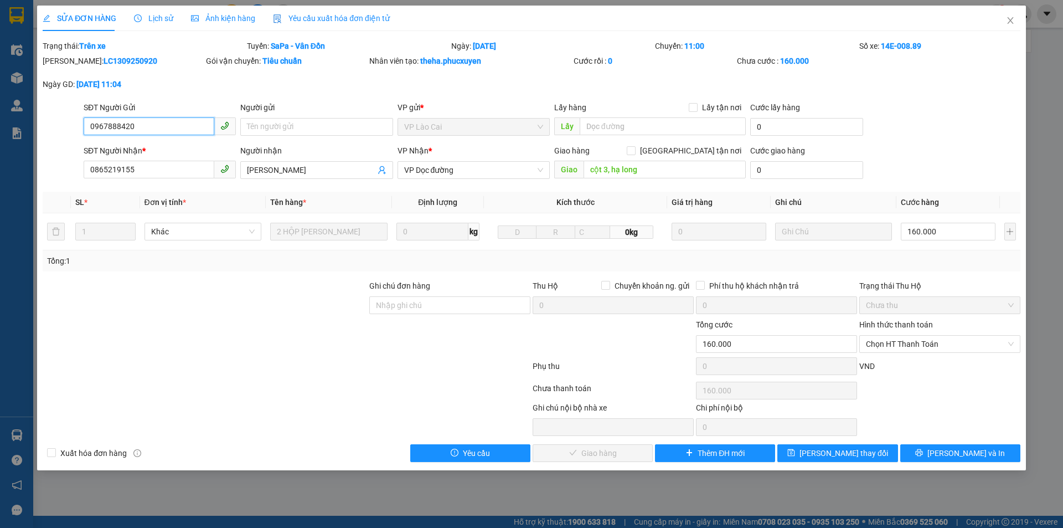
click at [192, 124] on input "0967888420" at bounding box center [149, 126] width 131 height 18
click at [153, 167] on input "0865219155" at bounding box center [149, 170] width 131 height 18
click at [1006, 19] on icon "close" at bounding box center [1010, 20] width 9 height 9
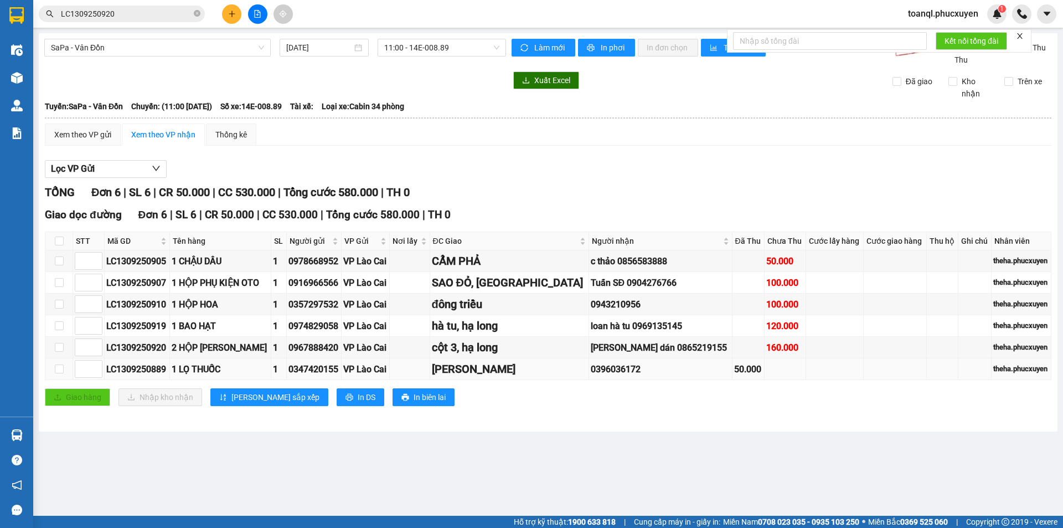
click at [161, 370] on div "LC1309250889" at bounding box center [136, 369] width 61 height 14
copy div "LC1309250889"
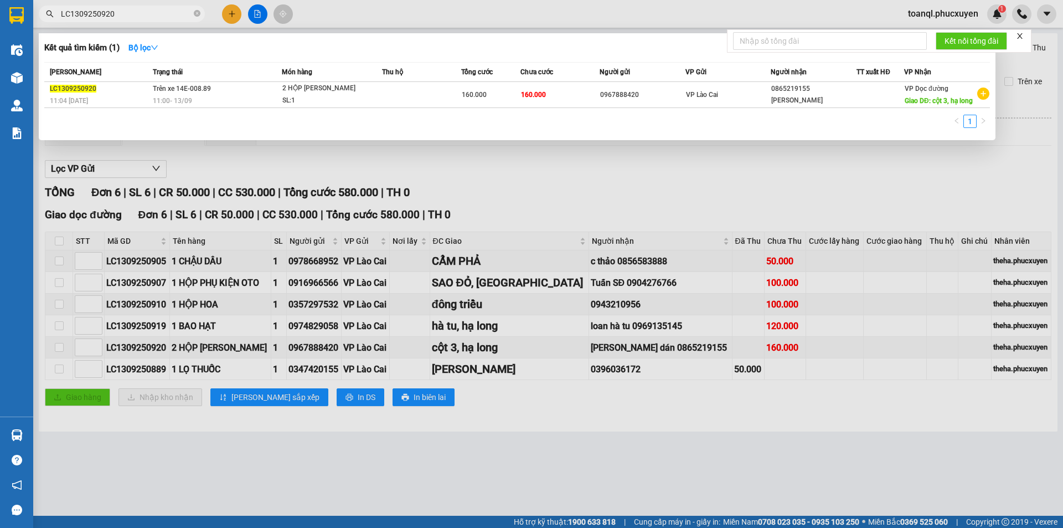
click at [171, 12] on input "LC1309250920" at bounding box center [126, 14] width 131 height 12
paste input "889"
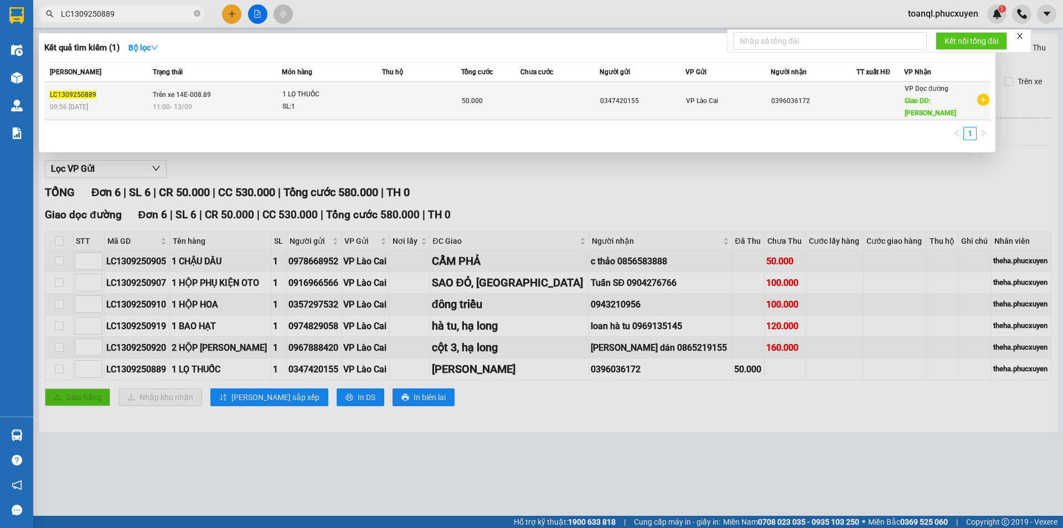
type input "LC1309250889"
click at [216, 101] on div "11:00 [DATE]" at bounding box center [217, 107] width 128 height 12
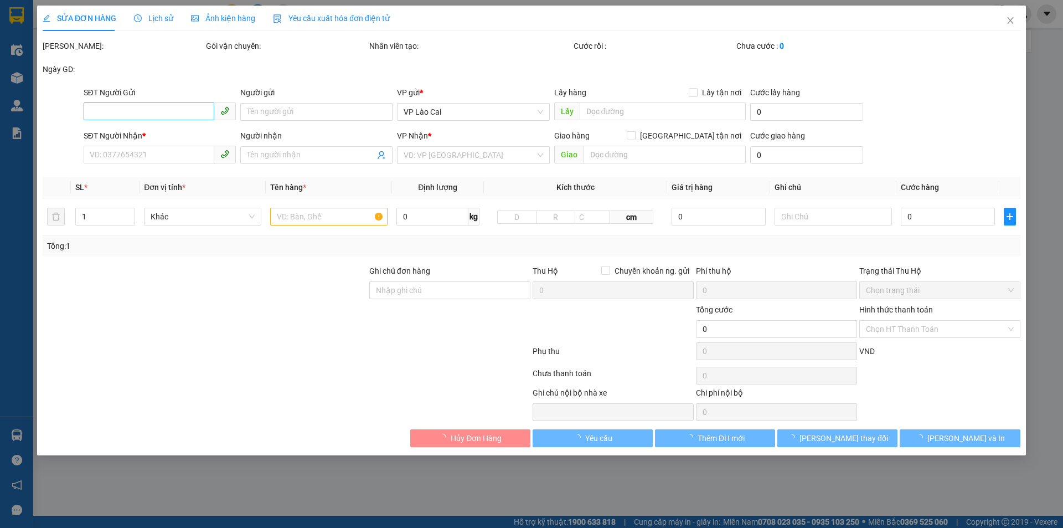
type input "0347420155"
type input "0396036172"
type input "[PERSON_NAME]"
type input "50.000"
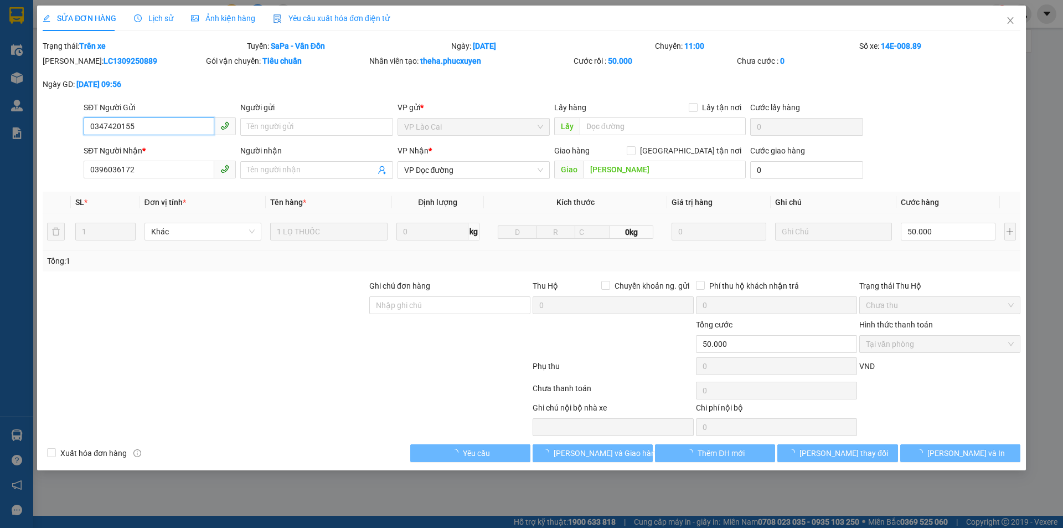
click at [183, 133] on input "0347420155" at bounding box center [149, 126] width 131 height 18
click at [177, 126] on input "0347420155" at bounding box center [149, 126] width 131 height 18
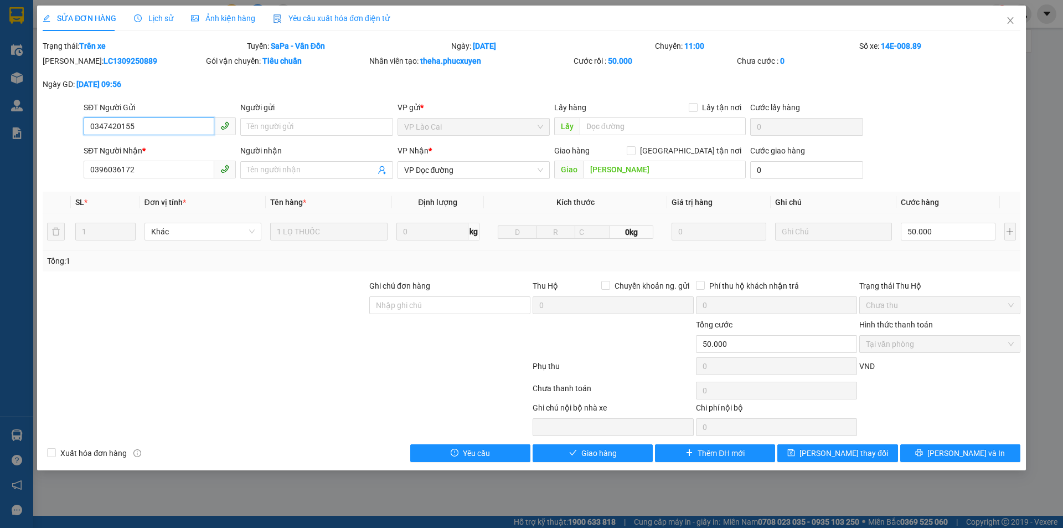
click at [177, 126] on input "0347420155" at bounding box center [149, 126] width 131 height 18
click at [181, 164] on input "0396036172" at bounding box center [149, 170] width 131 height 18
